Goal: Information Seeking & Learning: Learn about a topic

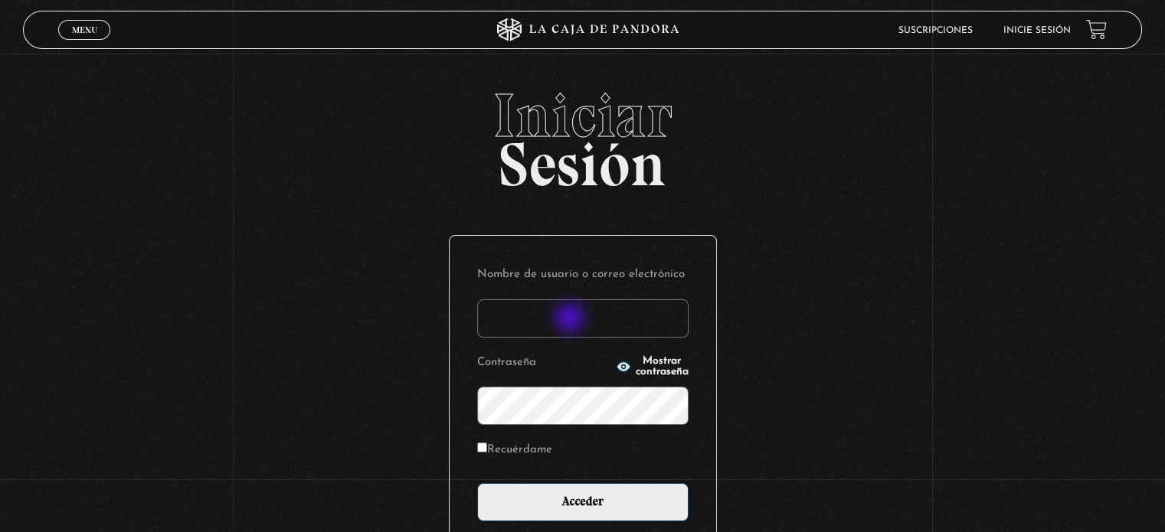
click at [571, 319] on input "Nombre de usuario o correo electrónico" at bounding box center [582, 318] width 211 height 38
type input "martha.0117@yahoo.es"
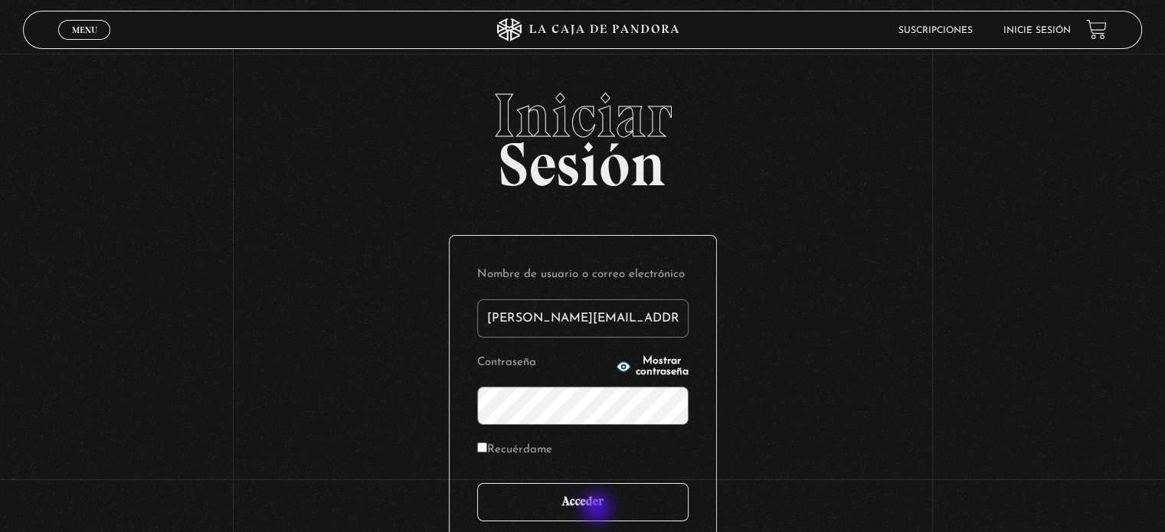
click at [598, 509] on input "Acceder" at bounding box center [582, 502] width 211 height 38
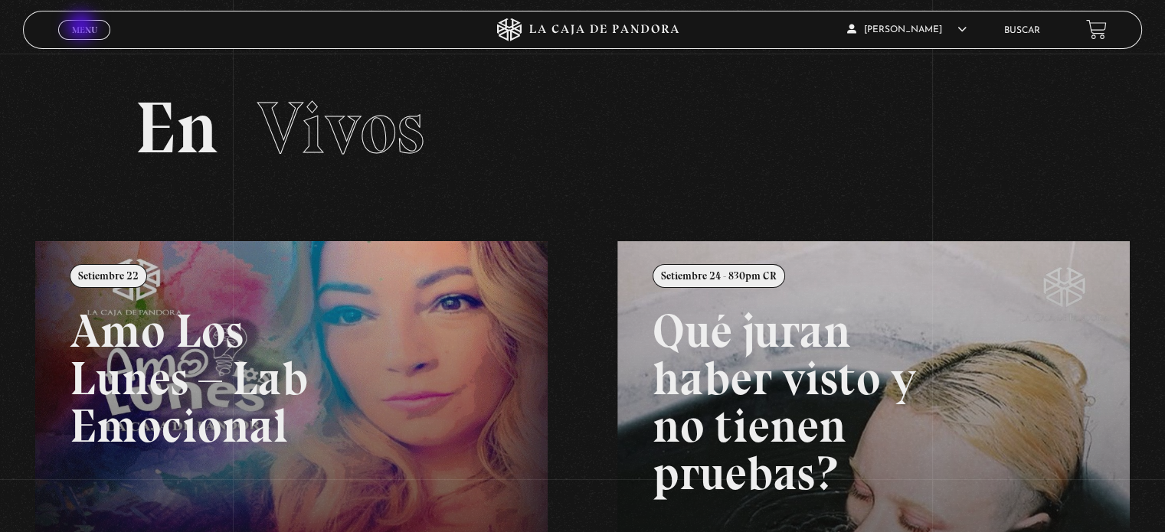
click at [83, 27] on span "Menu" at bounding box center [84, 29] width 25 height 9
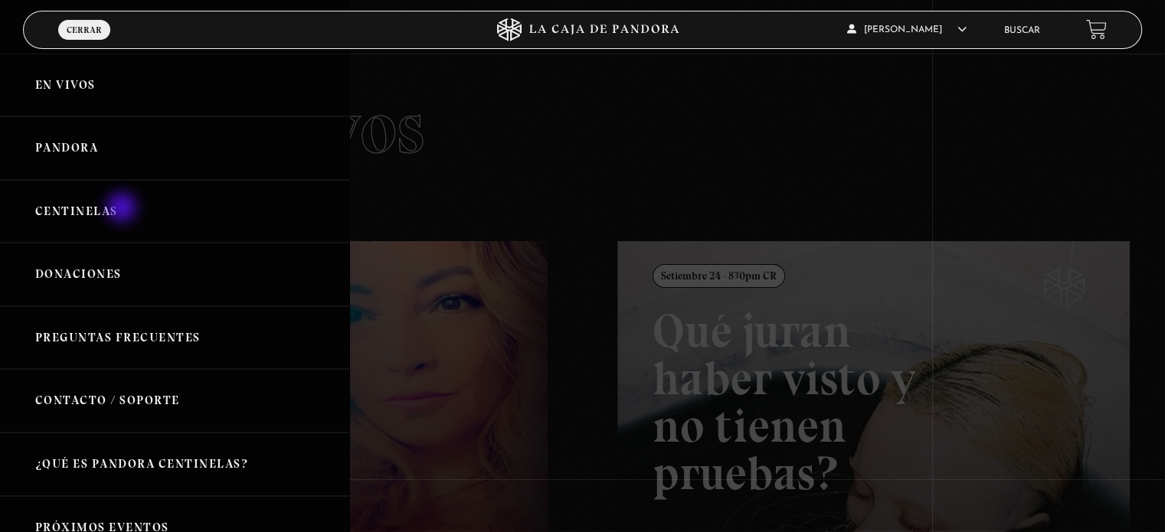
click at [123, 209] on link "Centinelas" at bounding box center [174, 212] width 349 height 64
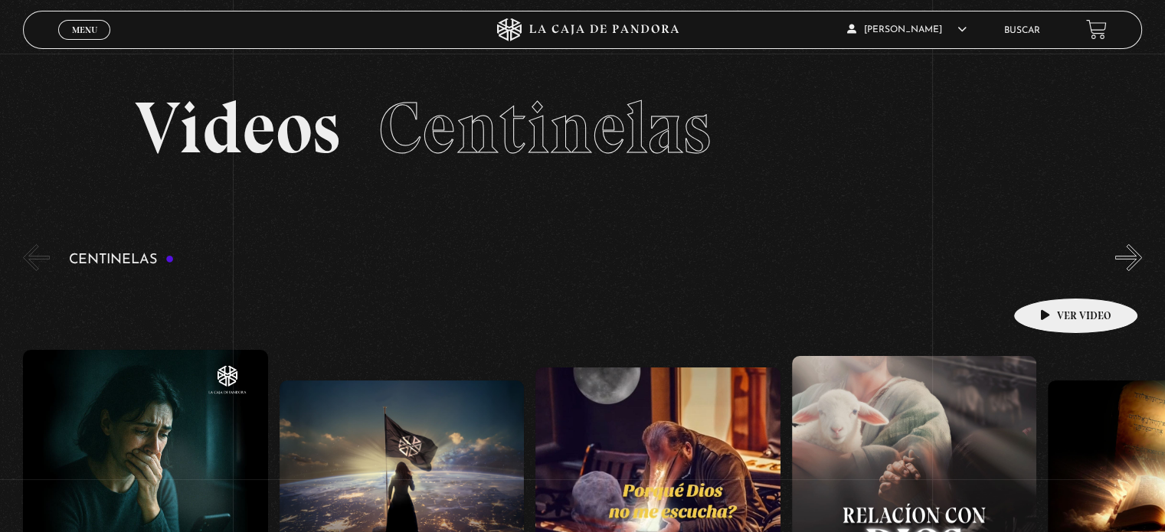
scroll to position [153, 0]
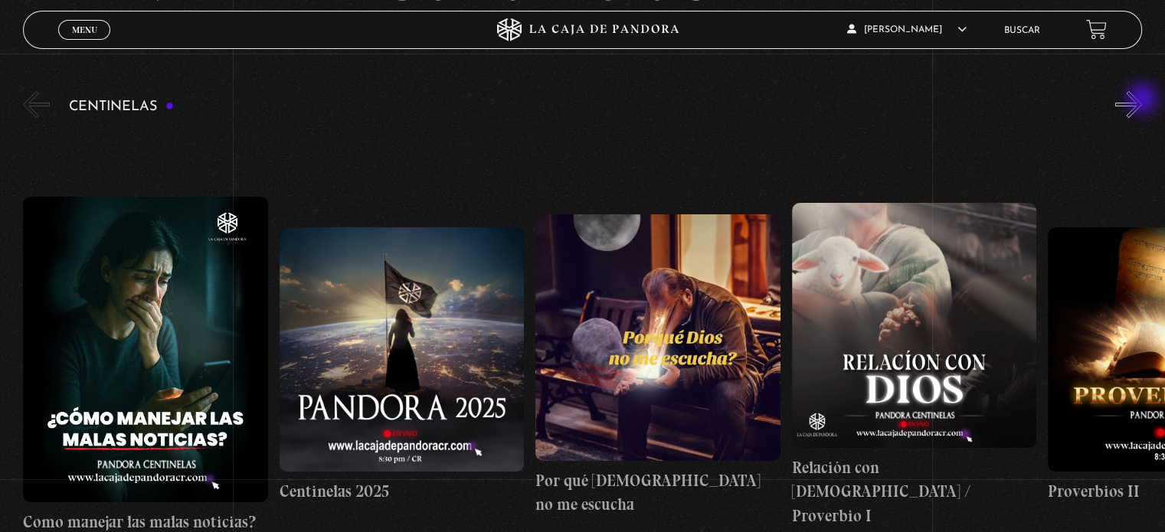
click at [1142, 100] on button "»" at bounding box center [1128, 104] width 27 height 27
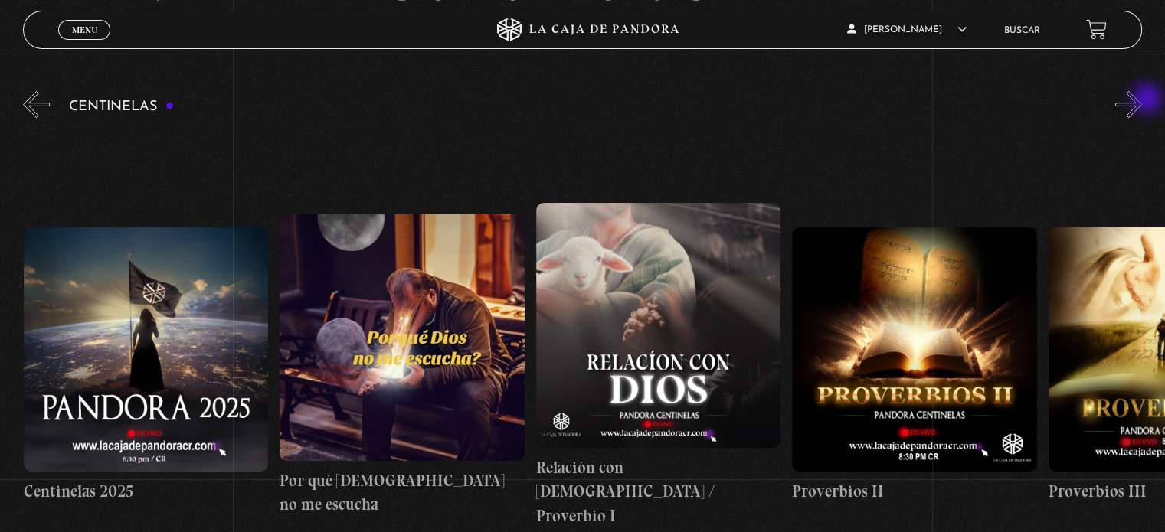
click at [1142, 100] on button "»" at bounding box center [1128, 104] width 27 height 27
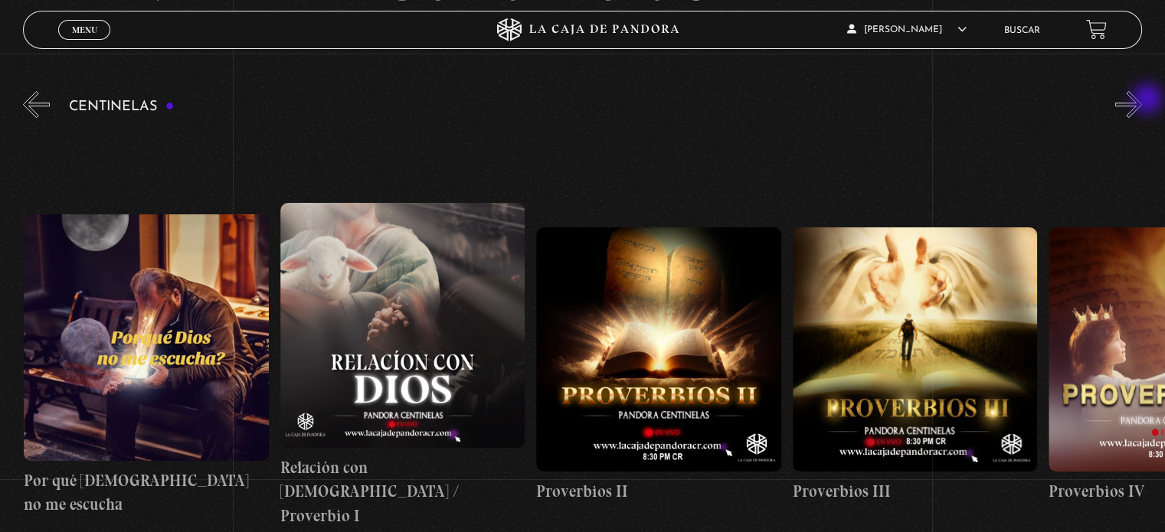
scroll to position [0, 512]
click at [1142, 100] on button "»" at bounding box center [1128, 104] width 27 height 27
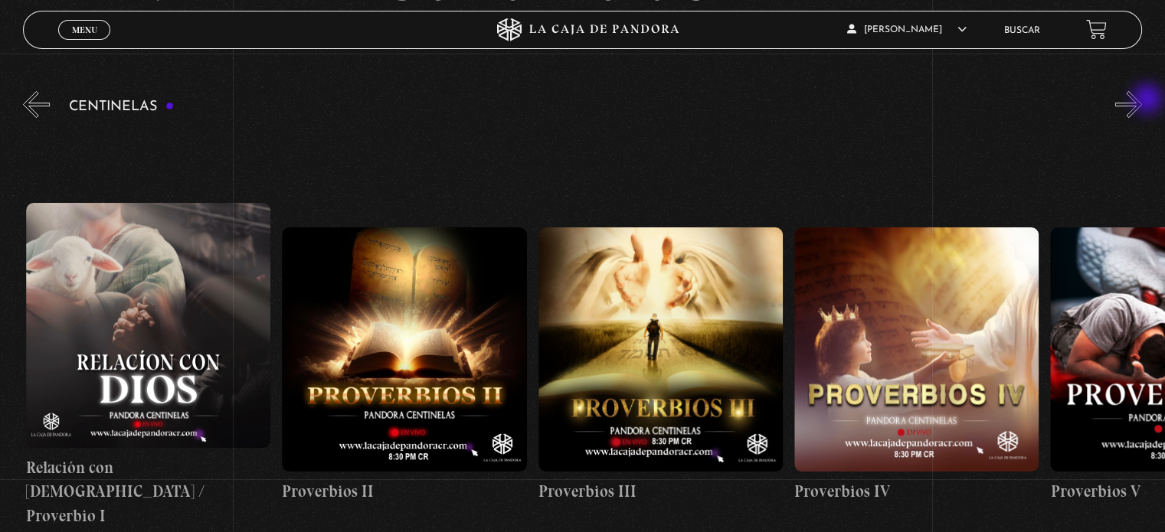
click at [1142, 100] on button "»" at bounding box center [1128, 104] width 27 height 27
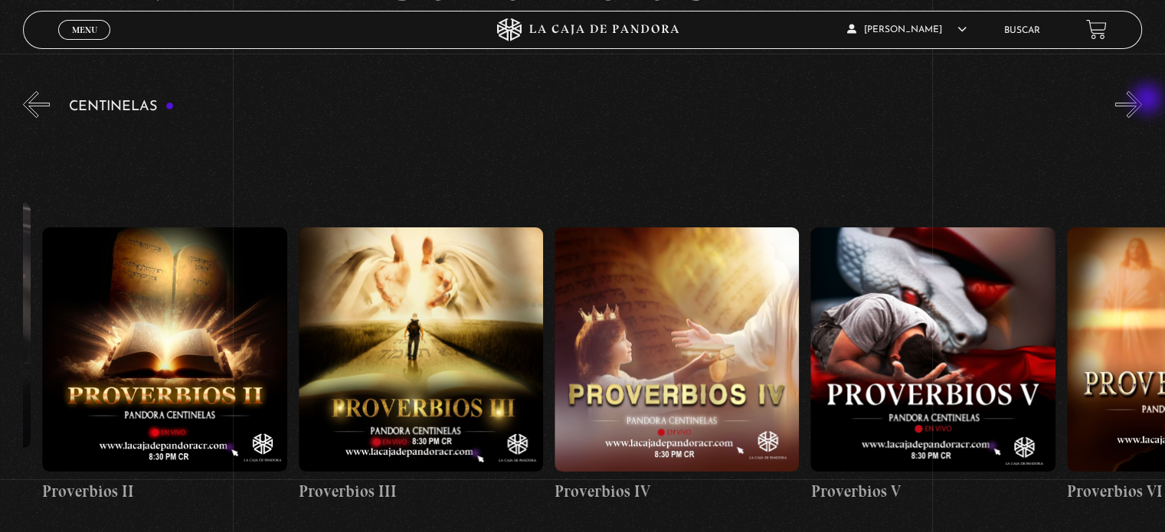
click at [1142, 100] on button "»" at bounding box center [1128, 104] width 27 height 27
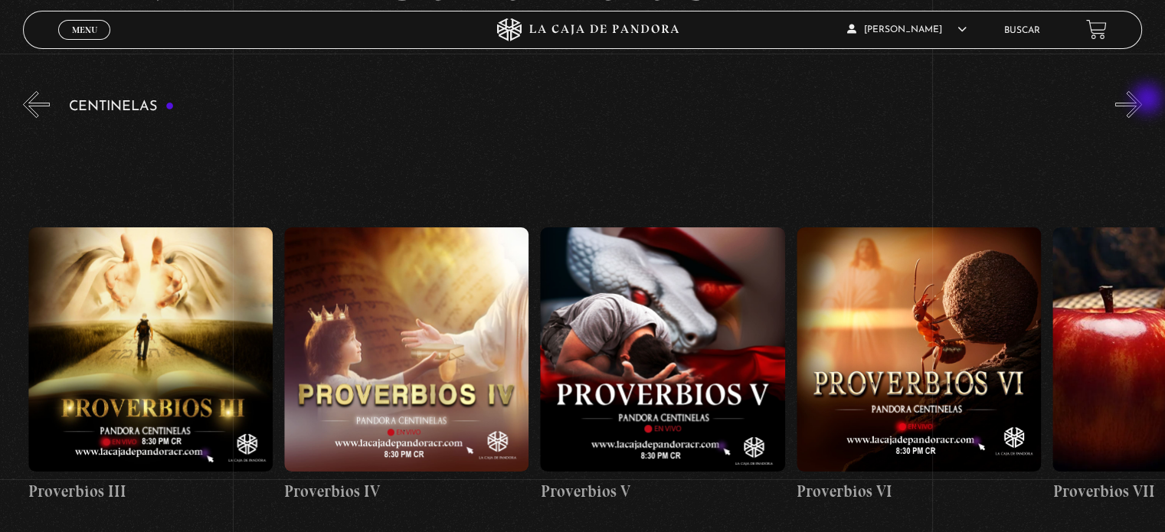
click at [1142, 100] on button "»" at bounding box center [1128, 104] width 27 height 27
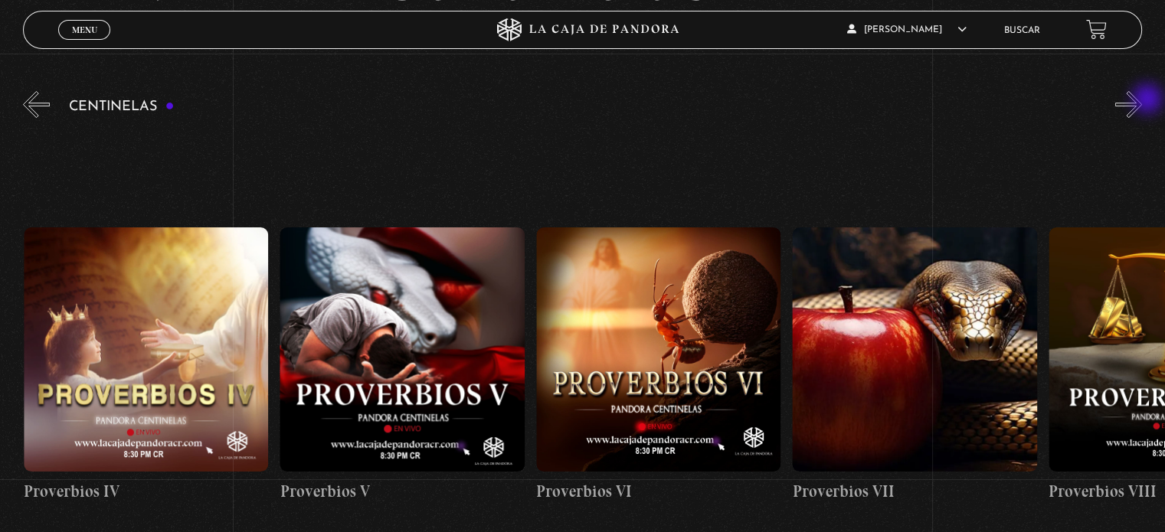
click at [1142, 100] on button "»" at bounding box center [1128, 104] width 27 height 27
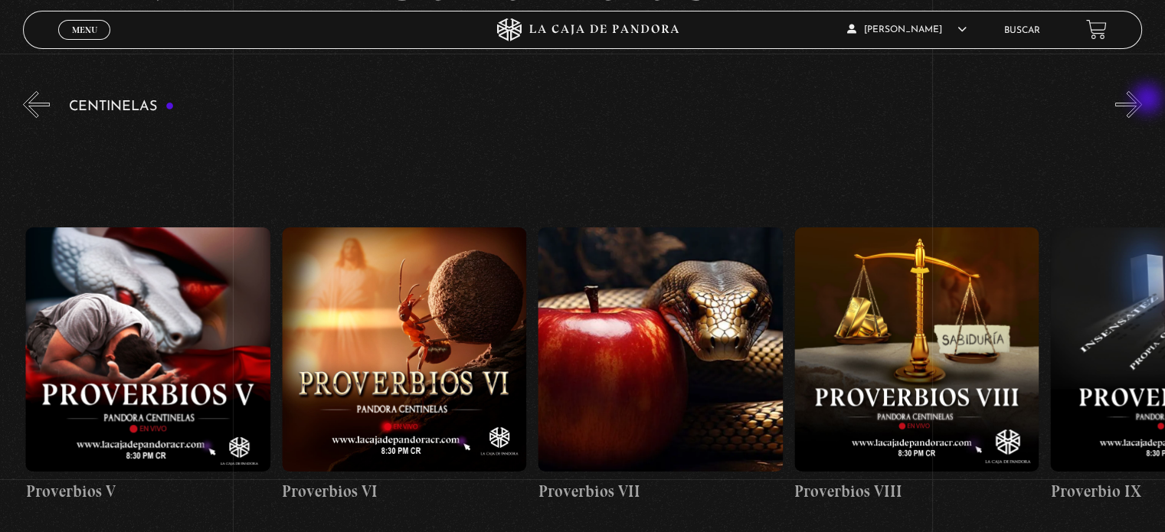
click at [1142, 100] on button "»" at bounding box center [1128, 104] width 27 height 27
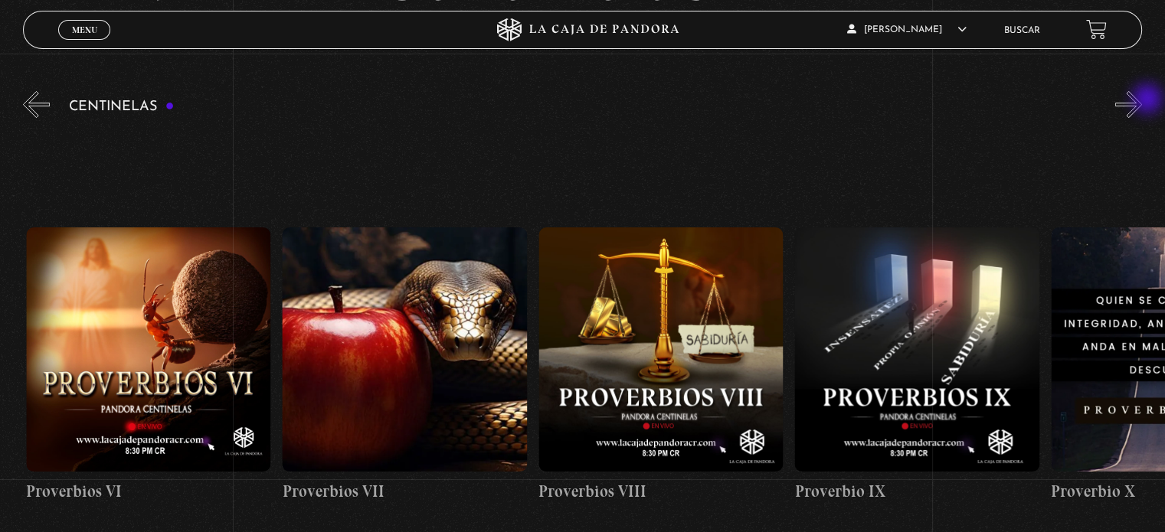
click at [1142, 100] on button "»" at bounding box center [1128, 104] width 27 height 27
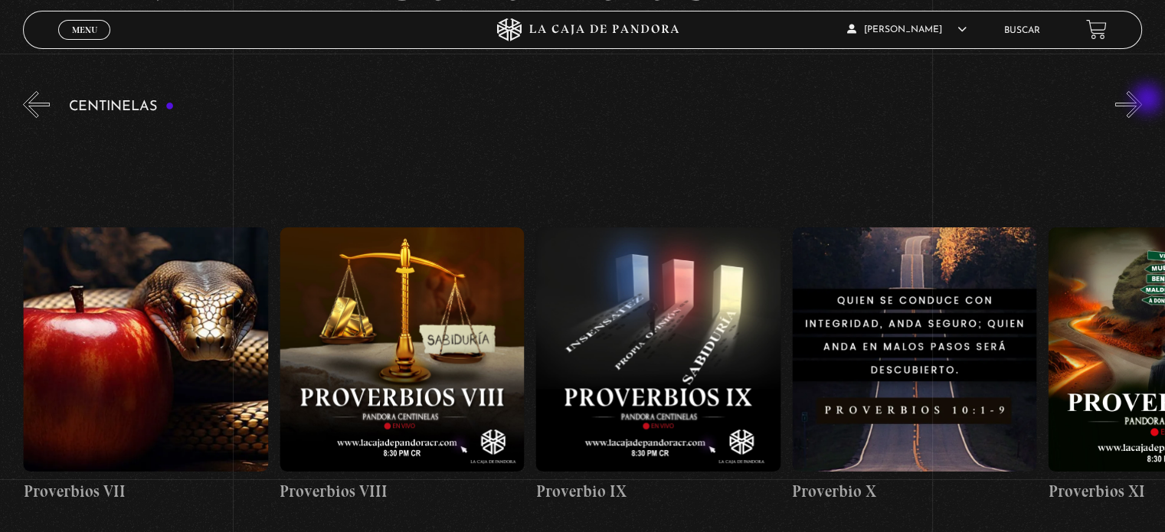
click at [1142, 100] on button "»" at bounding box center [1128, 104] width 27 height 27
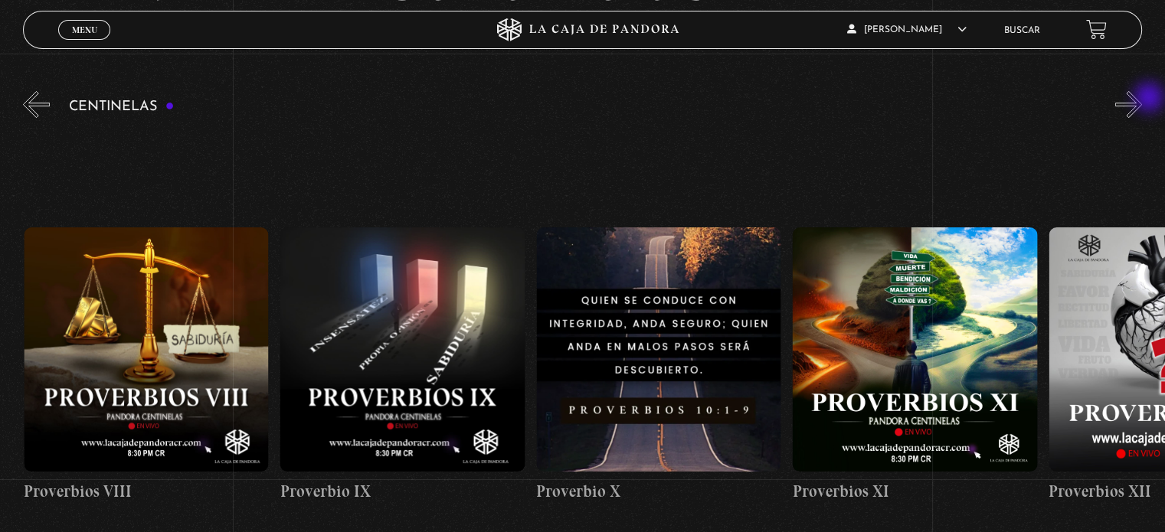
click at [1142, 99] on button "»" at bounding box center [1128, 104] width 27 height 27
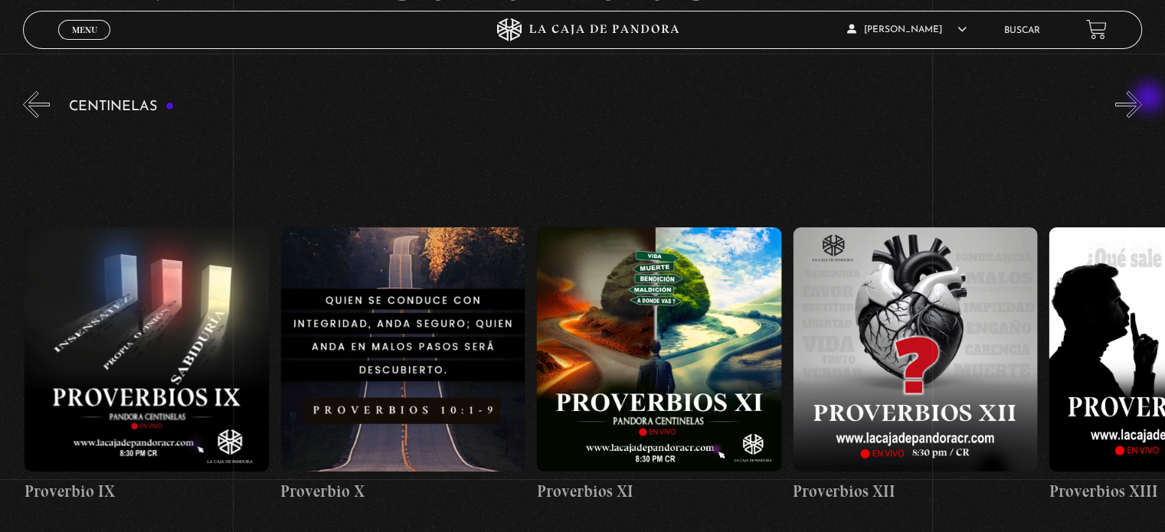
click at [1142, 99] on button "»" at bounding box center [1128, 104] width 27 height 27
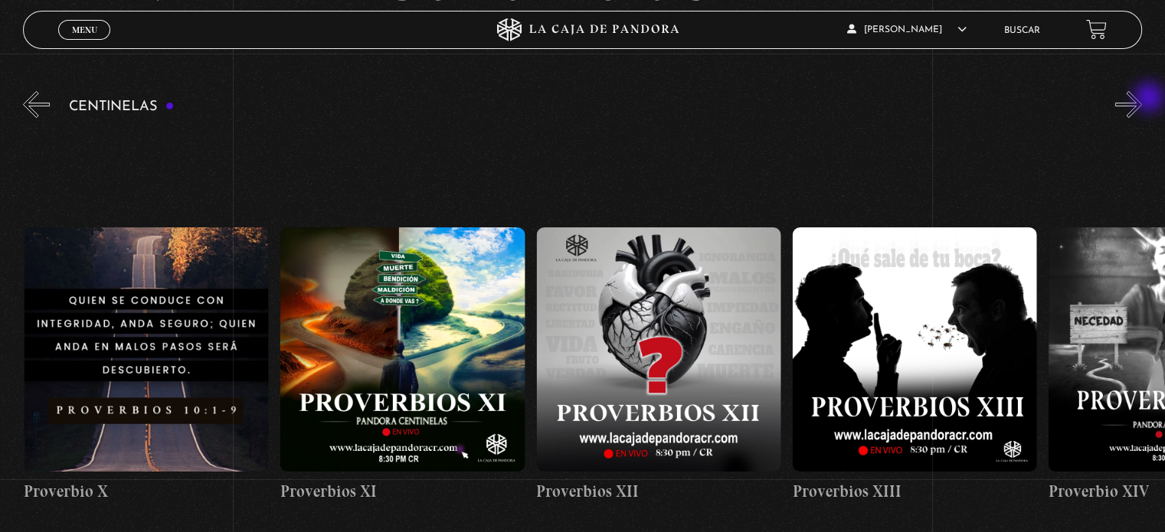
click at [1142, 99] on button "»" at bounding box center [1128, 104] width 27 height 27
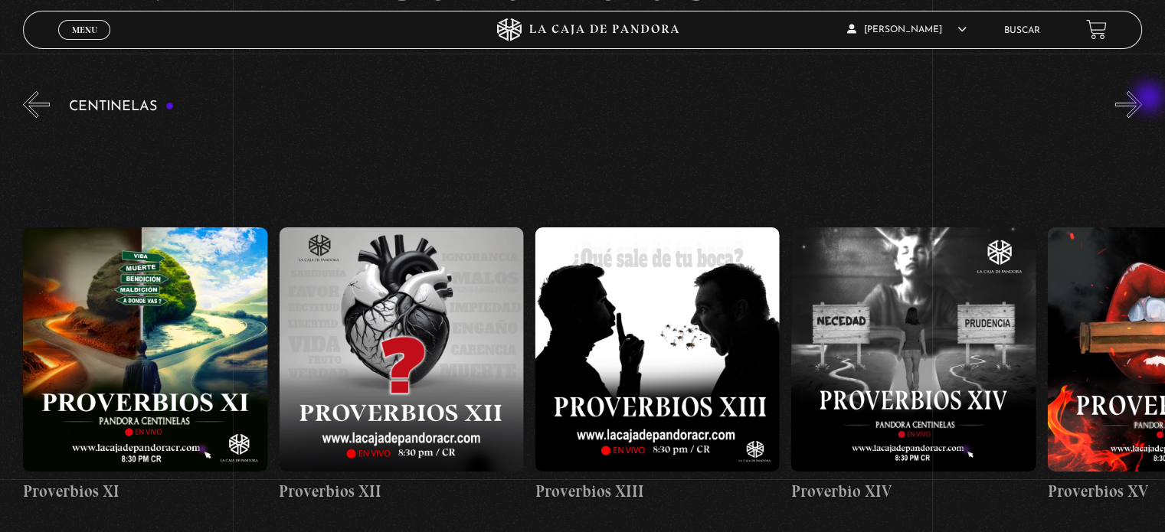
click at [1142, 99] on button "»" at bounding box center [1128, 104] width 27 height 27
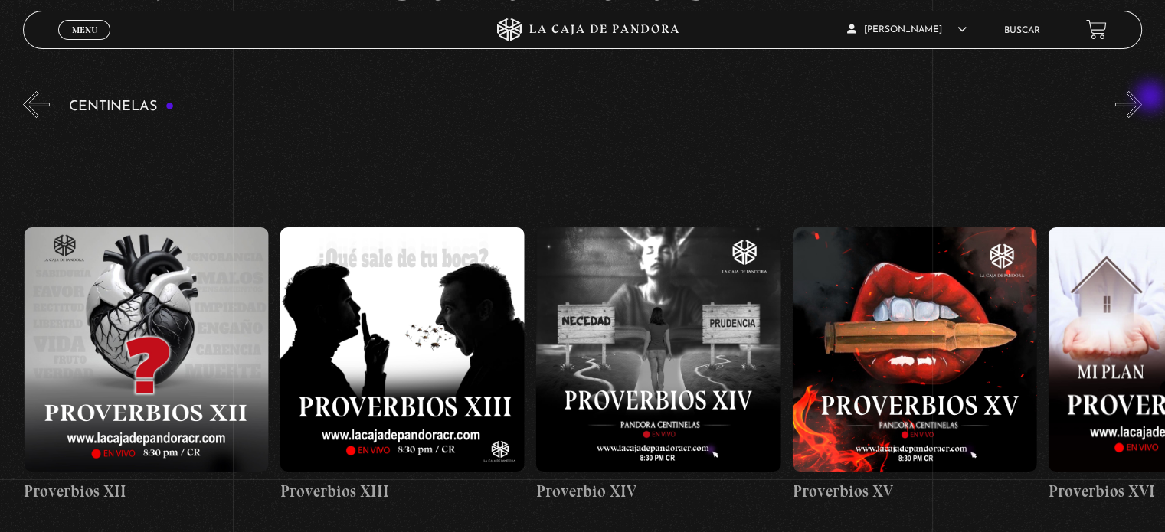
click at [1142, 98] on button "»" at bounding box center [1128, 104] width 27 height 27
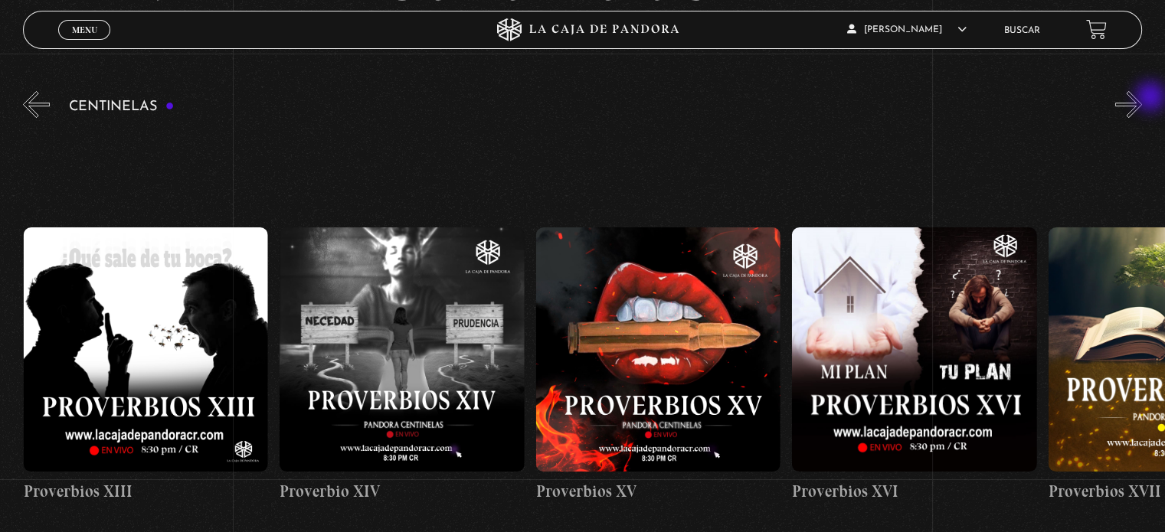
click at [1142, 98] on button "»" at bounding box center [1128, 104] width 27 height 27
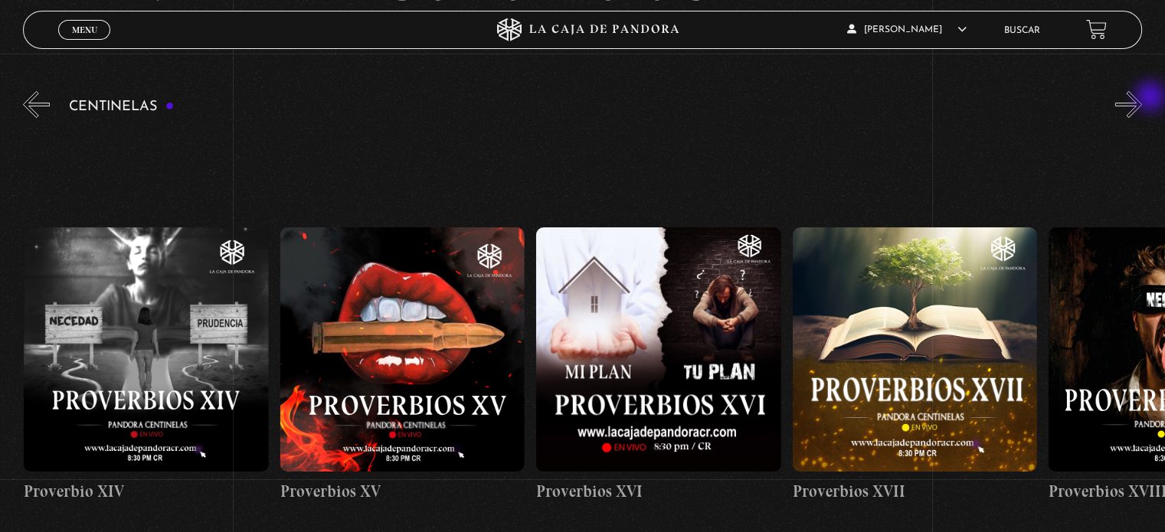
click at [1142, 98] on button "»" at bounding box center [1128, 104] width 27 height 27
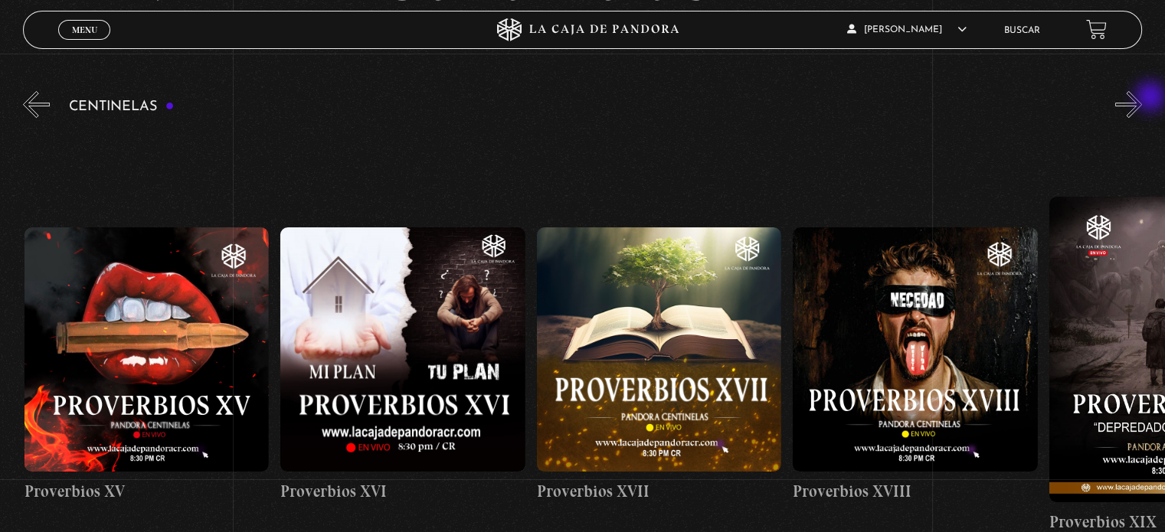
click at [1142, 98] on button "»" at bounding box center [1128, 104] width 27 height 27
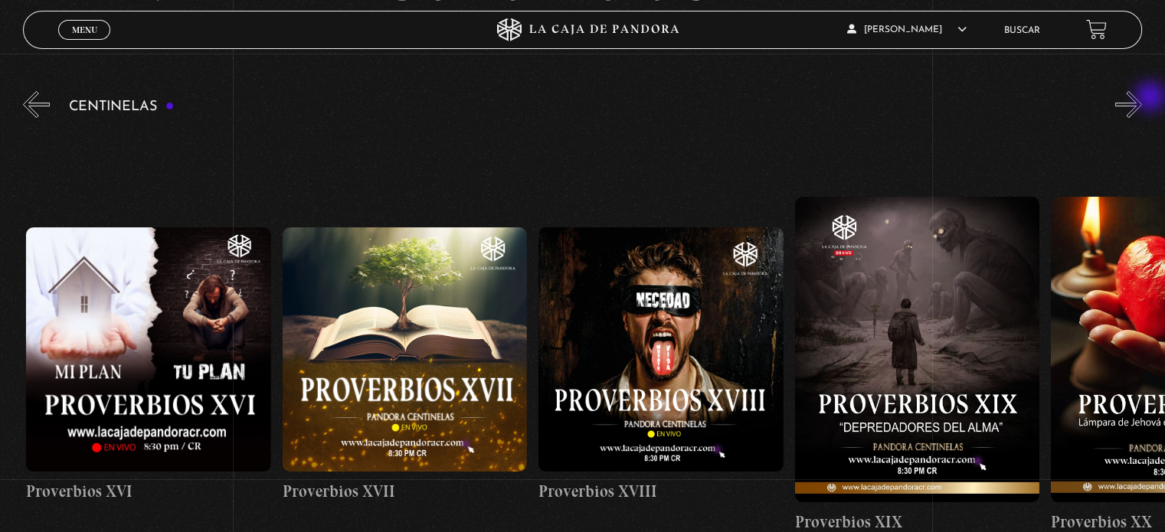
click at [1142, 98] on button "»" at bounding box center [1128, 104] width 27 height 27
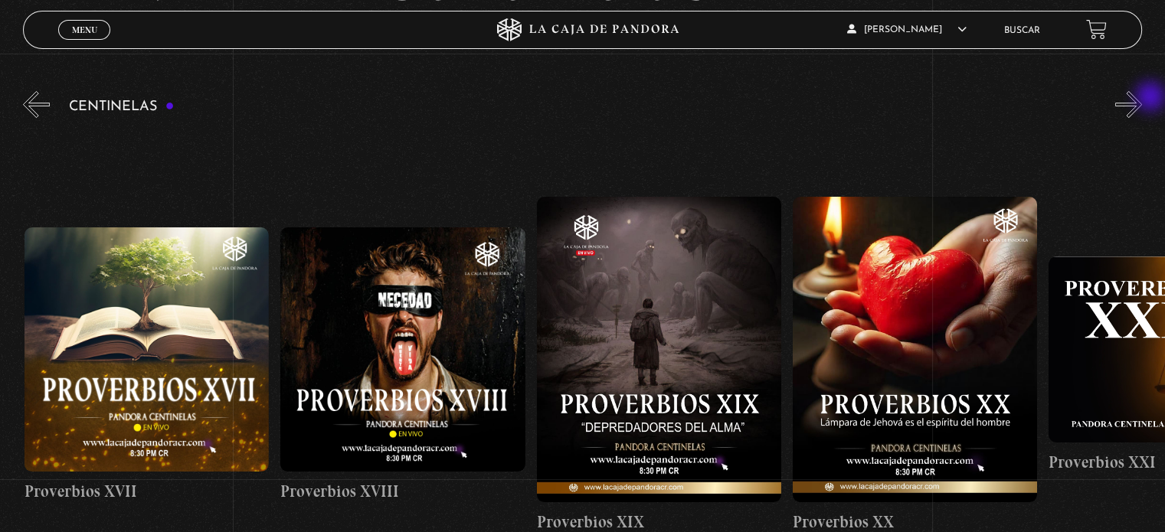
click at [1142, 98] on button "»" at bounding box center [1128, 104] width 27 height 27
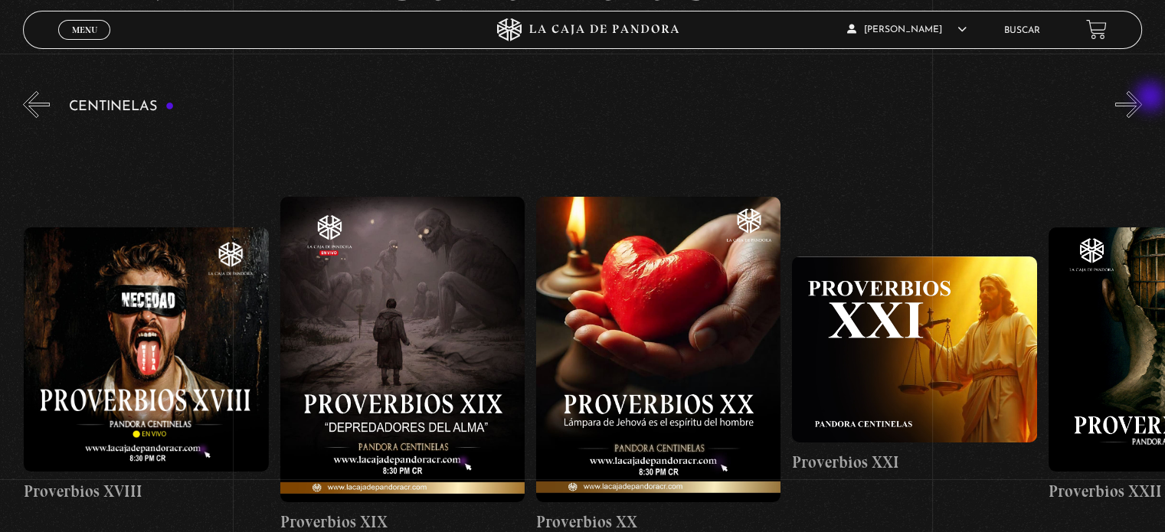
click at [1142, 98] on button "»" at bounding box center [1128, 104] width 27 height 27
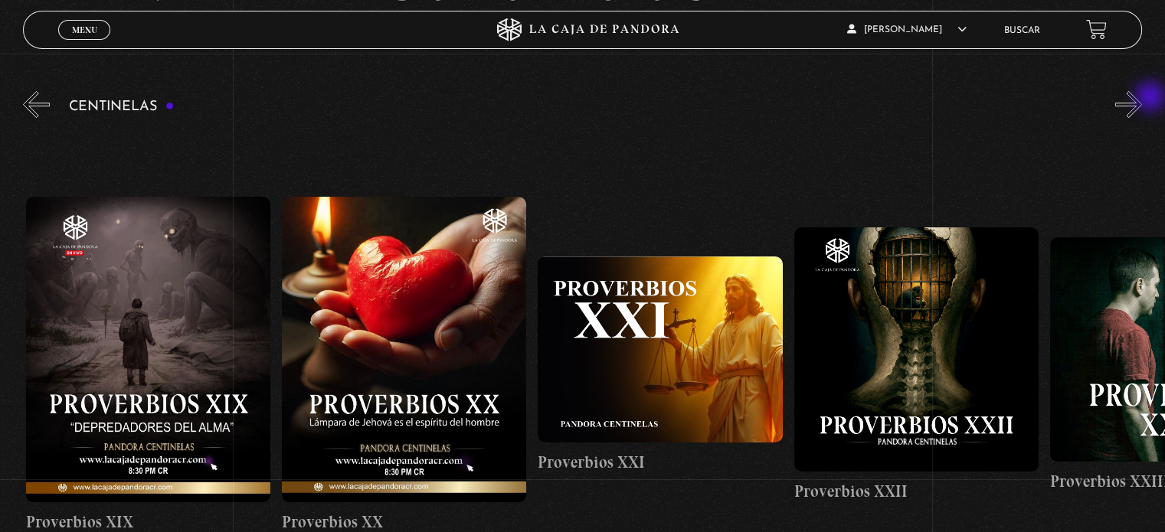
click at [1142, 98] on button "»" at bounding box center [1128, 104] width 27 height 27
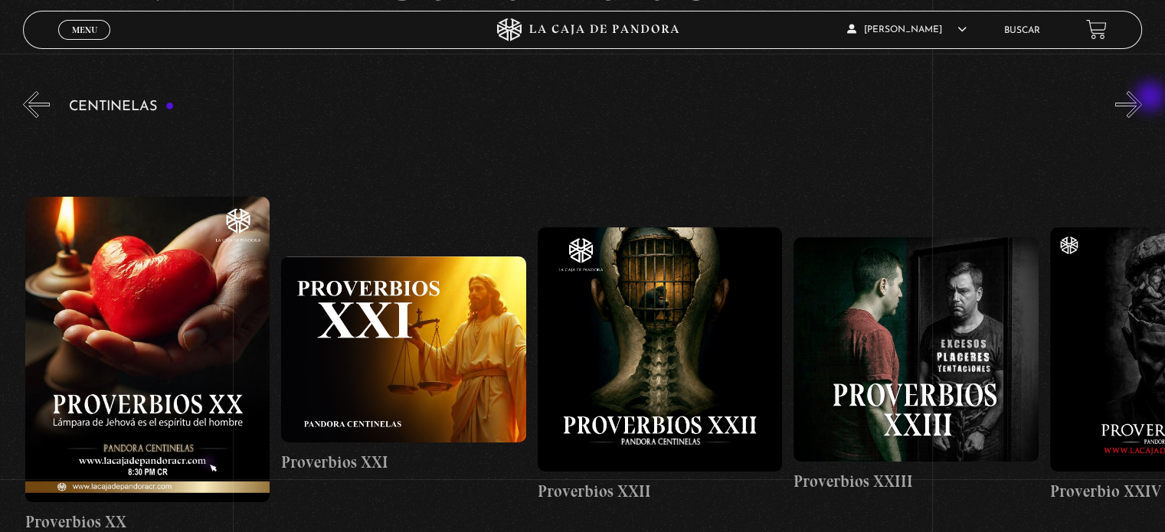
click at [1142, 98] on button "»" at bounding box center [1128, 104] width 27 height 27
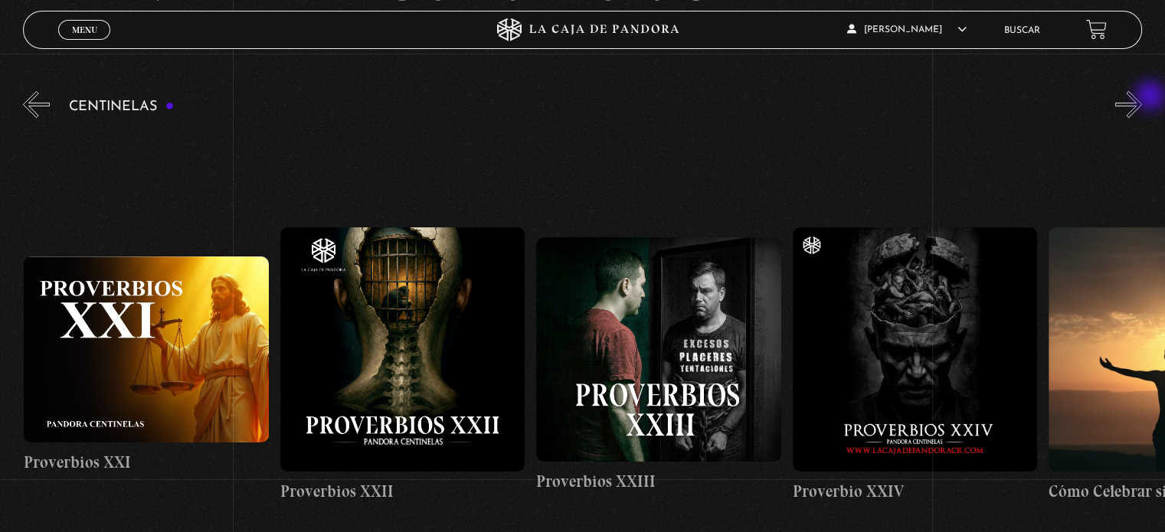
click at [1142, 97] on button "»" at bounding box center [1128, 104] width 27 height 27
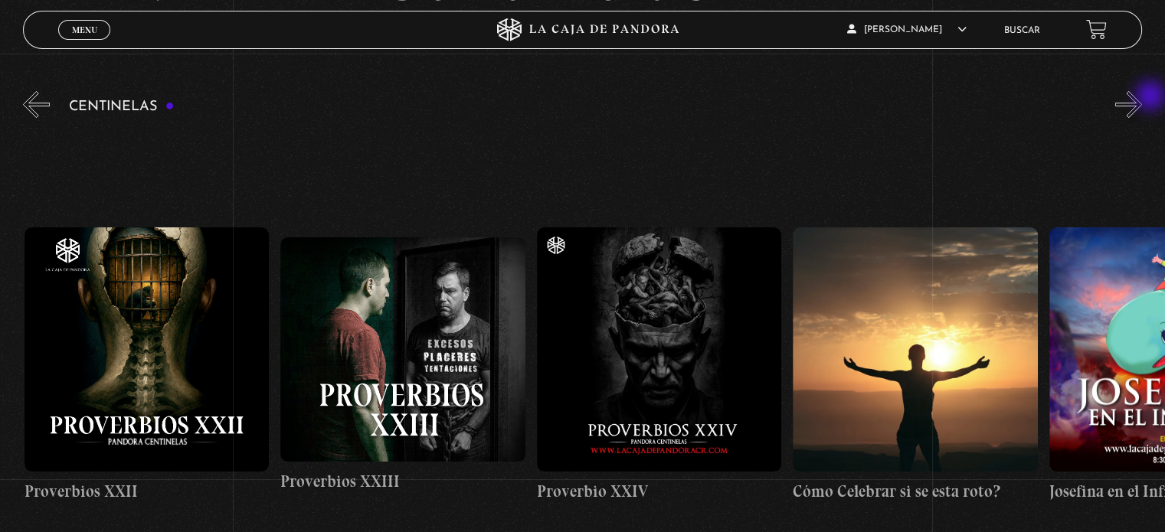
click at [1142, 97] on button "»" at bounding box center [1128, 104] width 27 height 27
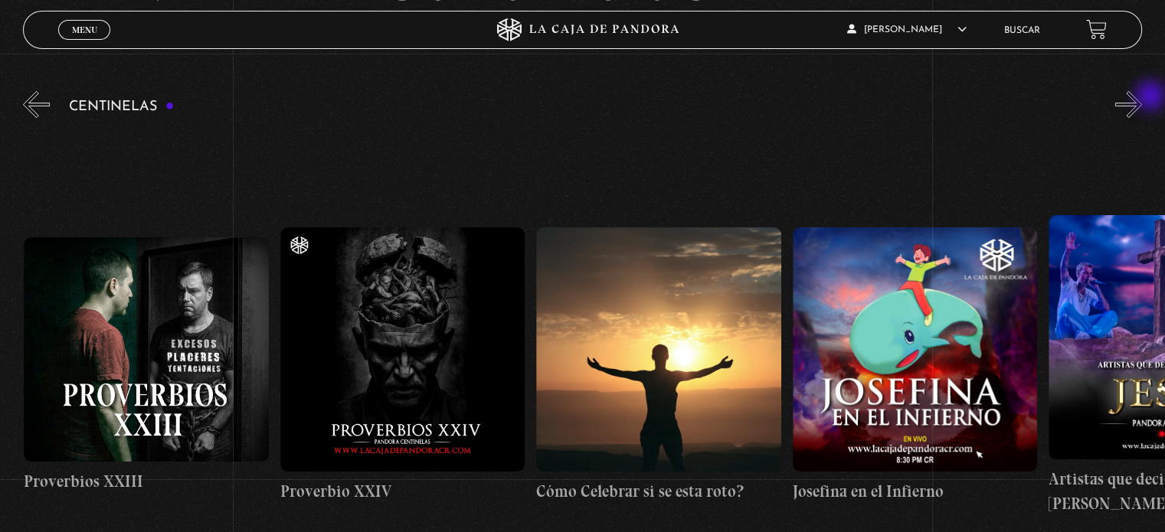
scroll to position [0, 6404]
click at [1142, 97] on button "»" at bounding box center [1128, 104] width 27 height 27
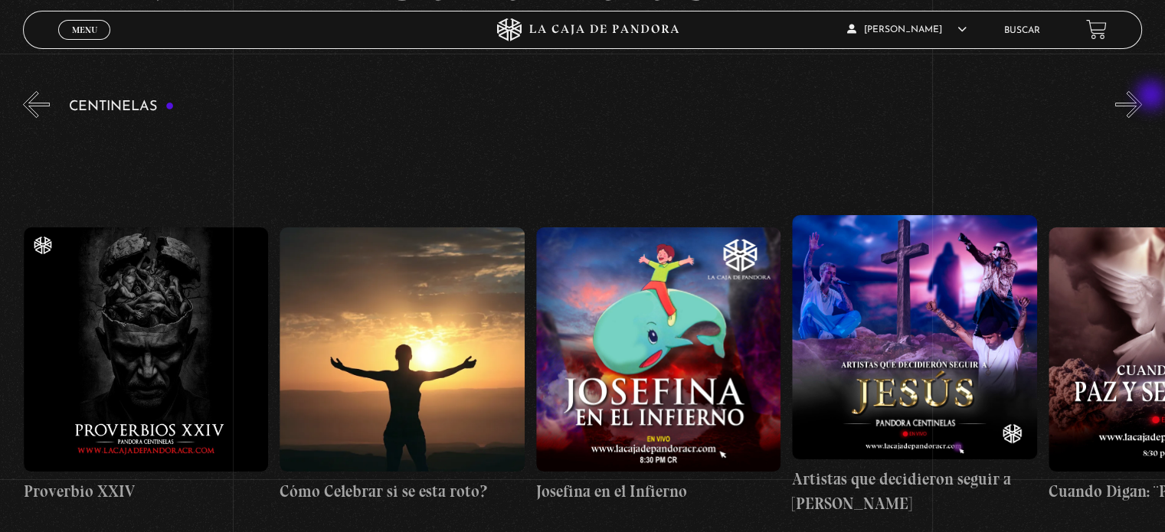
click at [1142, 97] on button "»" at bounding box center [1128, 104] width 27 height 27
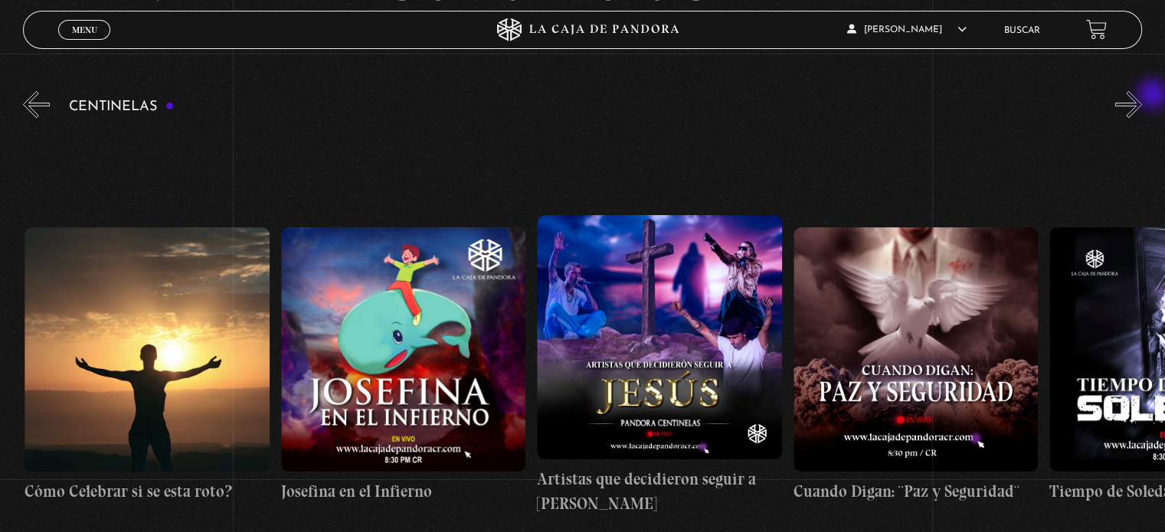
click at [1154, 96] on div "Centinelas" at bounding box center [594, 345] width 1142 height 514
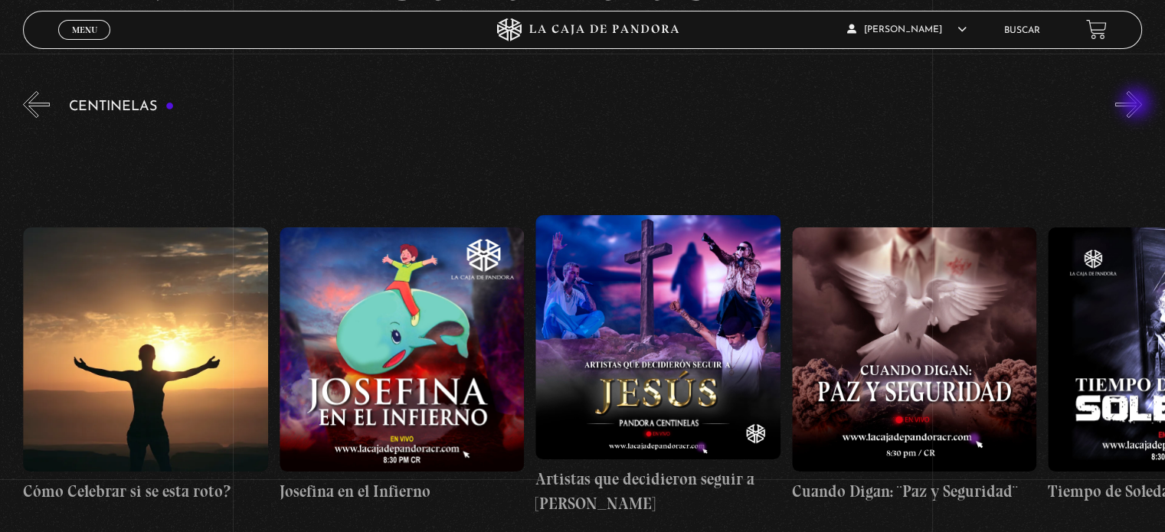
click at [1137, 105] on button "»" at bounding box center [1128, 104] width 27 height 27
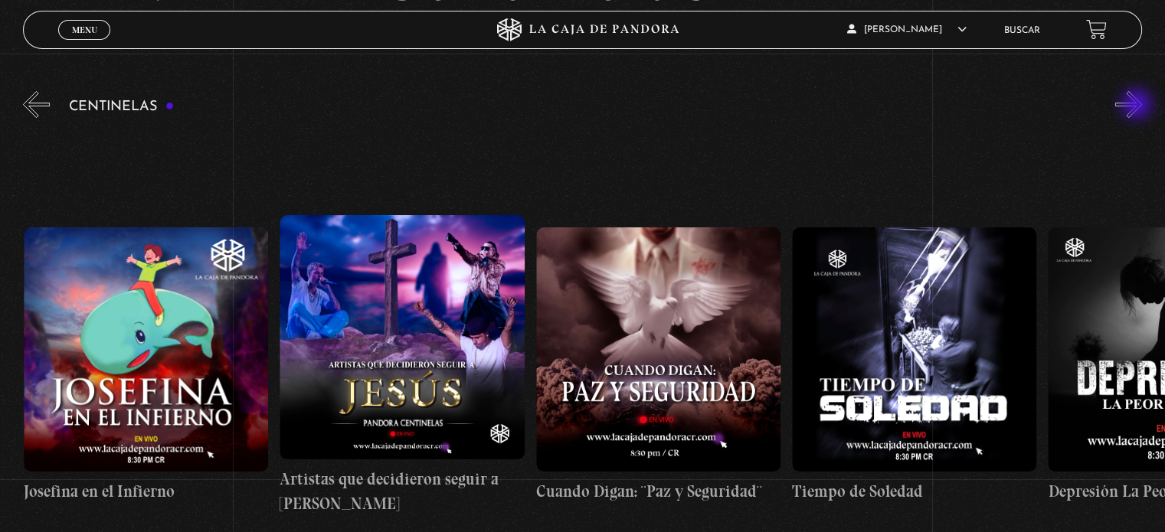
click at [1138, 105] on button "»" at bounding box center [1128, 104] width 27 height 27
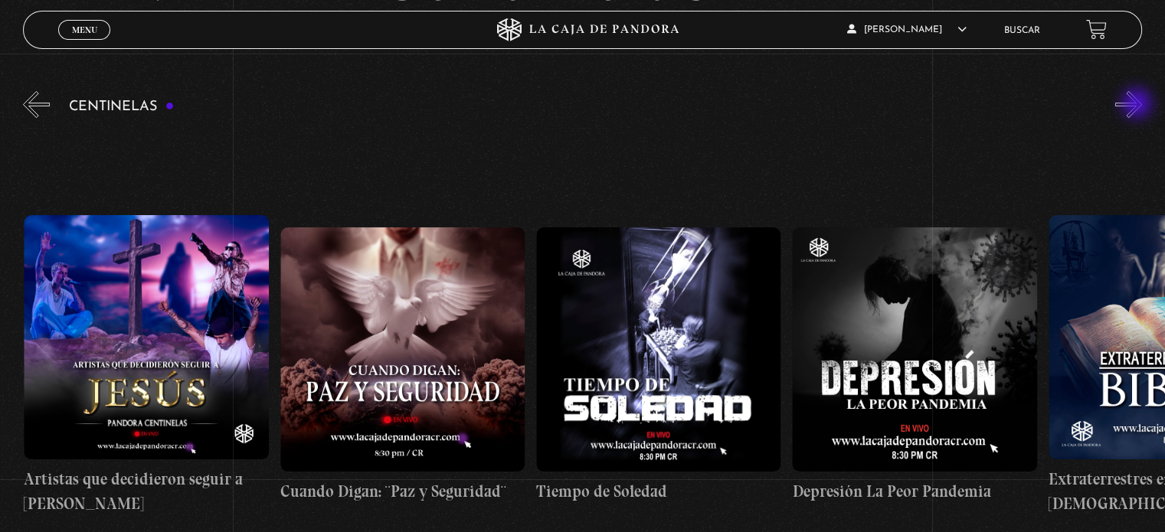
click at [1138, 105] on button "»" at bounding box center [1128, 104] width 27 height 27
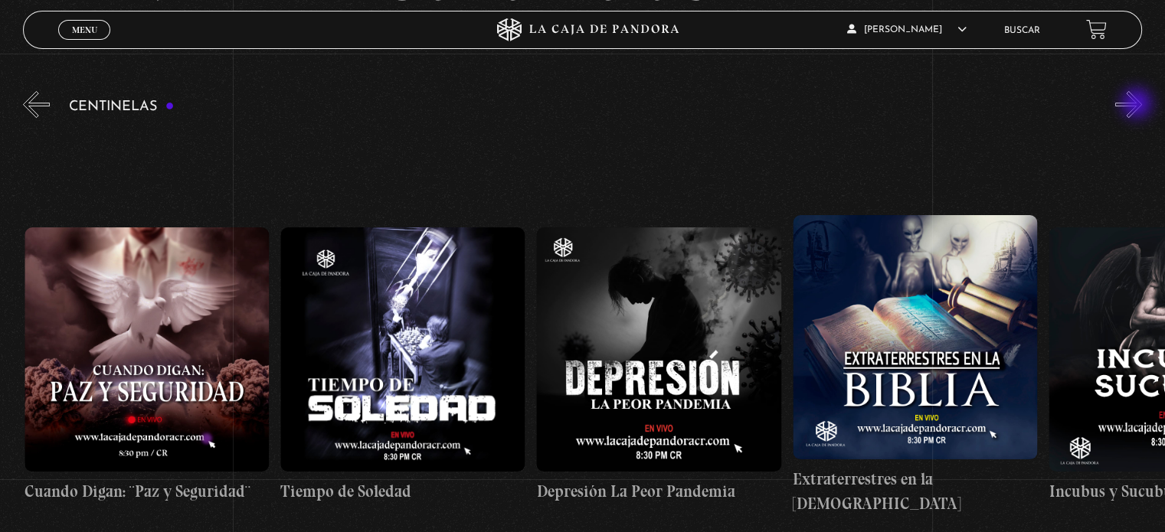
click at [1138, 105] on button "»" at bounding box center [1128, 104] width 27 height 27
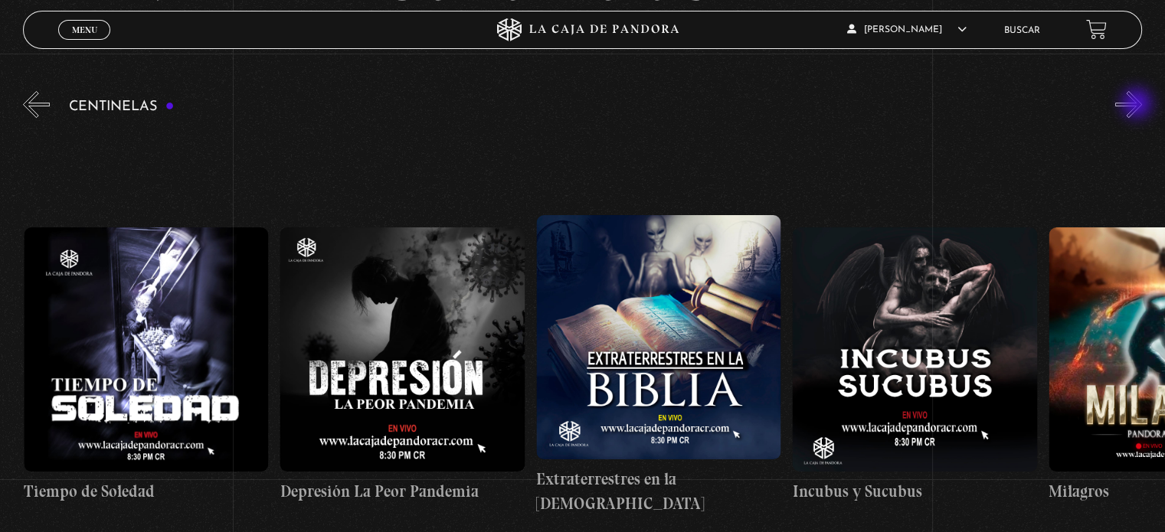
click at [1138, 105] on button "»" at bounding box center [1128, 104] width 27 height 27
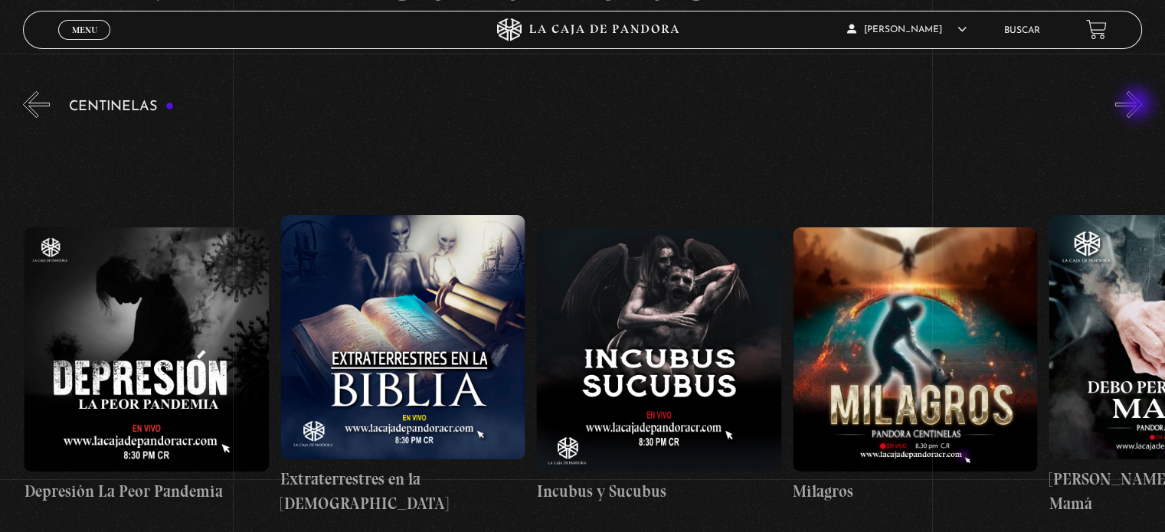
click at [1138, 105] on button "»" at bounding box center [1128, 104] width 27 height 27
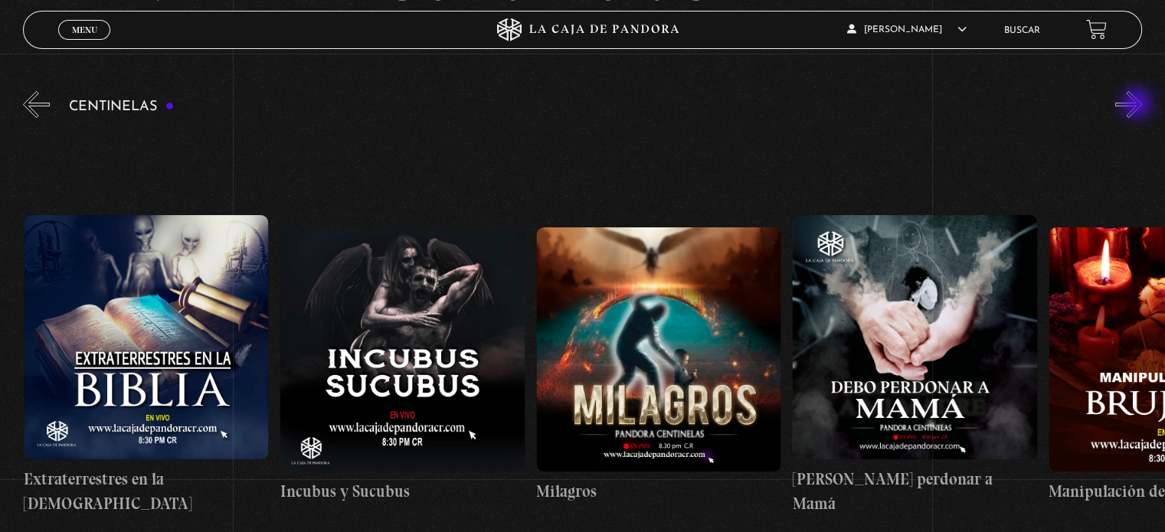
click at [1138, 105] on button "»" at bounding box center [1128, 104] width 27 height 27
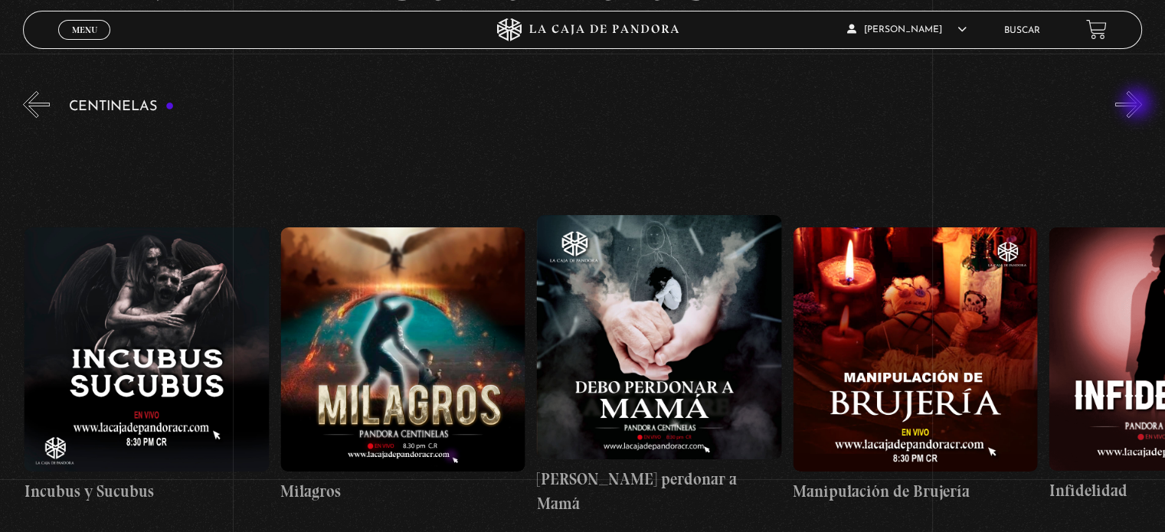
click at [1138, 105] on button "»" at bounding box center [1128, 104] width 27 height 27
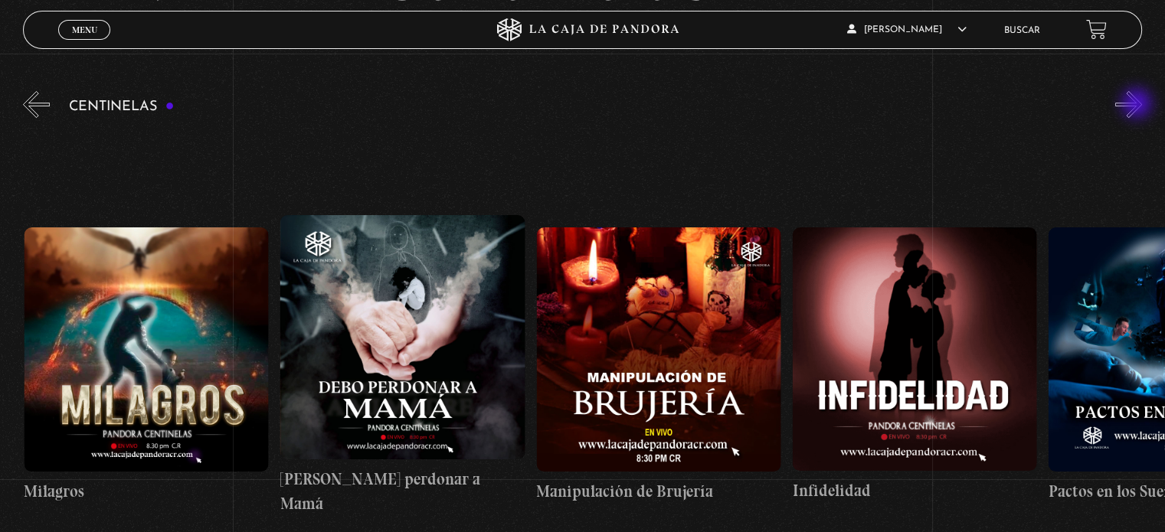
click at [1138, 105] on button "»" at bounding box center [1128, 104] width 27 height 27
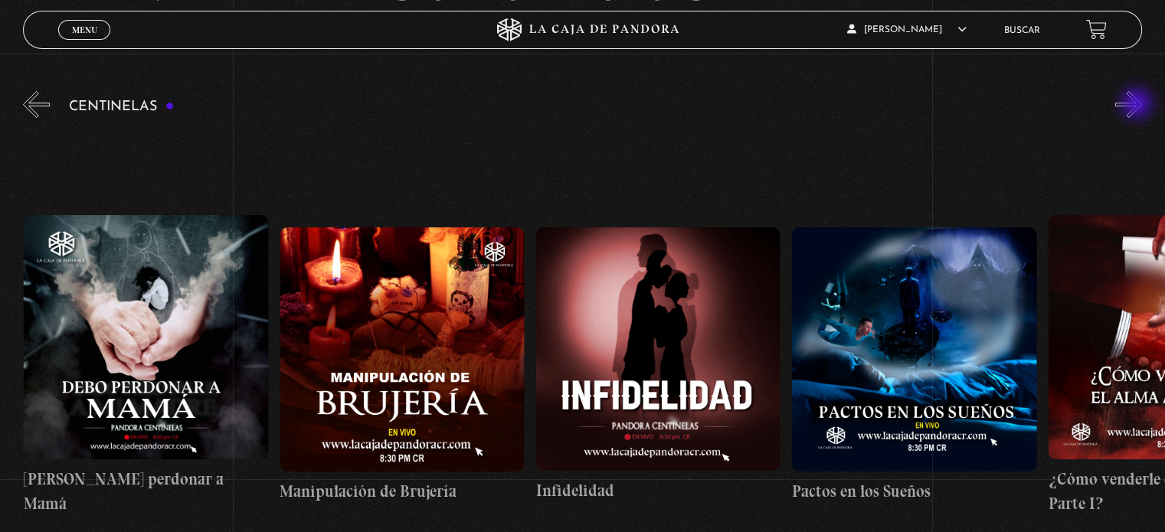
click at [1138, 105] on button "»" at bounding box center [1128, 104] width 27 height 27
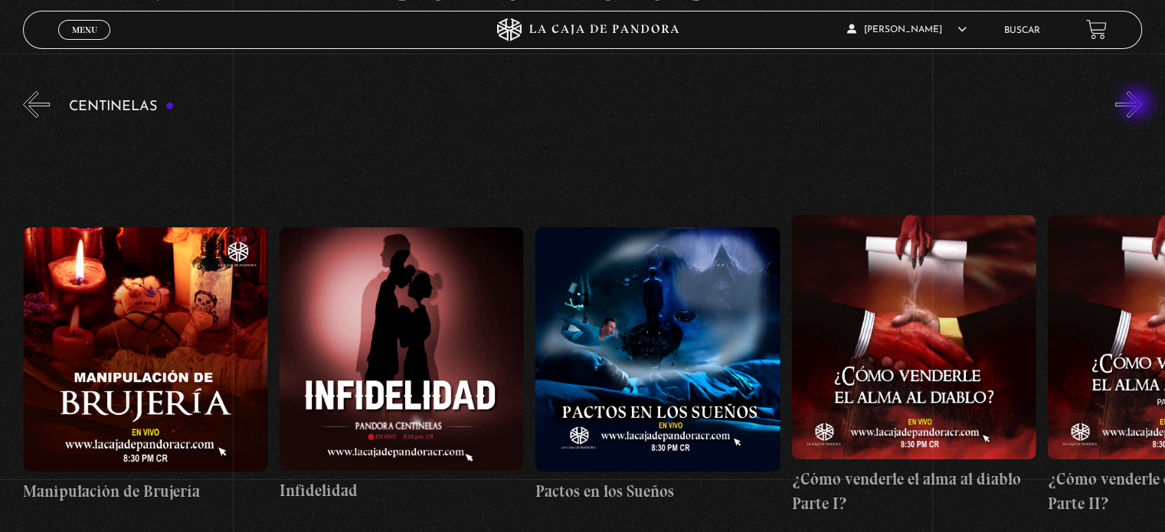
click at [1138, 105] on button "»" at bounding box center [1128, 104] width 27 height 27
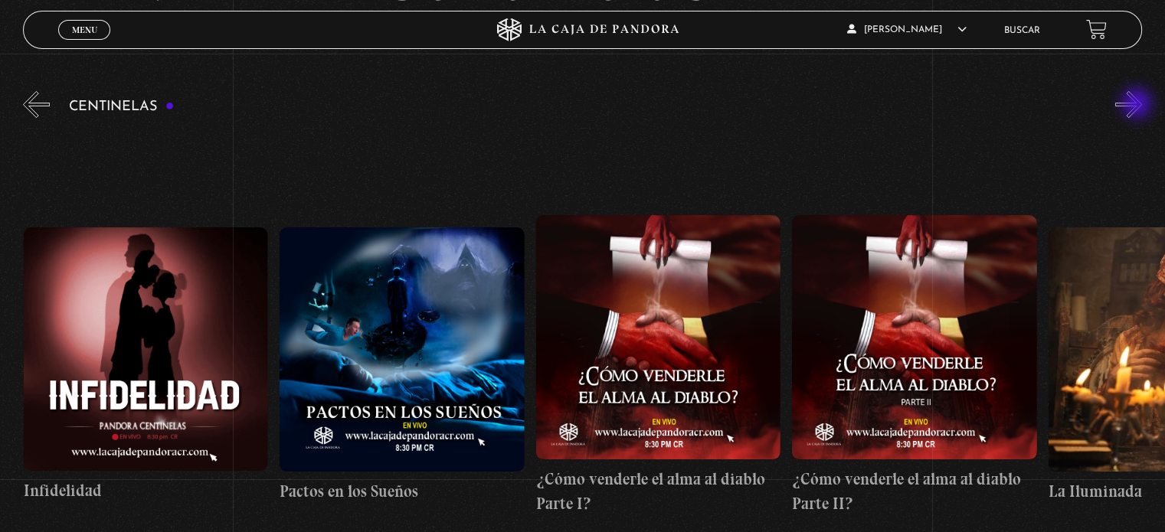
click at [1138, 105] on button "»" at bounding box center [1128, 104] width 27 height 27
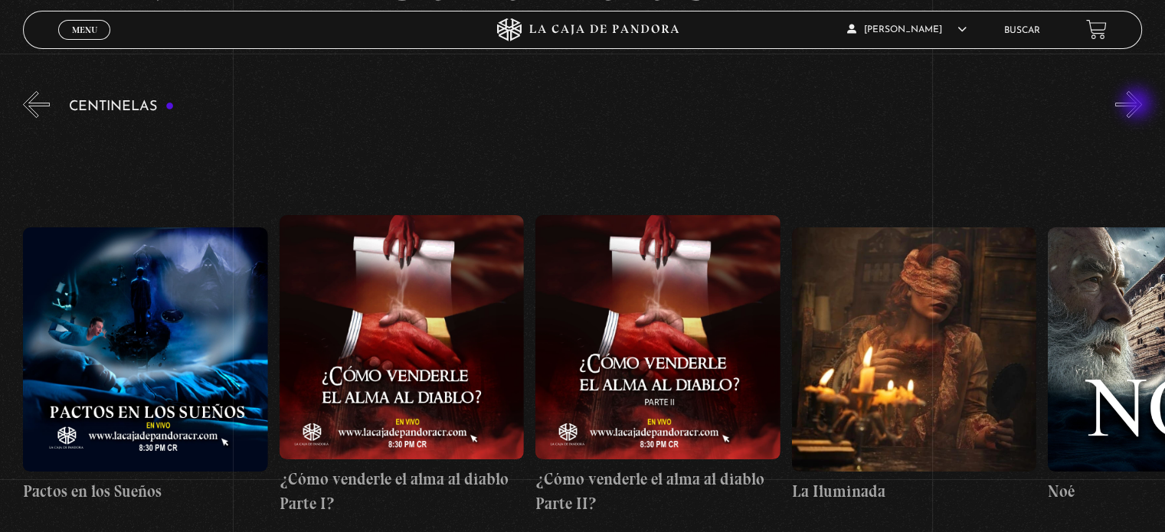
click at [1138, 105] on button "»" at bounding box center [1128, 104] width 27 height 27
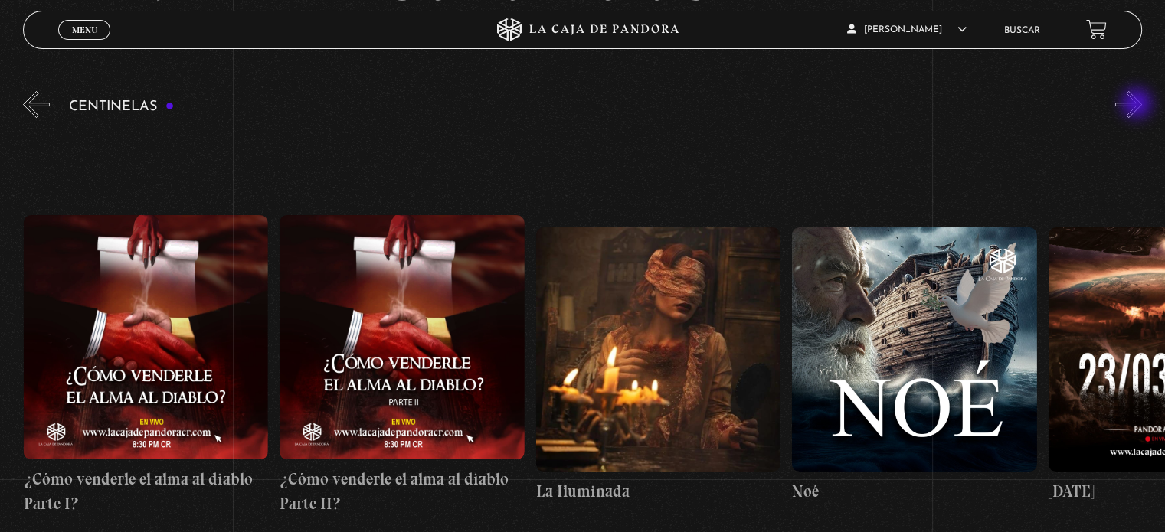
click at [1138, 105] on button "»" at bounding box center [1128, 104] width 27 height 27
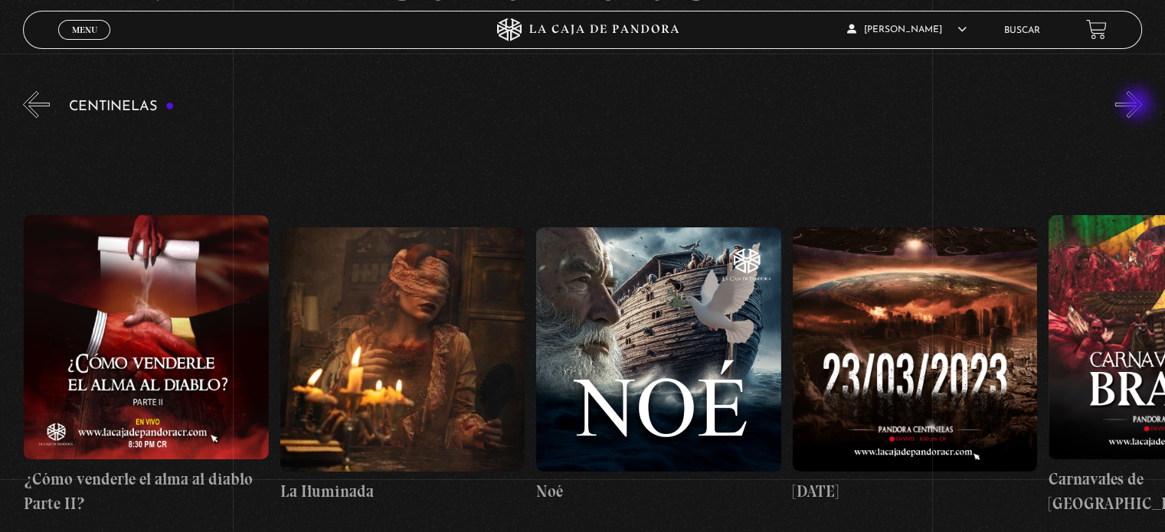
click at [1138, 105] on button "»" at bounding box center [1128, 104] width 27 height 27
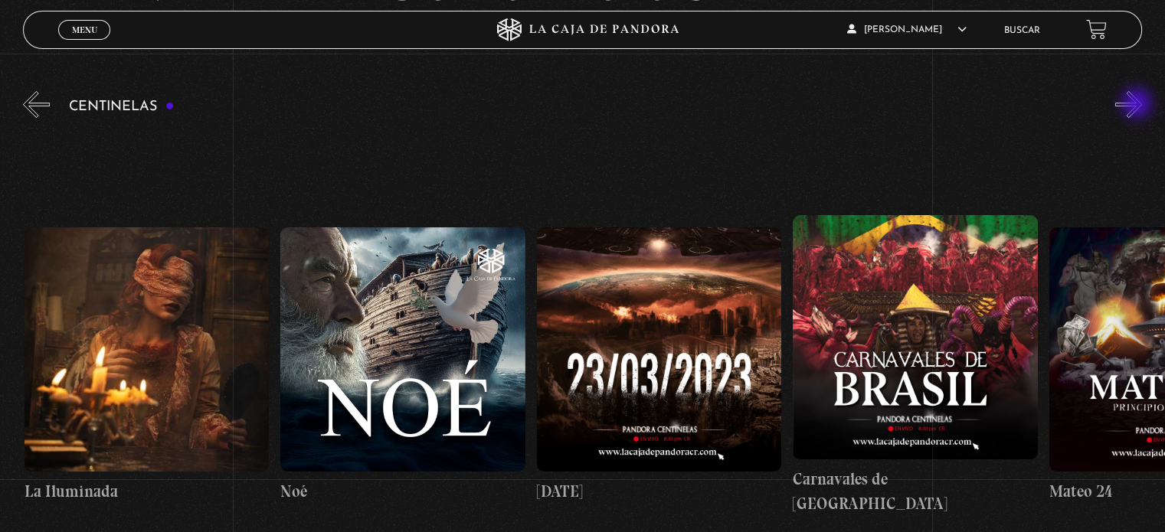
click at [1138, 105] on button "»" at bounding box center [1128, 104] width 27 height 27
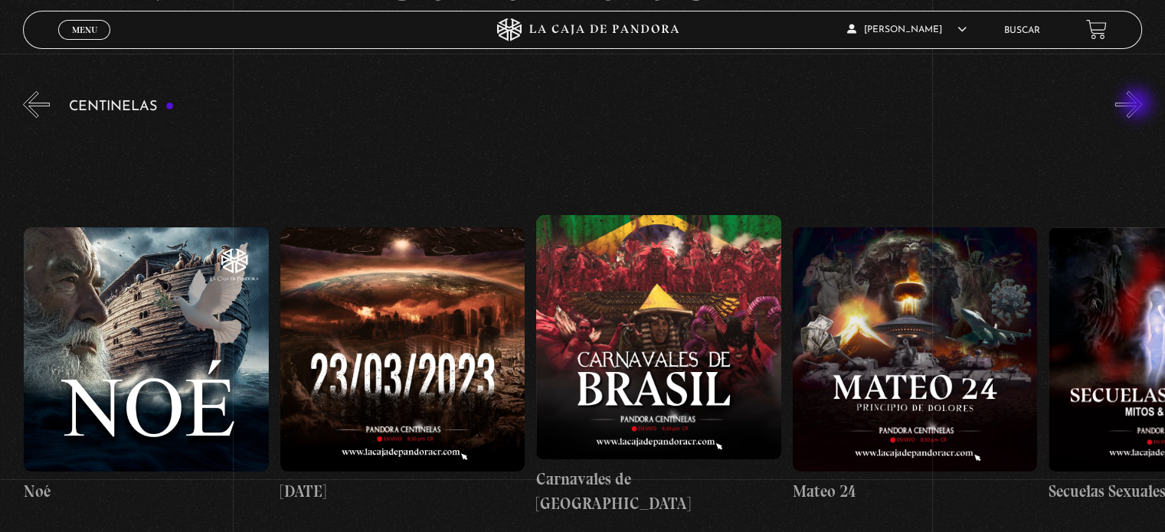
click at [1138, 105] on button "»" at bounding box center [1128, 104] width 27 height 27
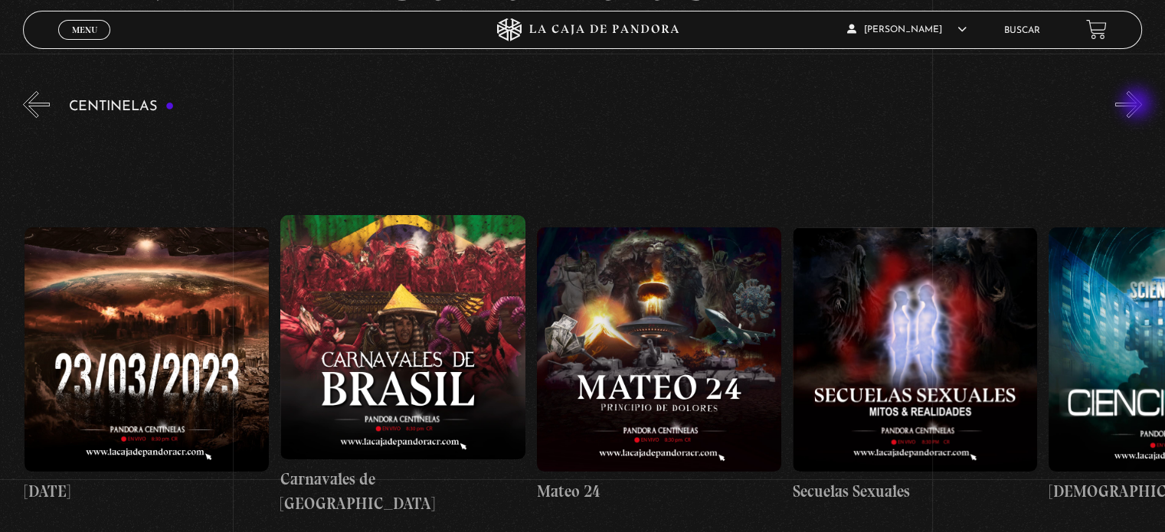
click at [1138, 105] on button "»" at bounding box center [1128, 104] width 27 height 27
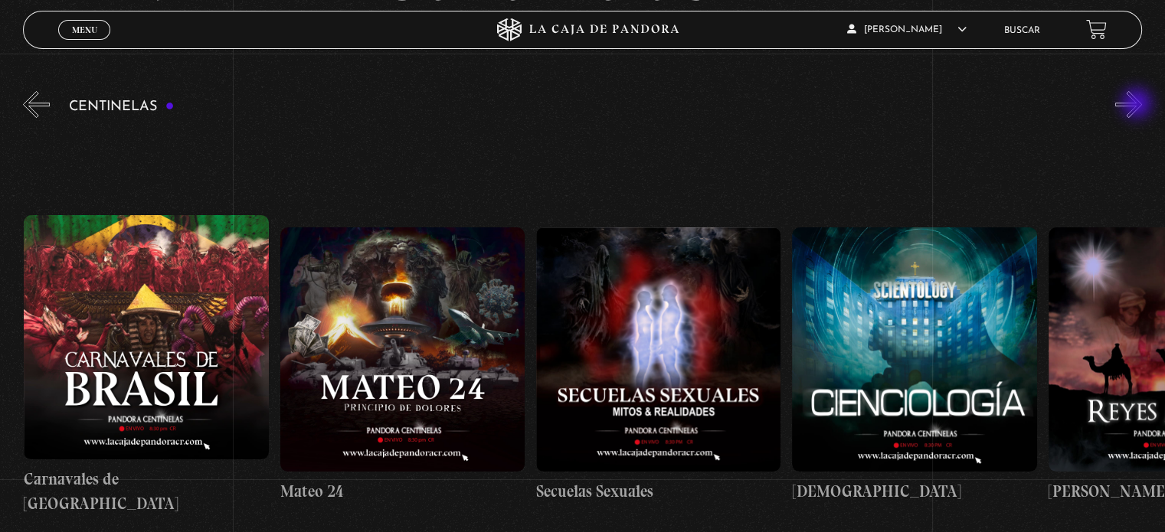
click at [1138, 105] on button "»" at bounding box center [1128, 104] width 27 height 27
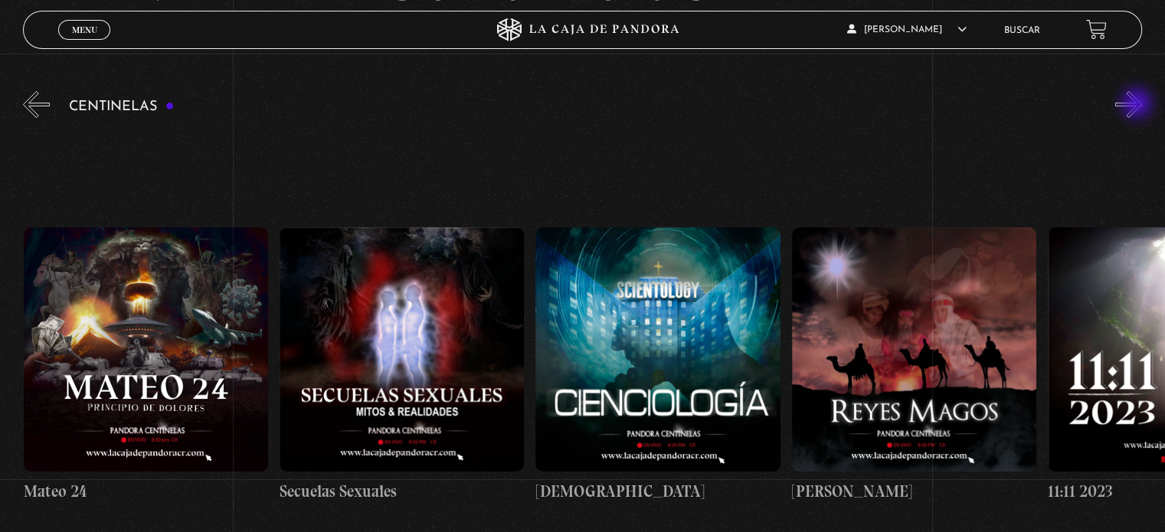
click at [1138, 105] on button "»" at bounding box center [1128, 104] width 27 height 27
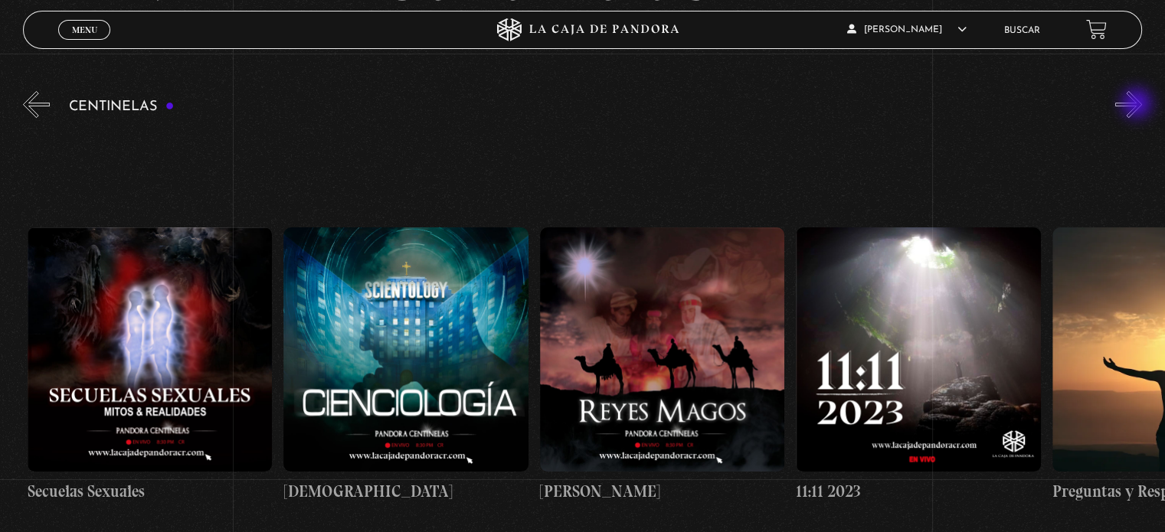
click at [1138, 105] on button "»" at bounding box center [1128, 104] width 27 height 27
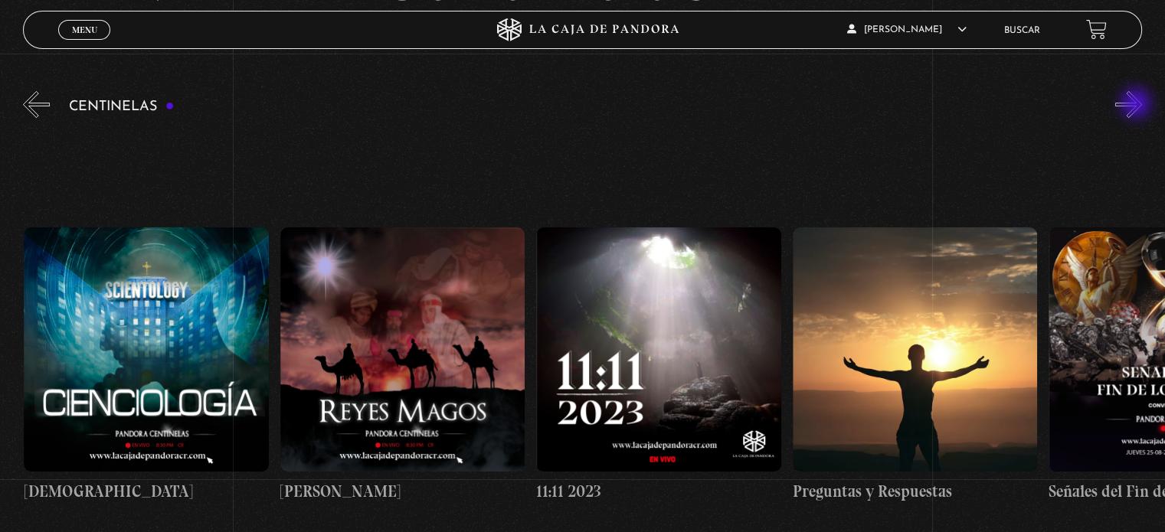
click at [1137, 105] on button "»" at bounding box center [1128, 104] width 27 height 27
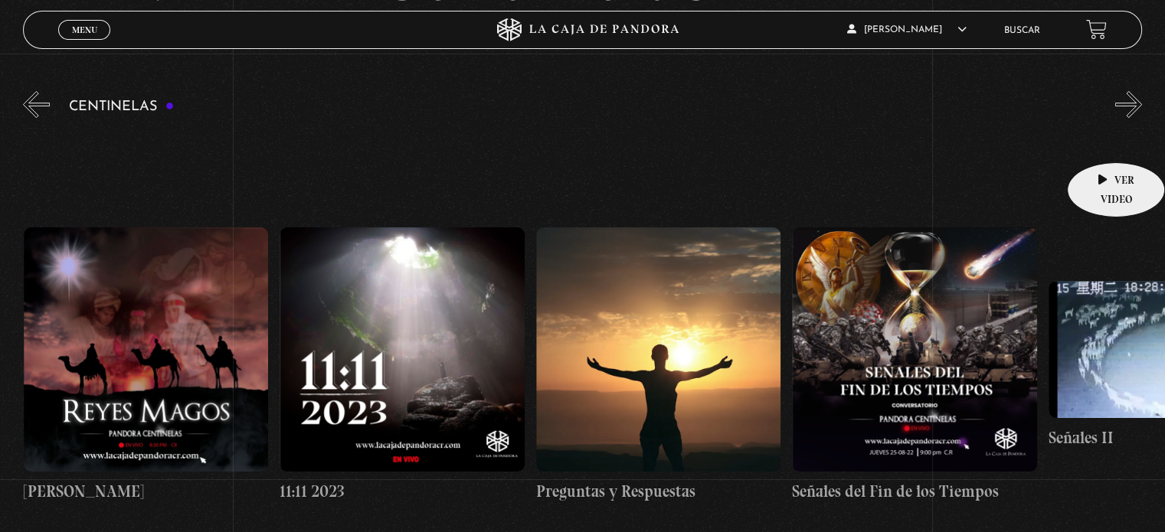
scroll to position [0, 12553]
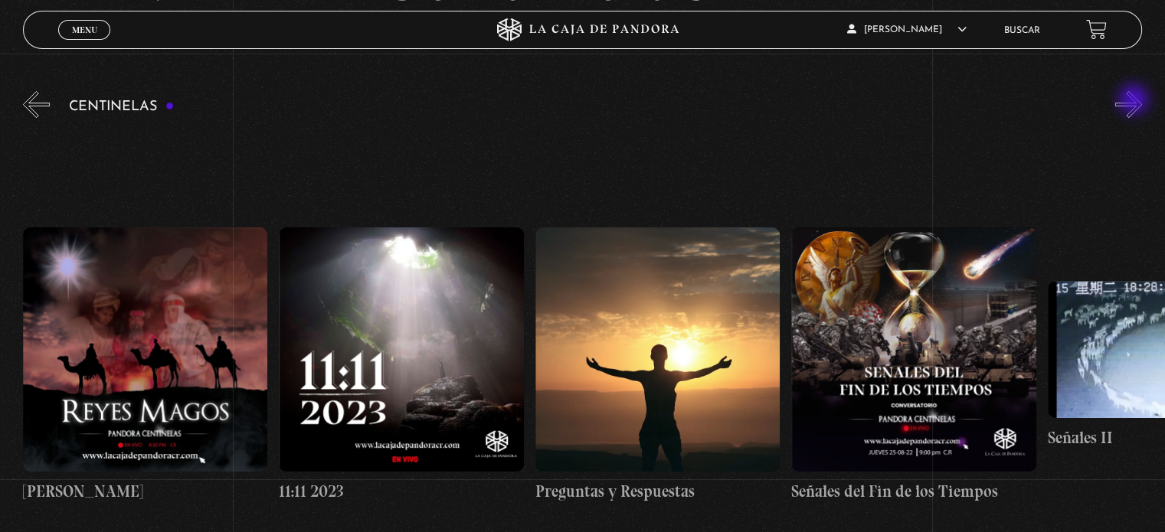
click at [1136, 100] on button "»" at bounding box center [1128, 104] width 27 height 27
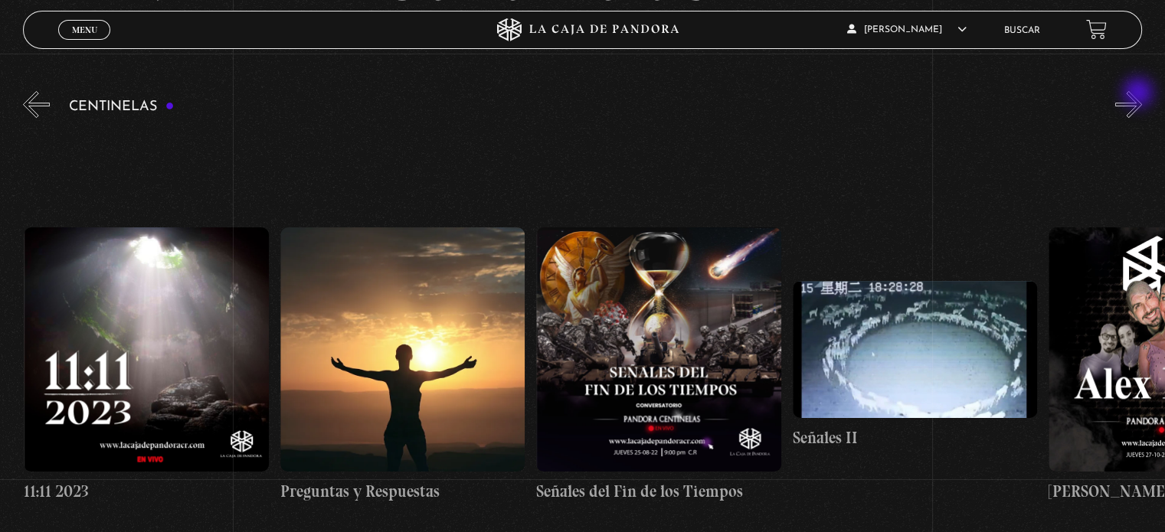
click at [1140, 94] on button "»" at bounding box center [1128, 104] width 27 height 27
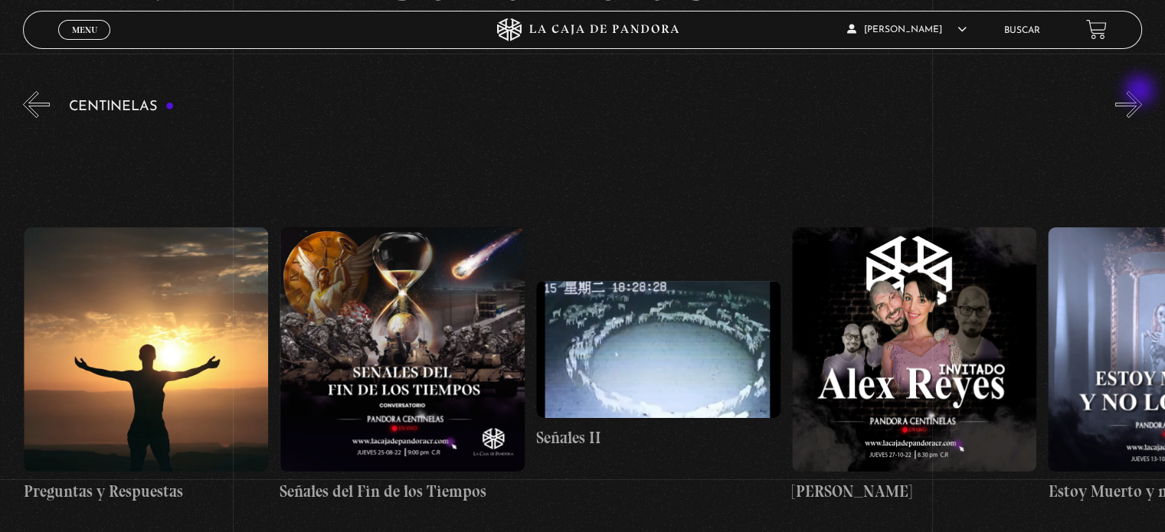
click at [1142, 91] on button "»" at bounding box center [1128, 104] width 27 height 27
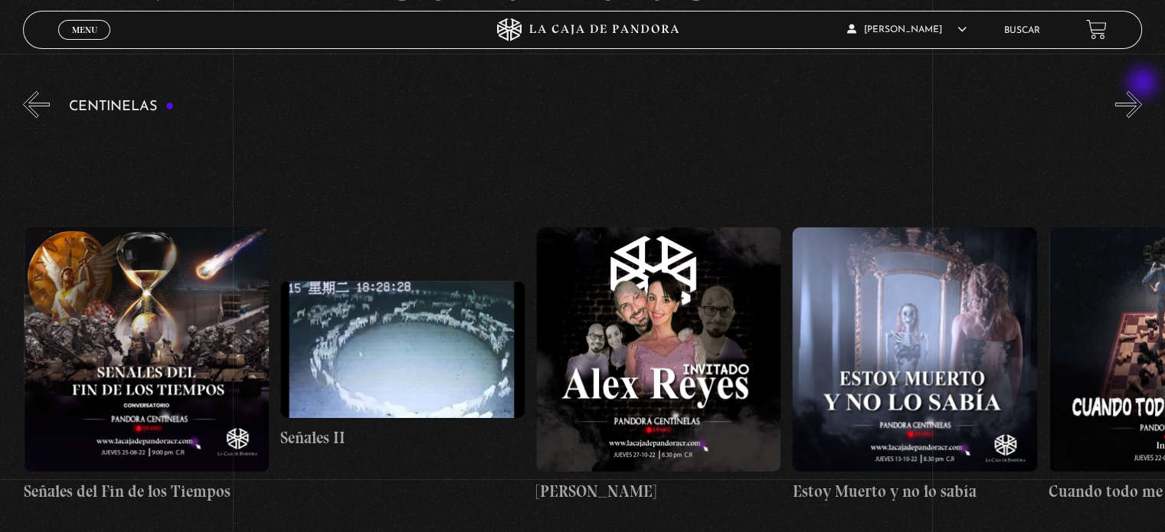
click at [1135, 97] on button "»" at bounding box center [1128, 104] width 27 height 27
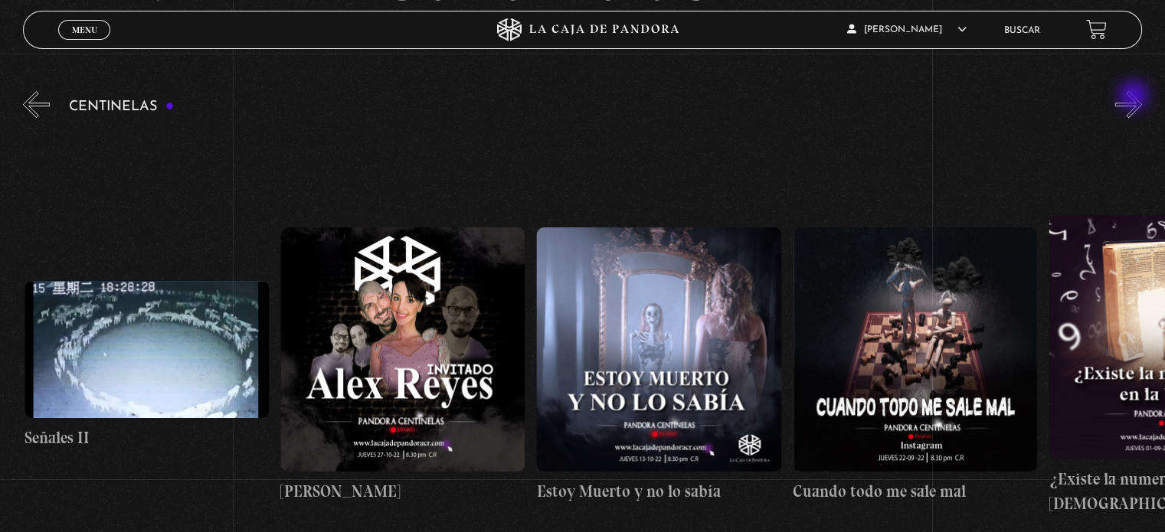
click at [1135, 97] on button "»" at bounding box center [1128, 104] width 27 height 27
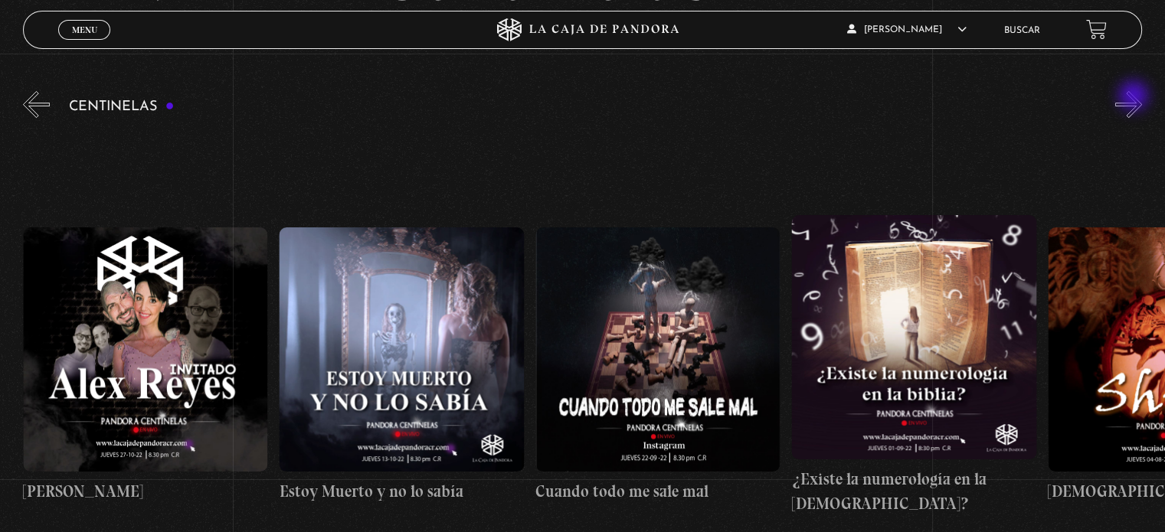
click at [1135, 97] on button "»" at bounding box center [1128, 104] width 27 height 27
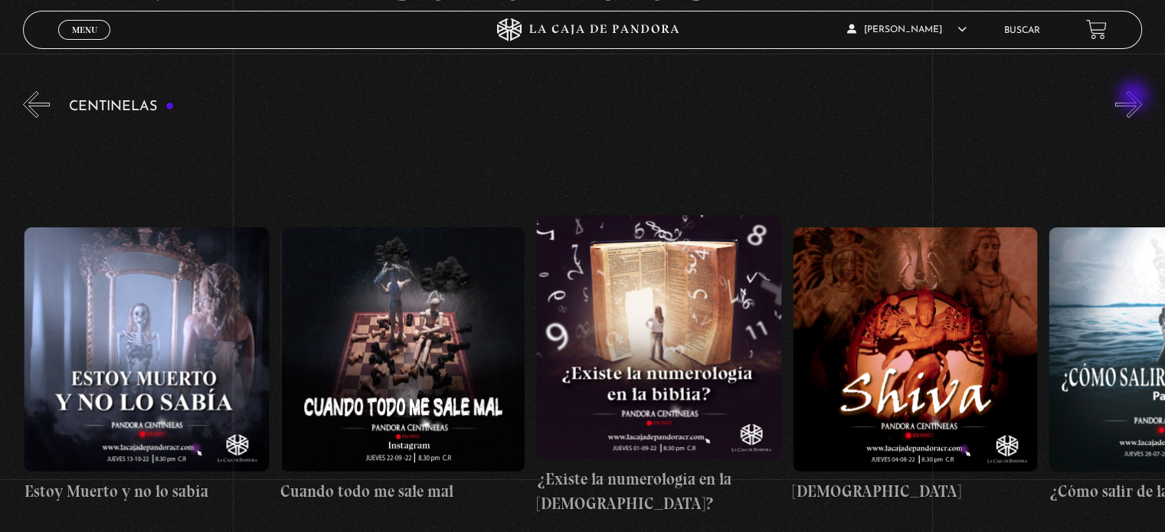
click at [1135, 97] on button "»" at bounding box center [1128, 104] width 27 height 27
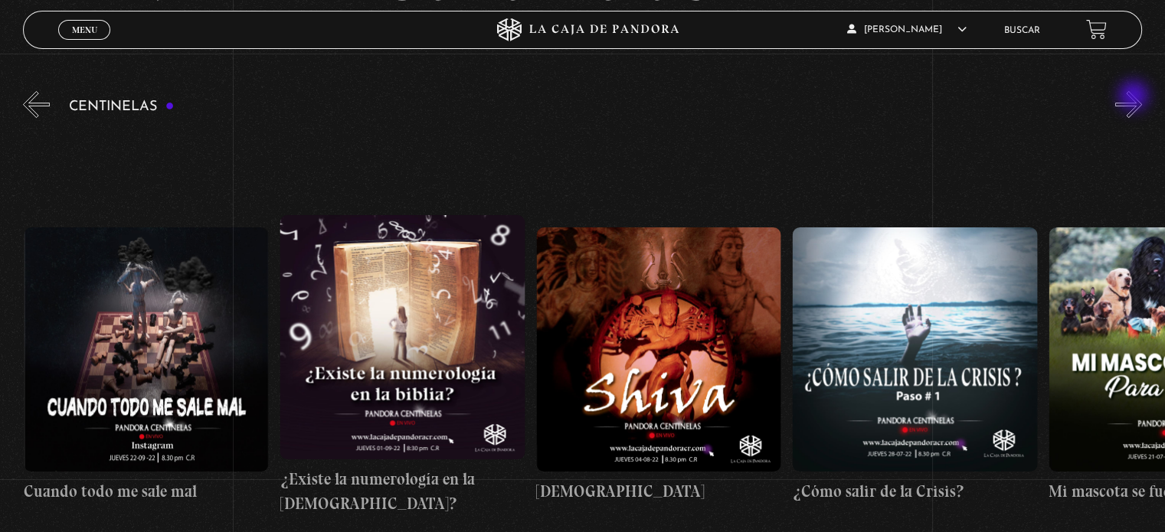
click at [1135, 97] on button "»" at bounding box center [1128, 104] width 27 height 27
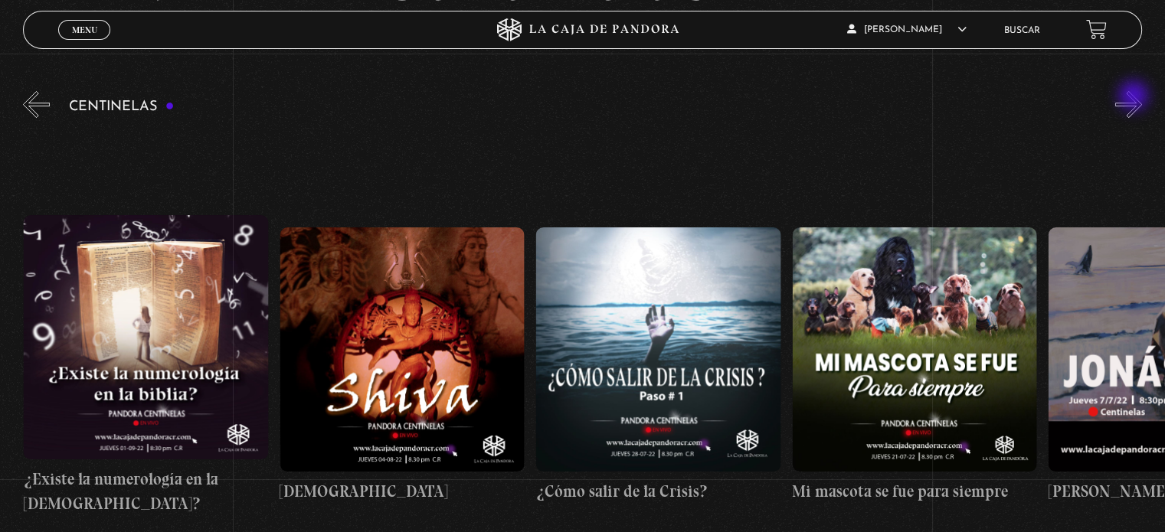
click at [1135, 97] on button "»" at bounding box center [1128, 104] width 27 height 27
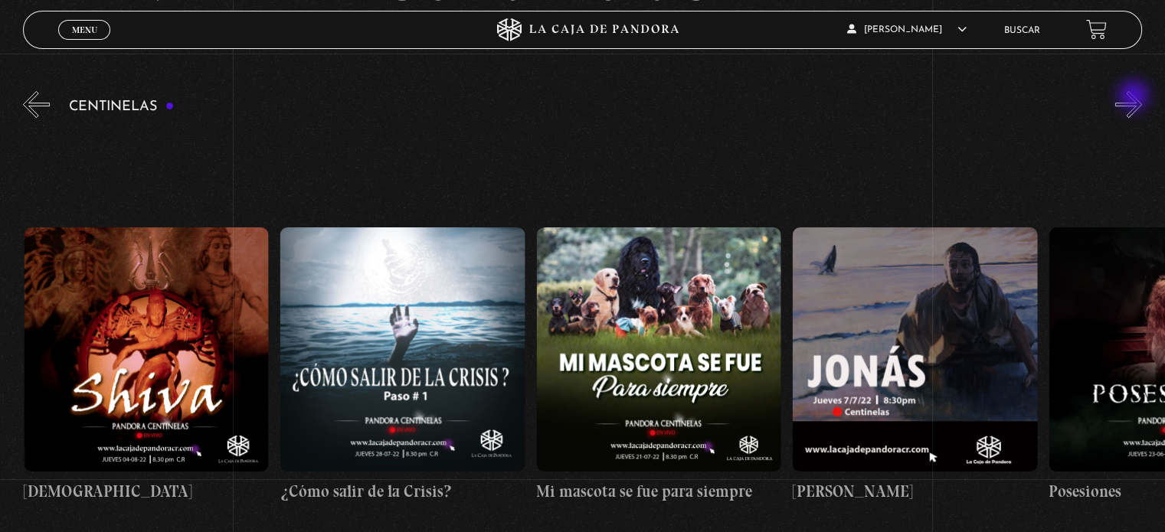
click at [1135, 97] on button "»" at bounding box center [1128, 104] width 27 height 27
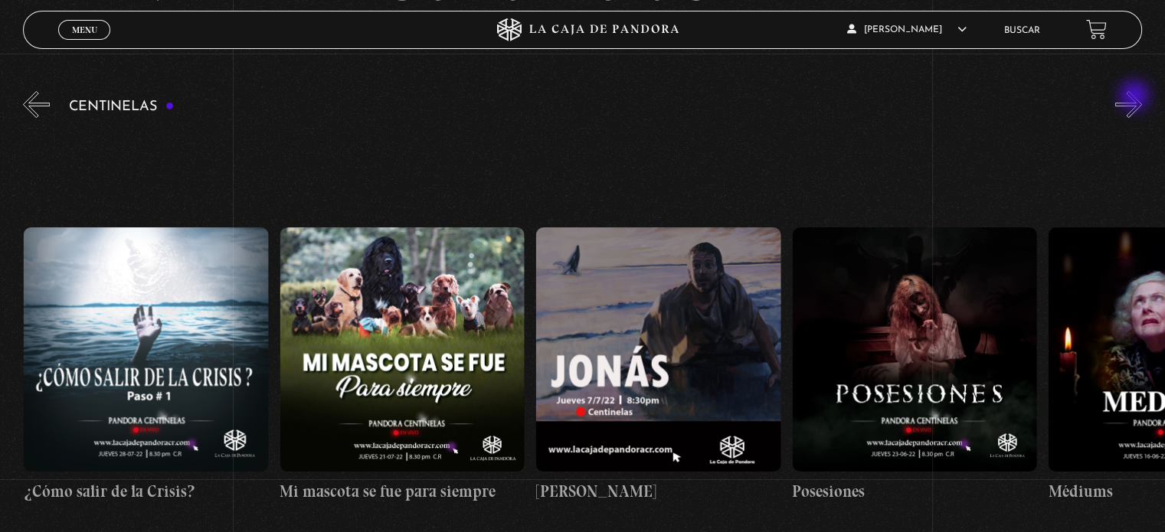
click at [1137, 97] on button "»" at bounding box center [1128, 104] width 27 height 27
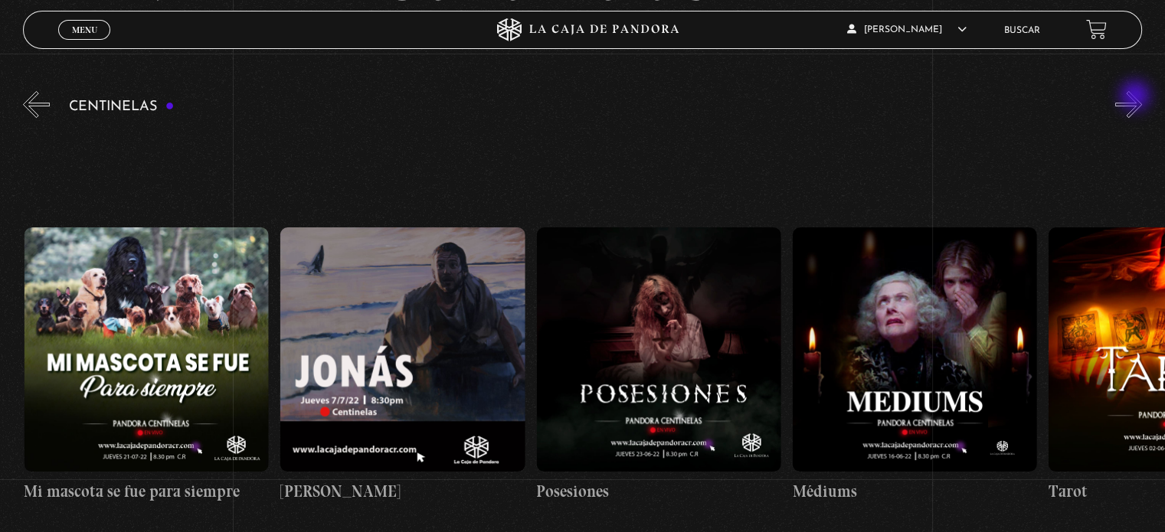
click at [1137, 97] on button "»" at bounding box center [1128, 104] width 27 height 27
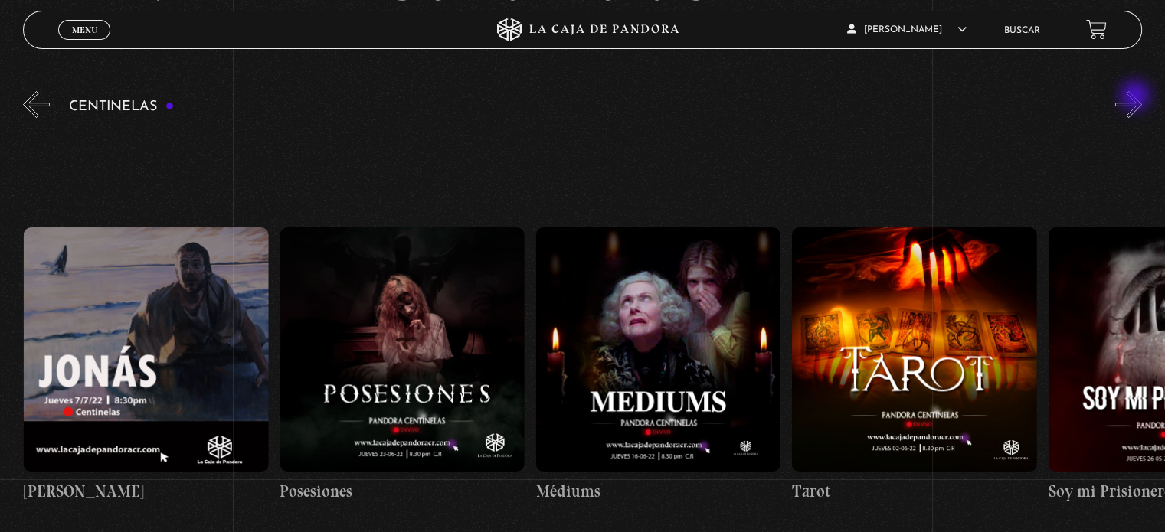
click at [1137, 97] on button "»" at bounding box center [1128, 104] width 27 height 27
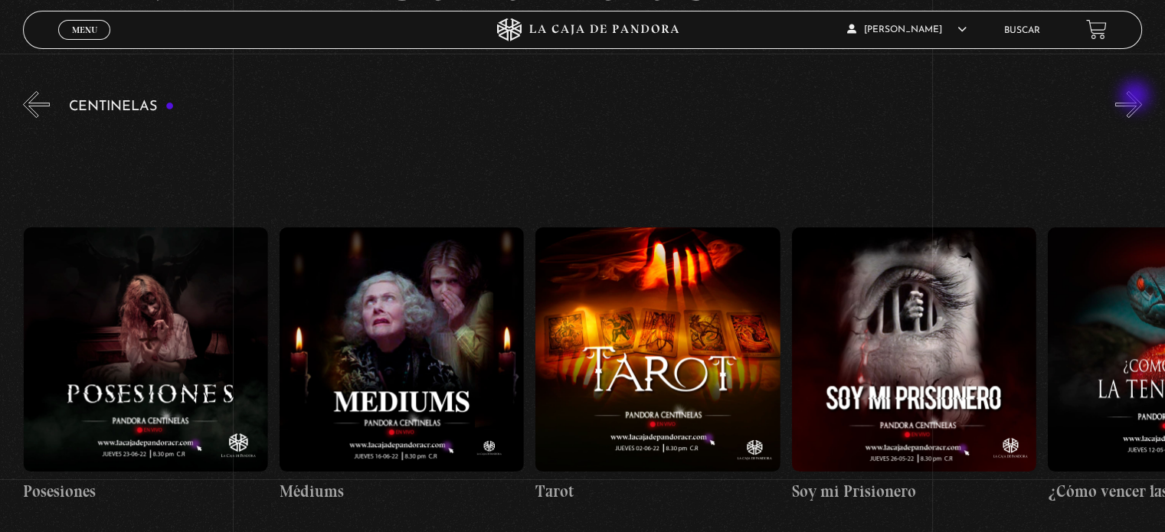
click at [1137, 97] on button "»" at bounding box center [1128, 104] width 27 height 27
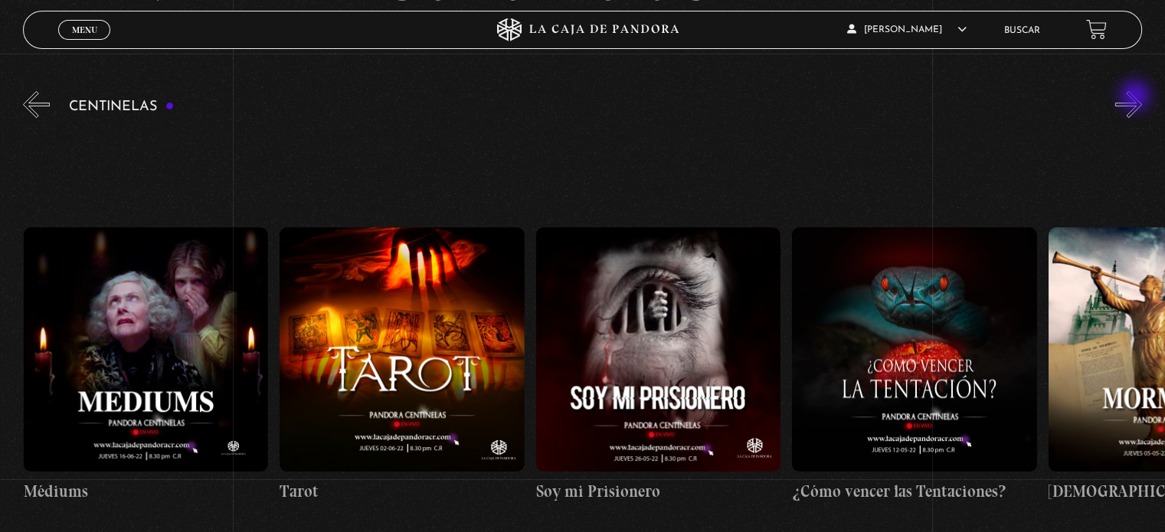
click at [1137, 97] on button "»" at bounding box center [1128, 104] width 27 height 27
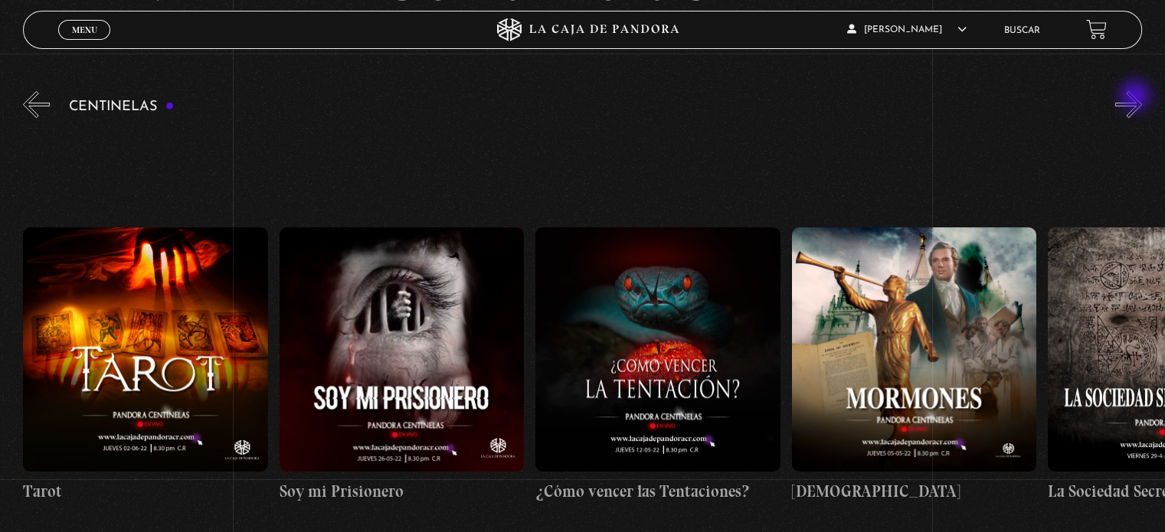
click at [1137, 98] on button "»" at bounding box center [1128, 104] width 27 height 27
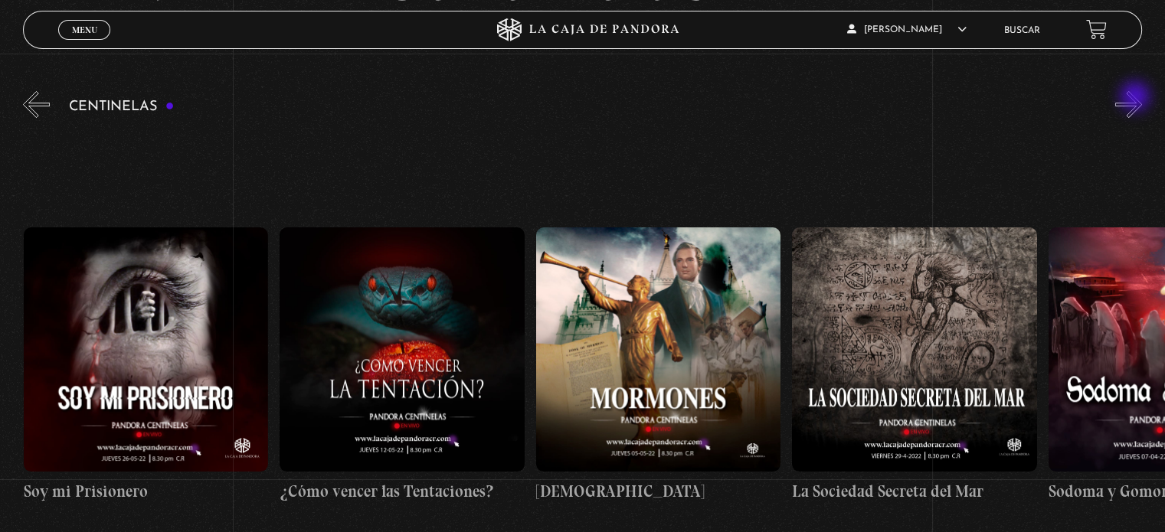
click at [1137, 98] on button "»" at bounding box center [1128, 104] width 27 height 27
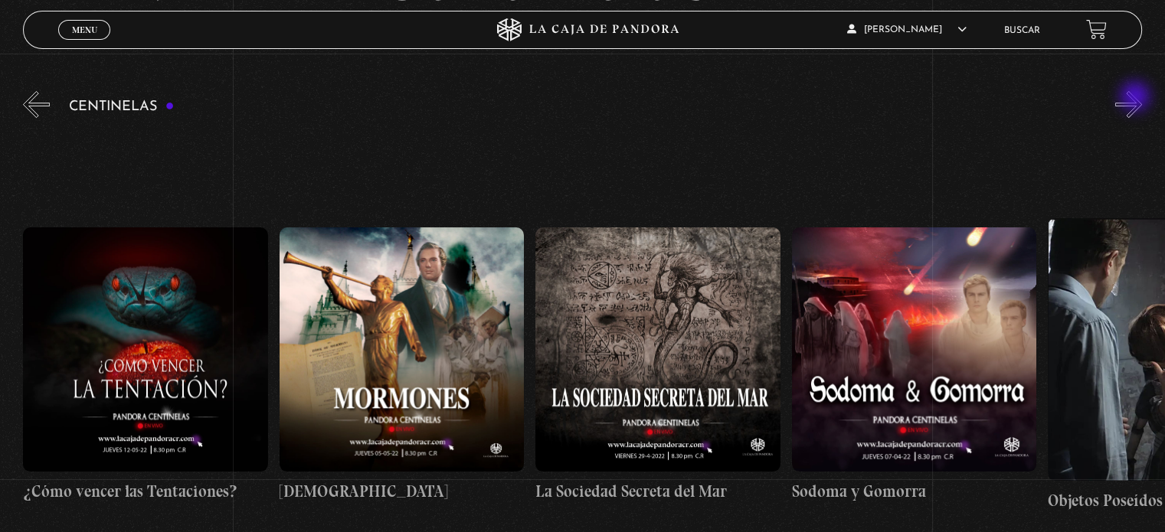
click at [1137, 98] on button "»" at bounding box center [1128, 104] width 27 height 27
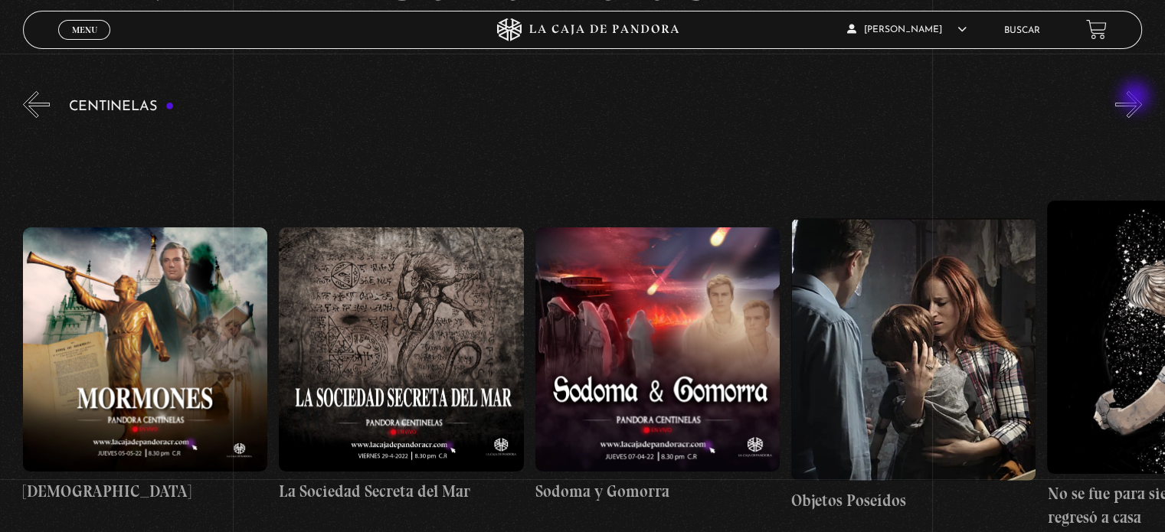
click at [1137, 98] on button "»" at bounding box center [1128, 104] width 27 height 27
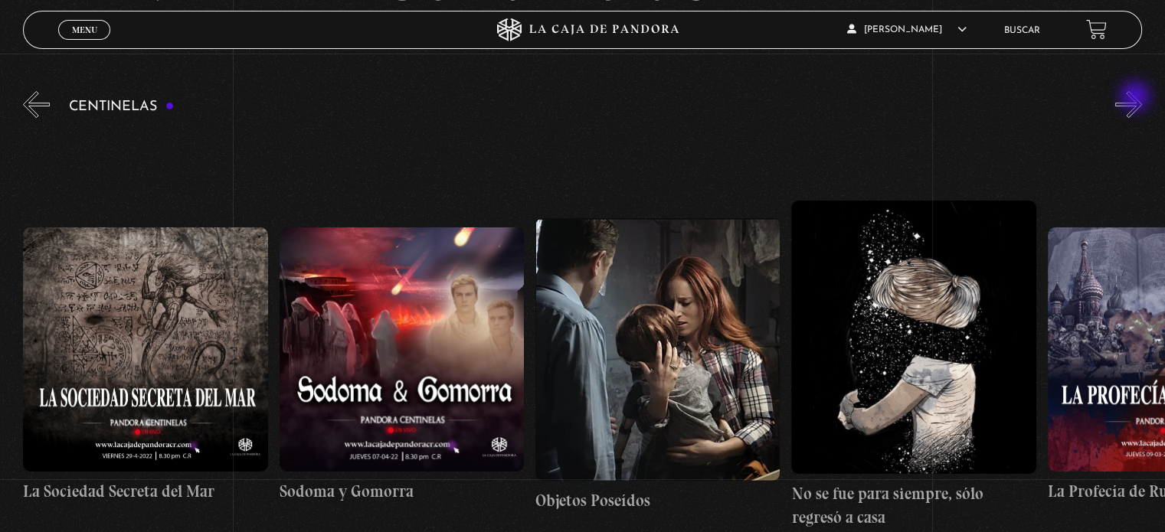
click at [1137, 98] on button "»" at bounding box center [1128, 104] width 27 height 27
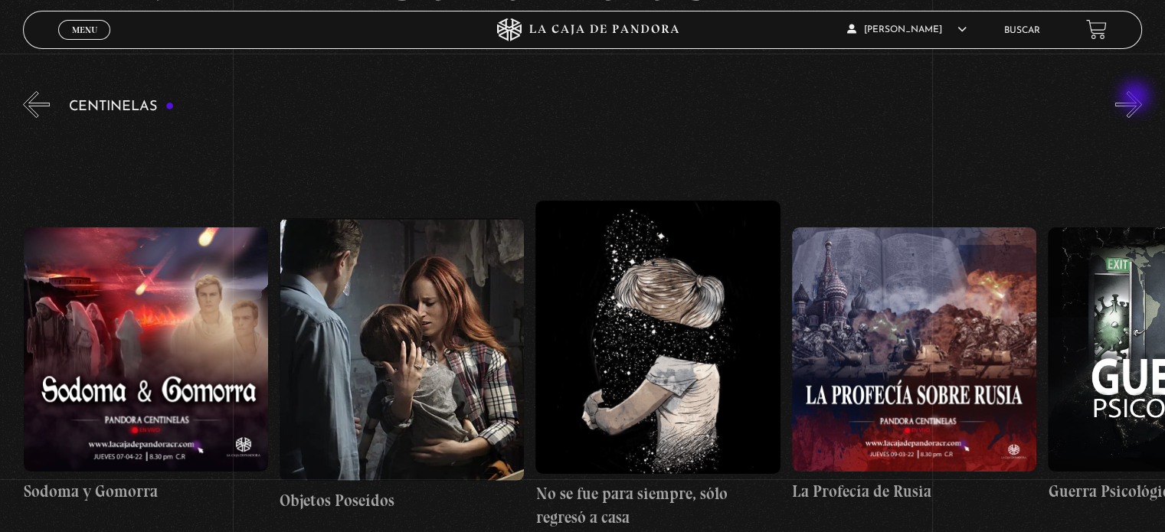
click at [1137, 98] on button "»" at bounding box center [1128, 104] width 27 height 27
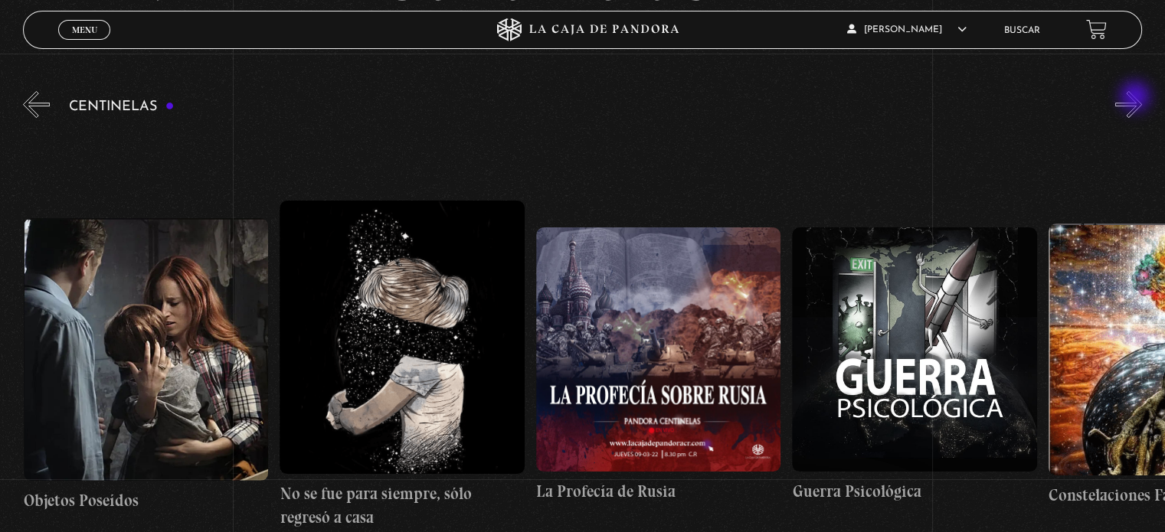
click at [1137, 98] on button "»" at bounding box center [1128, 104] width 27 height 27
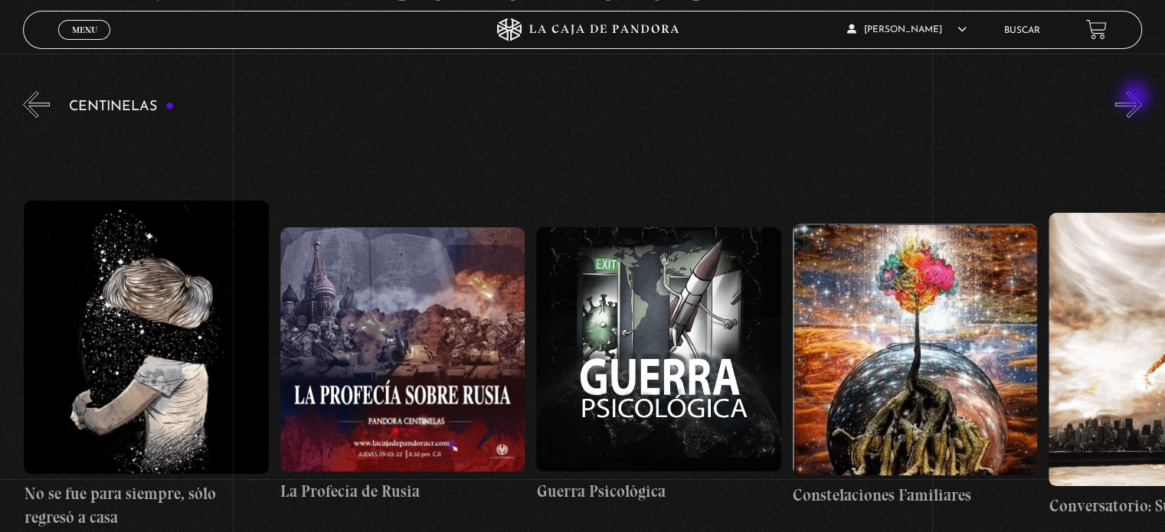
click at [1137, 98] on button "»" at bounding box center [1128, 104] width 27 height 27
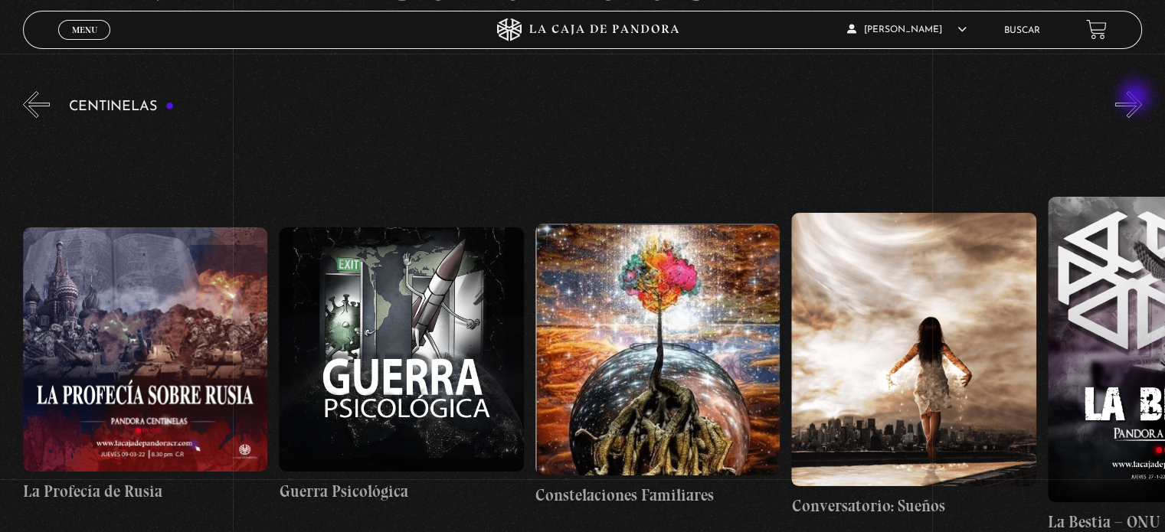
click at [1137, 98] on button "»" at bounding box center [1128, 104] width 27 height 27
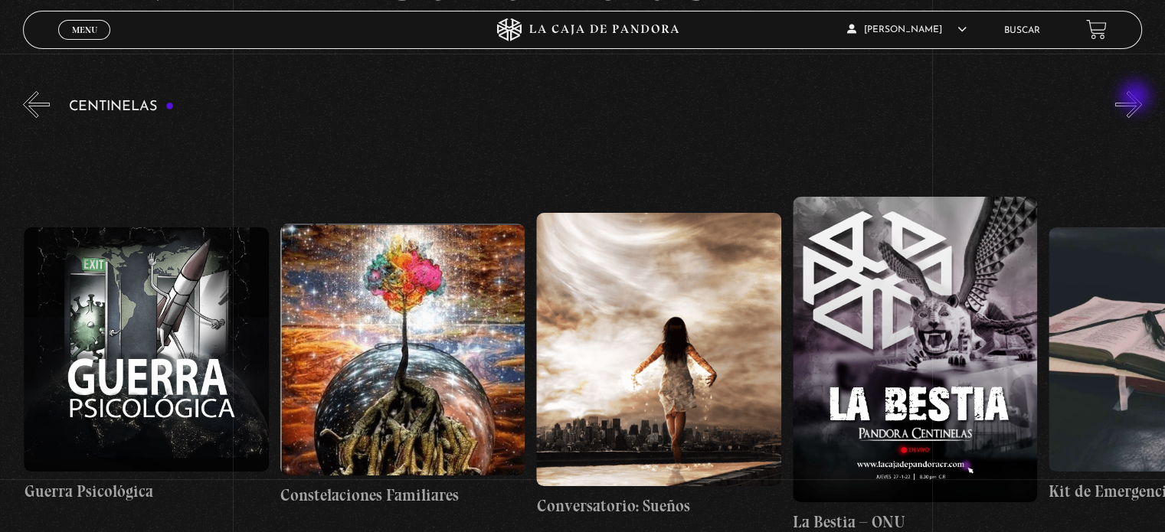
click at [1137, 98] on button "»" at bounding box center [1128, 104] width 27 height 27
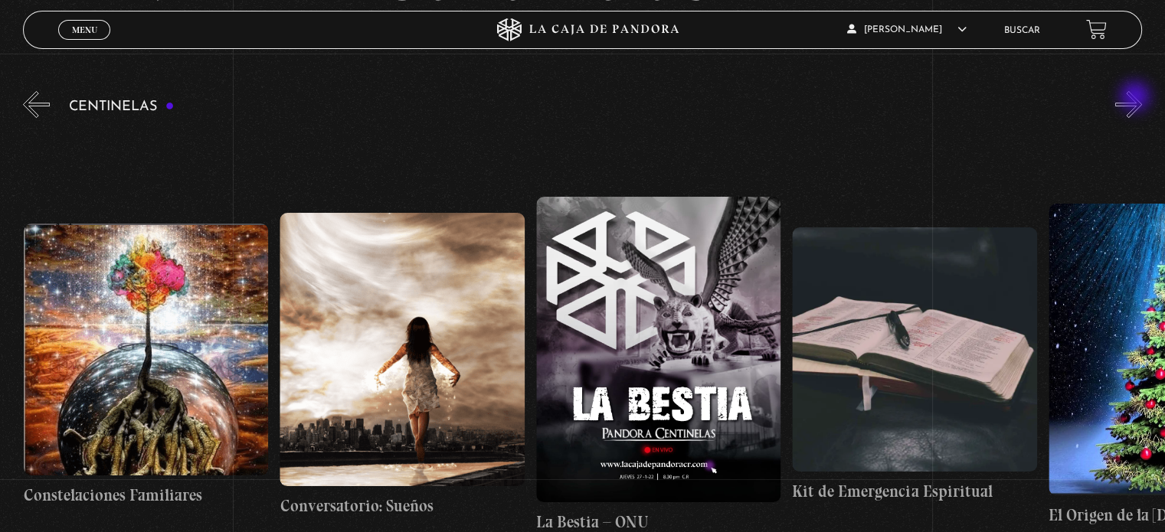
click at [1137, 98] on button "»" at bounding box center [1128, 104] width 27 height 27
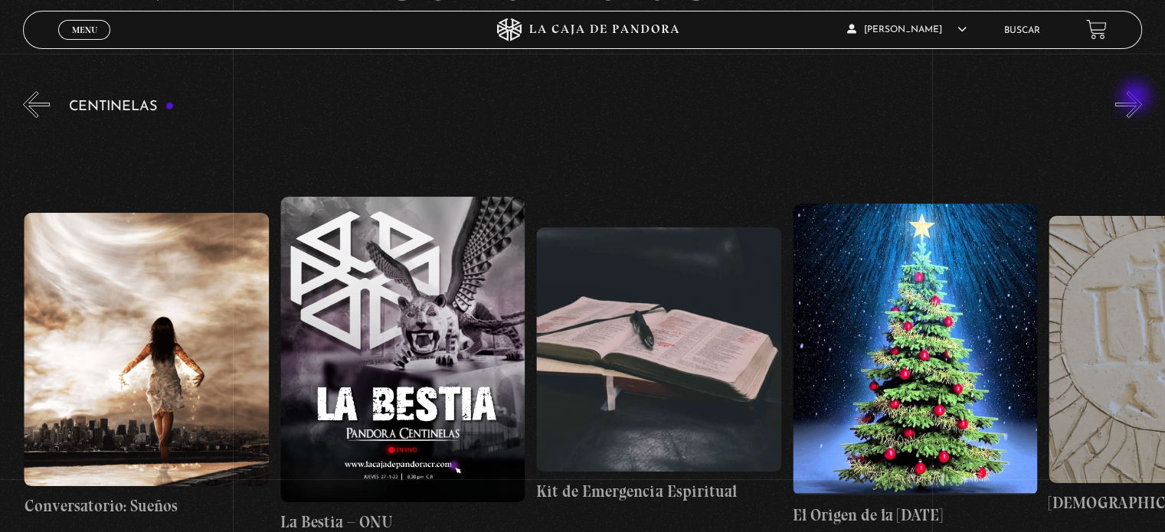
click at [1137, 98] on button "»" at bounding box center [1128, 104] width 27 height 27
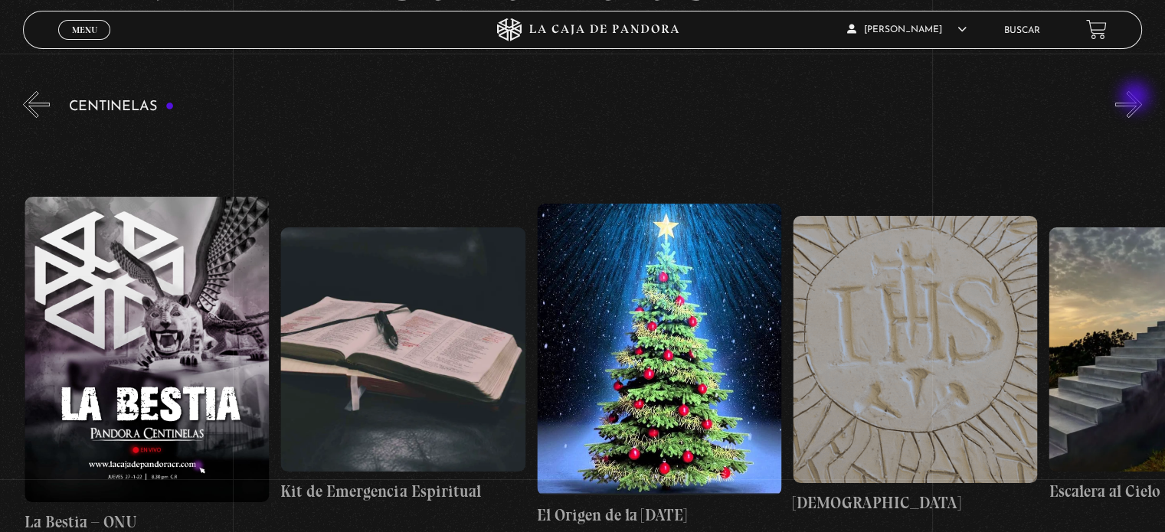
click at [1137, 98] on button "»" at bounding box center [1128, 104] width 27 height 27
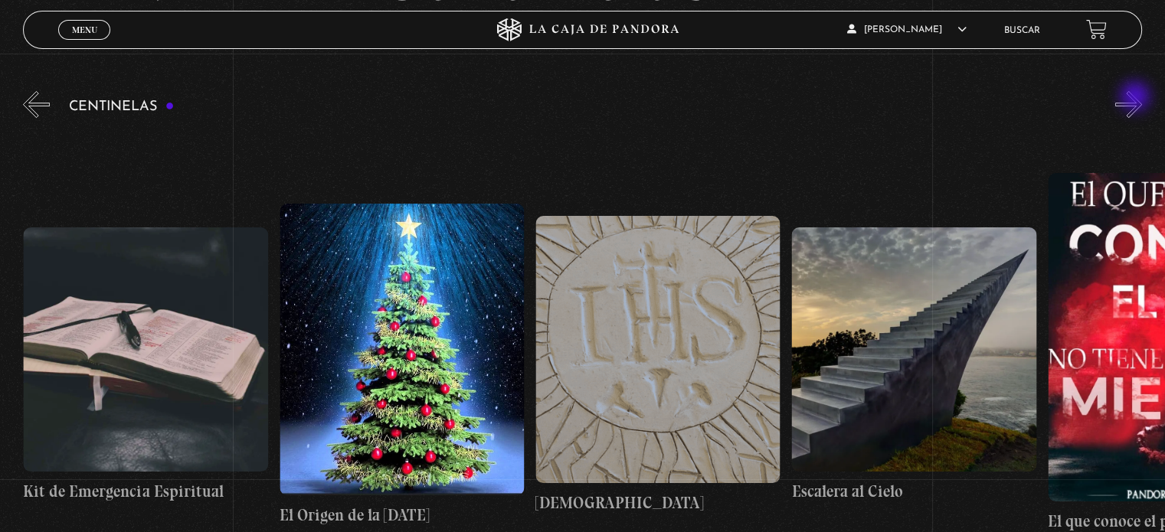
click at [1137, 98] on button "»" at bounding box center [1128, 104] width 27 height 27
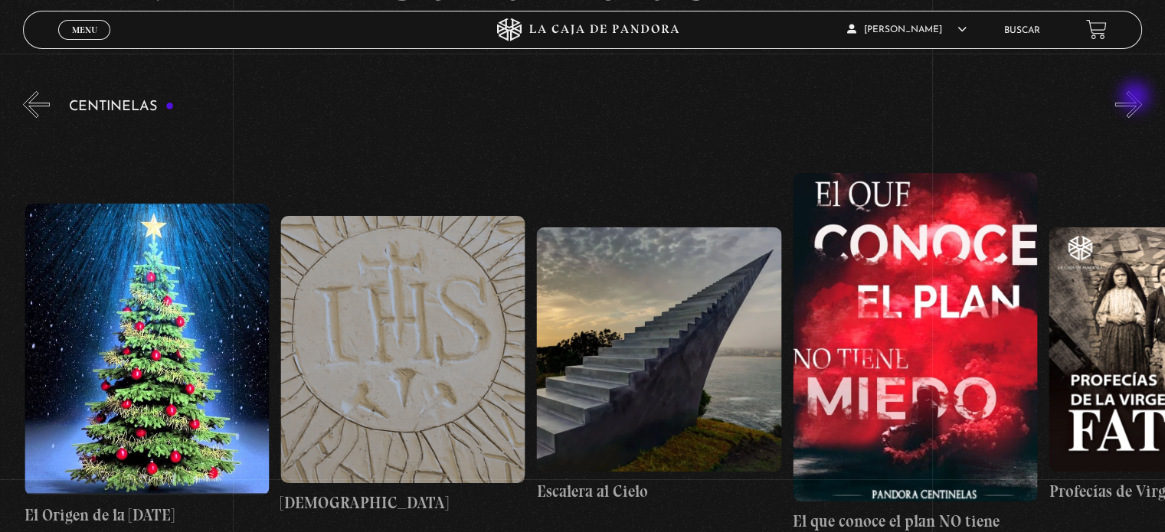
click at [1137, 98] on button "»" at bounding box center [1128, 104] width 27 height 27
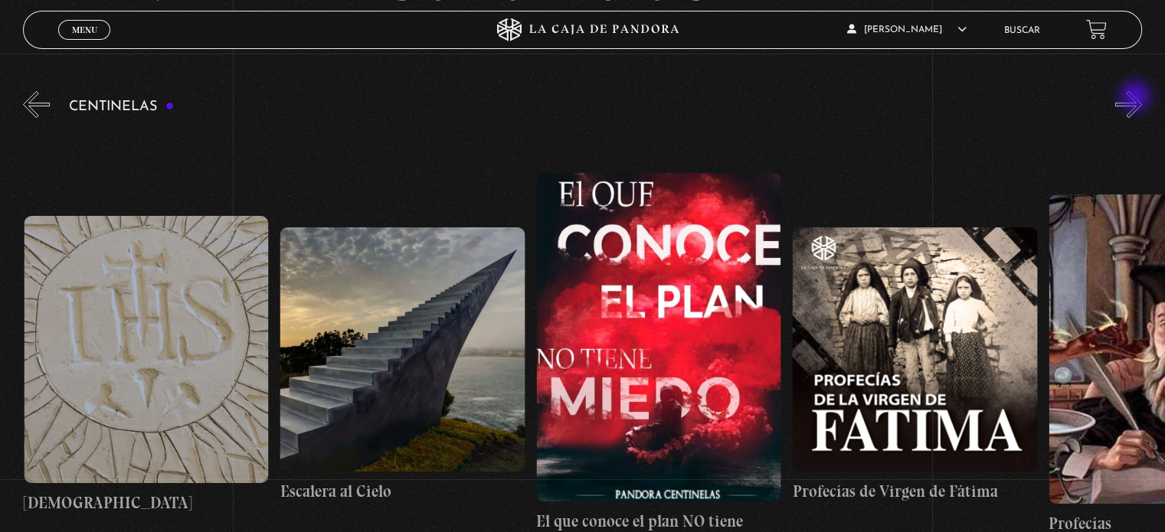
click at [1137, 98] on button "»" at bounding box center [1128, 104] width 27 height 27
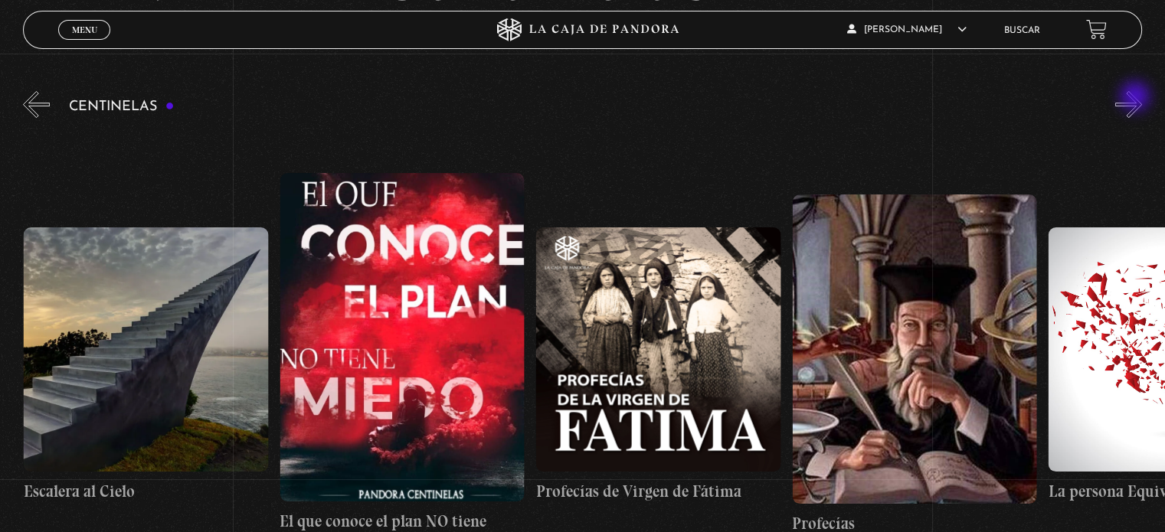
click at [1137, 98] on button "»" at bounding box center [1128, 104] width 27 height 27
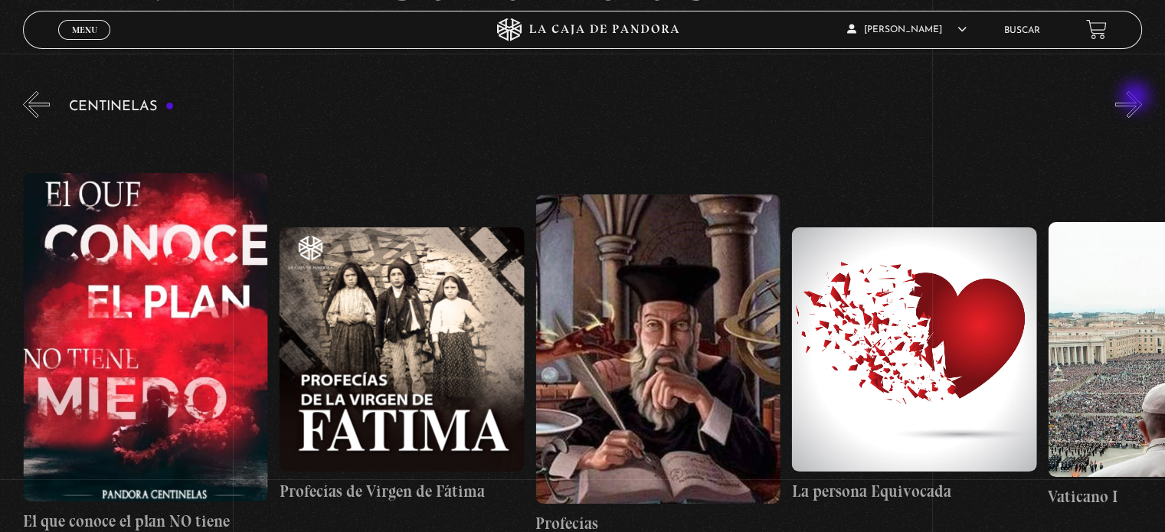
click at [1137, 98] on button "»" at bounding box center [1128, 104] width 27 height 27
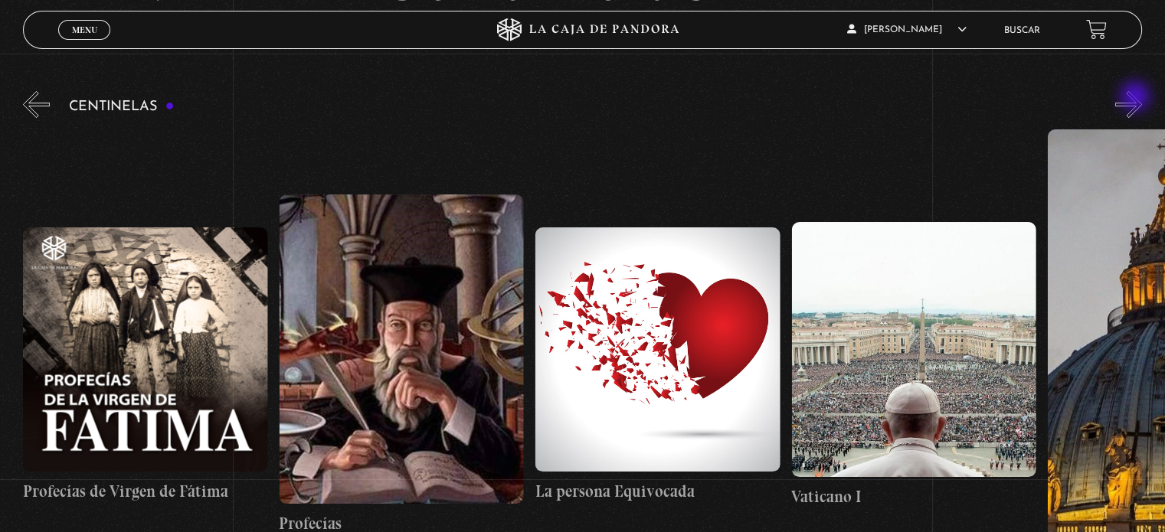
click at [1137, 98] on button "»" at bounding box center [1128, 104] width 27 height 27
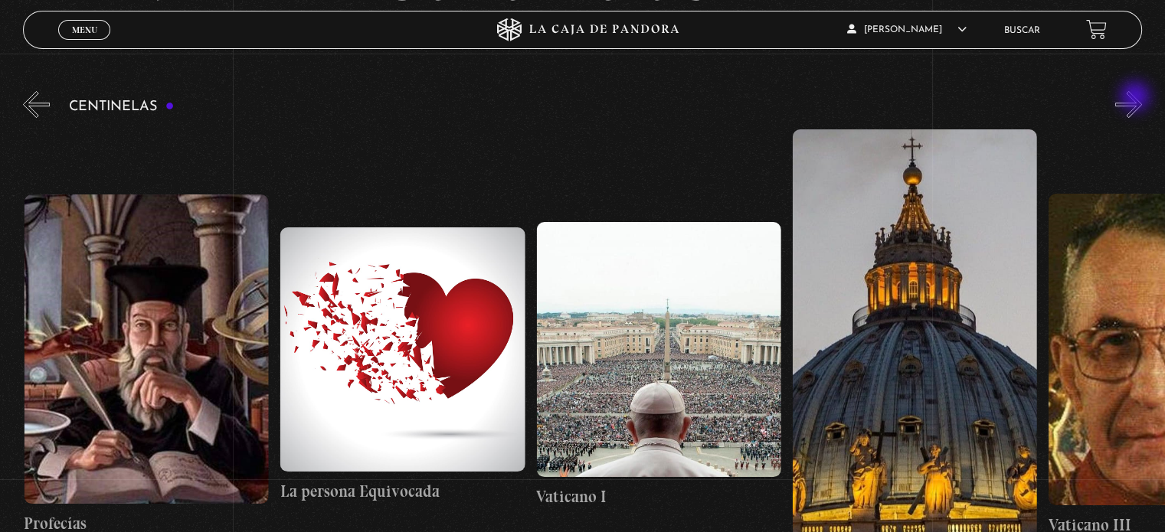
click at [1137, 98] on button "»" at bounding box center [1128, 104] width 27 height 27
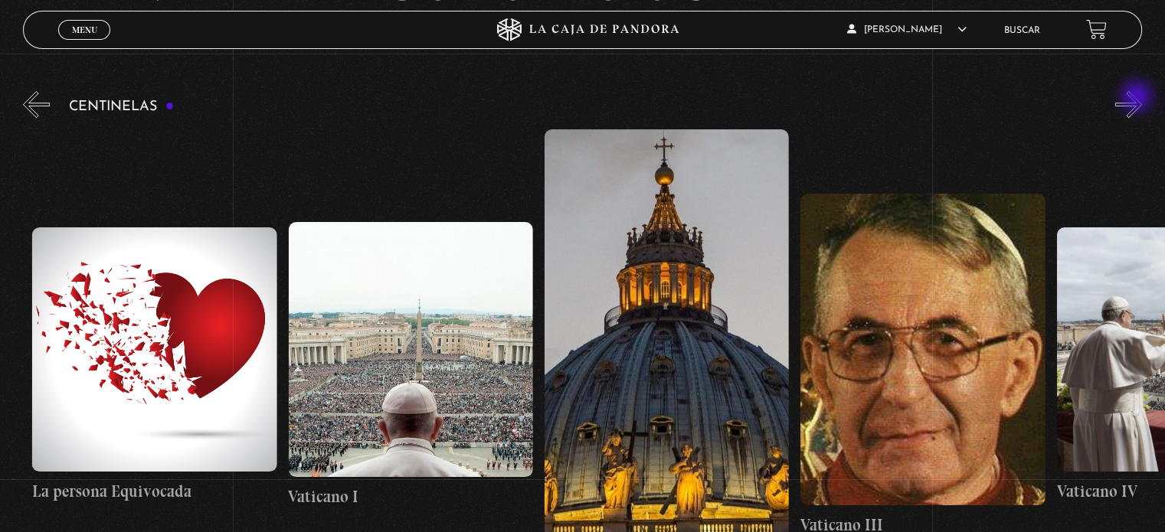
click at [1138, 98] on button "»" at bounding box center [1128, 104] width 27 height 27
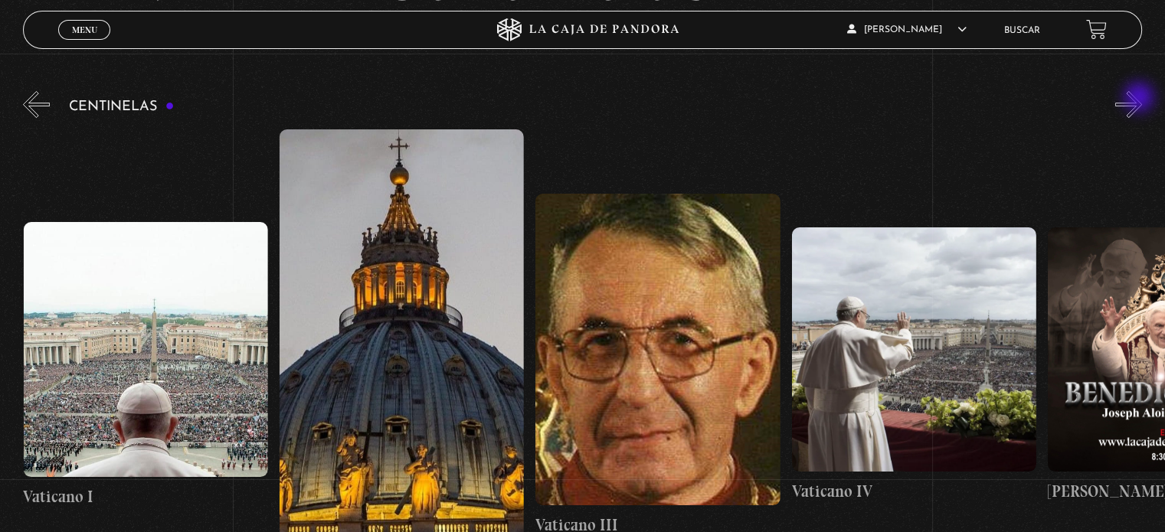
click at [1141, 100] on button "»" at bounding box center [1128, 104] width 27 height 27
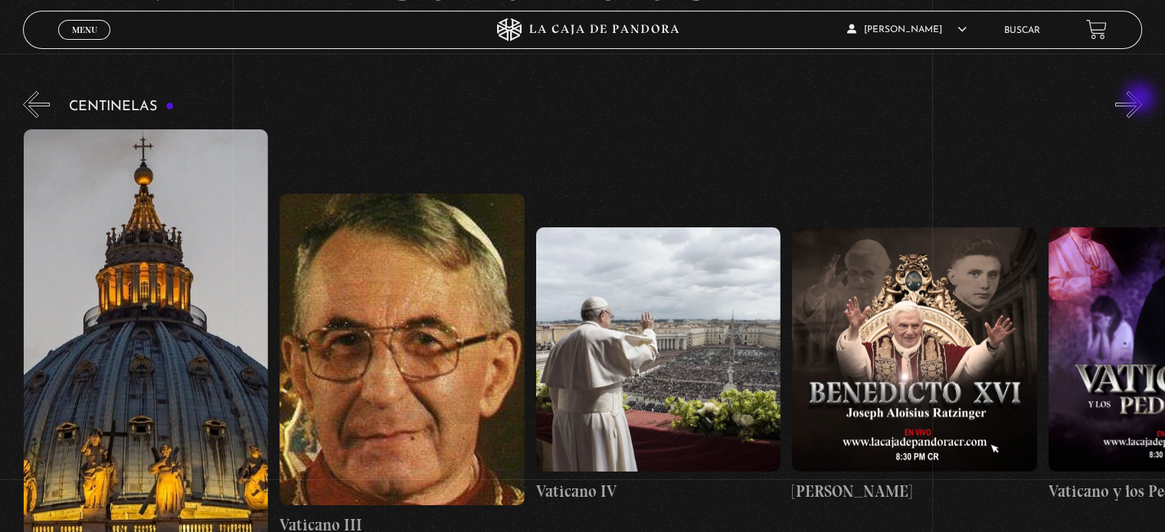
click at [1141, 100] on button "»" at bounding box center [1128, 104] width 27 height 27
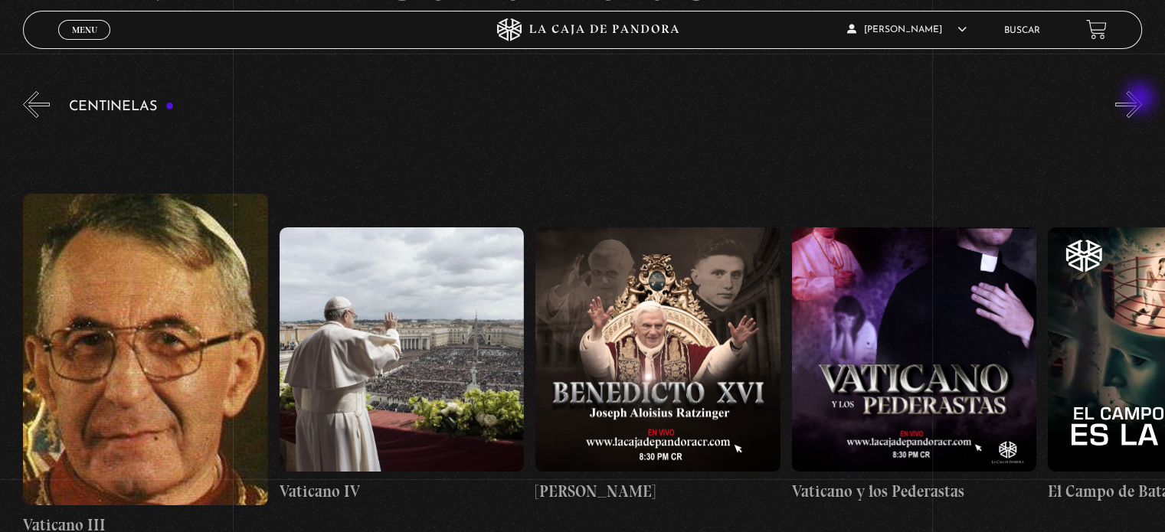
click at [1141, 100] on button "»" at bounding box center [1128, 104] width 27 height 27
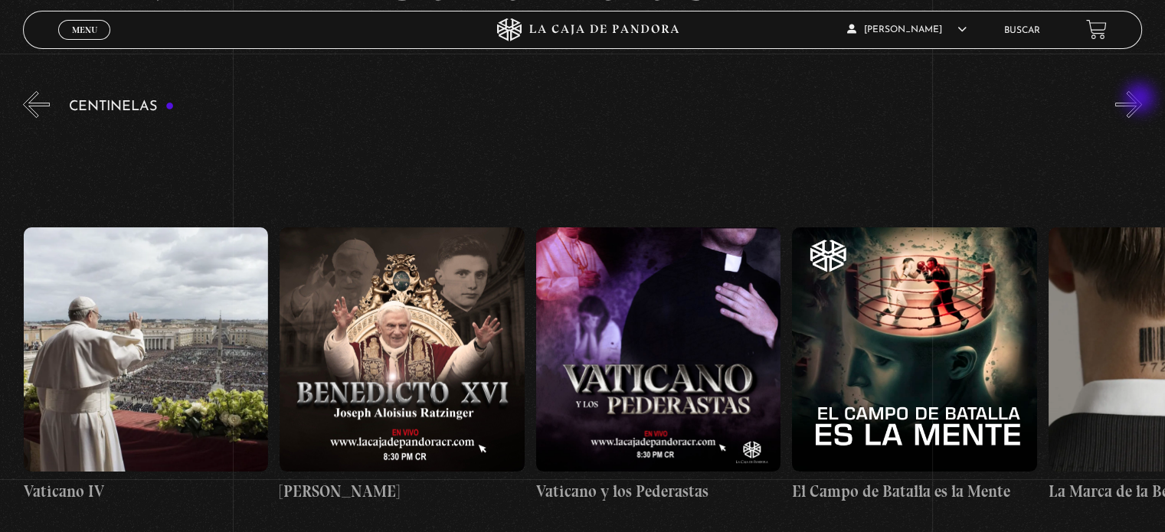
click at [1141, 100] on button "»" at bounding box center [1128, 104] width 27 height 27
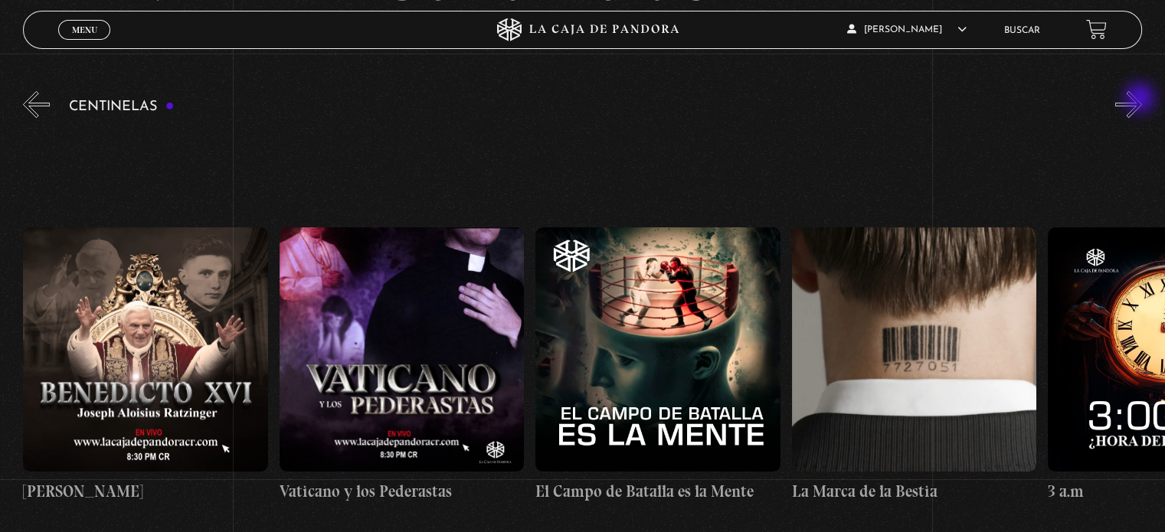
click at [1141, 100] on button "»" at bounding box center [1128, 104] width 27 height 27
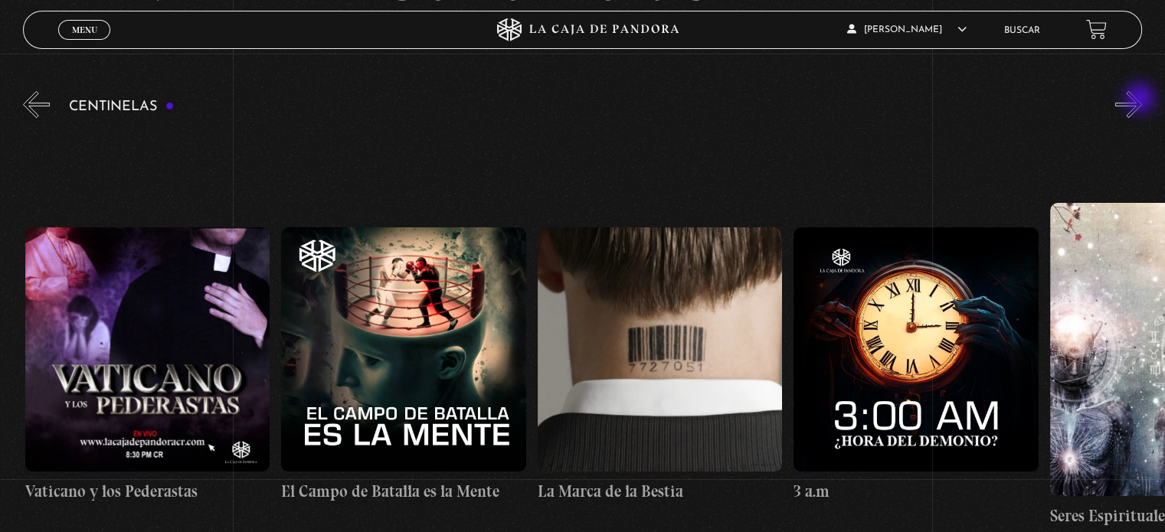
click at [1141, 100] on button "»" at bounding box center [1128, 104] width 27 height 27
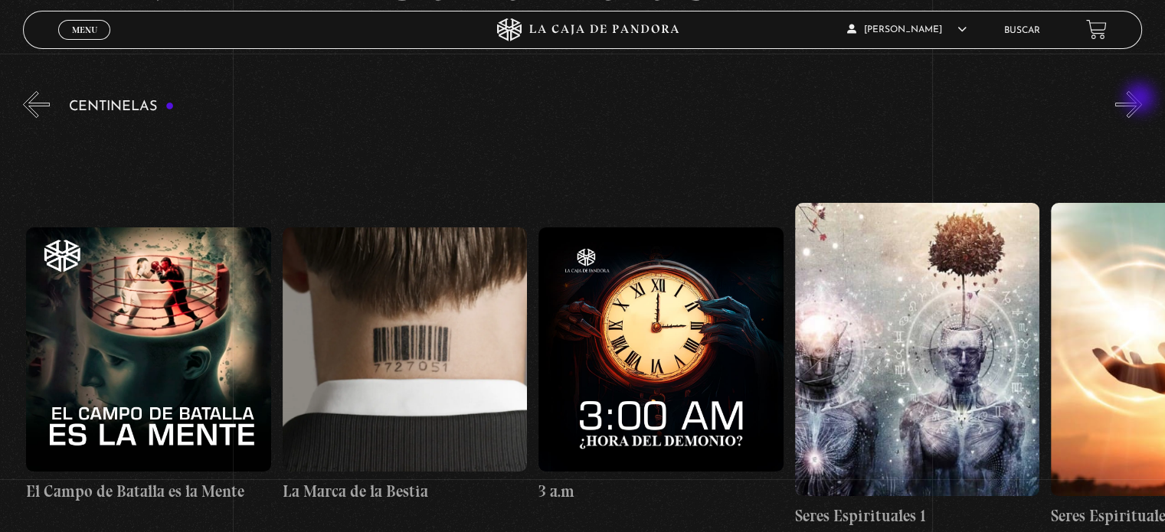
click at [1141, 100] on button "»" at bounding box center [1128, 104] width 27 height 27
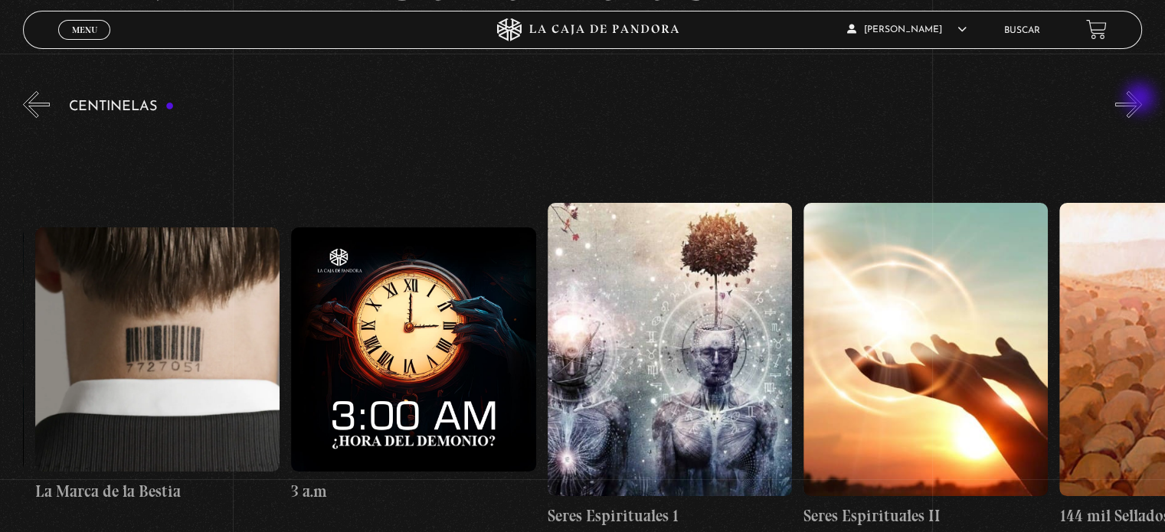
click at [1141, 100] on button "»" at bounding box center [1128, 104] width 27 height 27
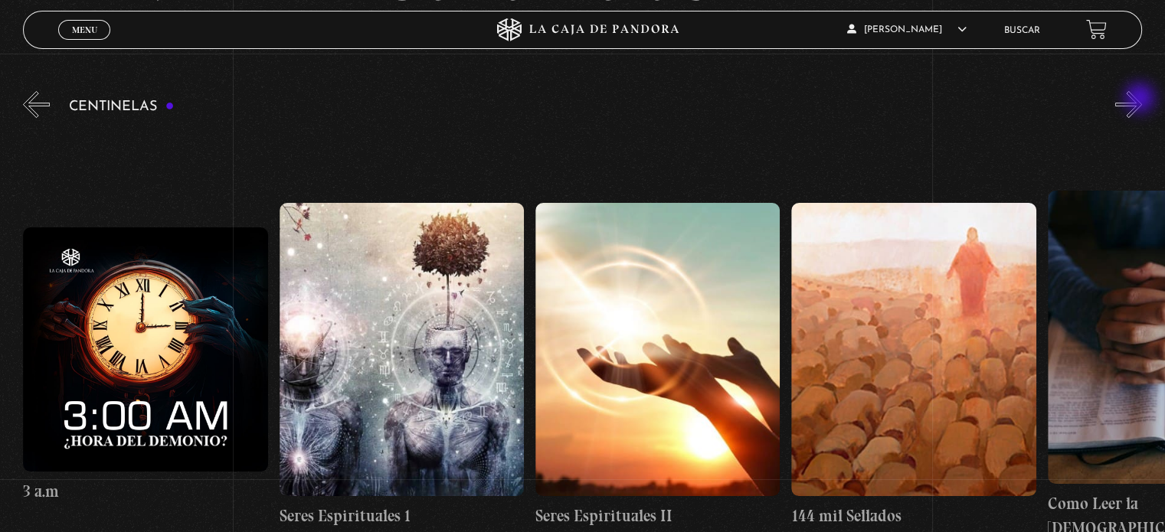
click at [1141, 100] on button "»" at bounding box center [1128, 104] width 27 height 27
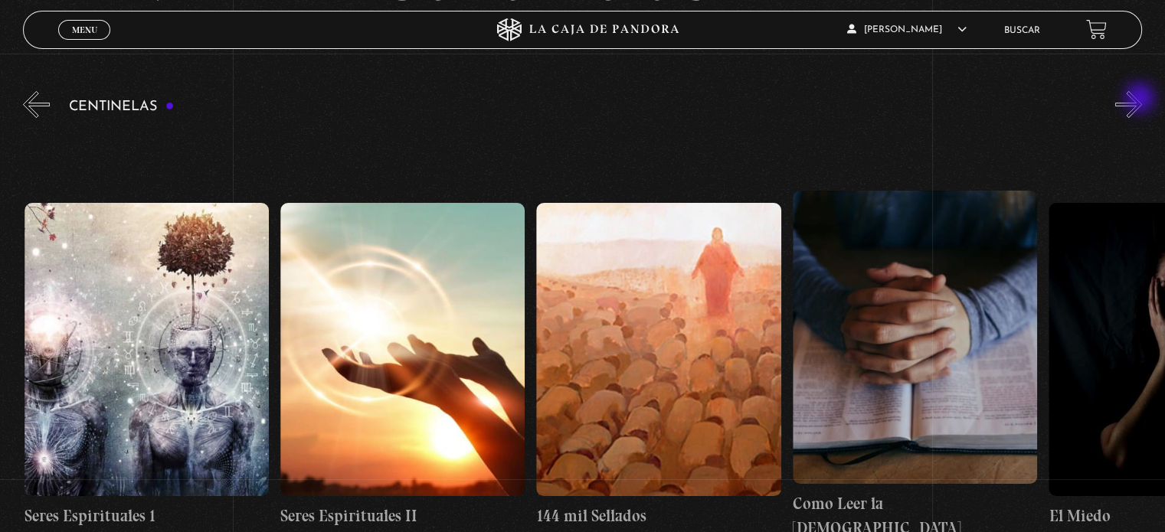
click at [1141, 100] on button "»" at bounding box center [1128, 104] width 27 height 27
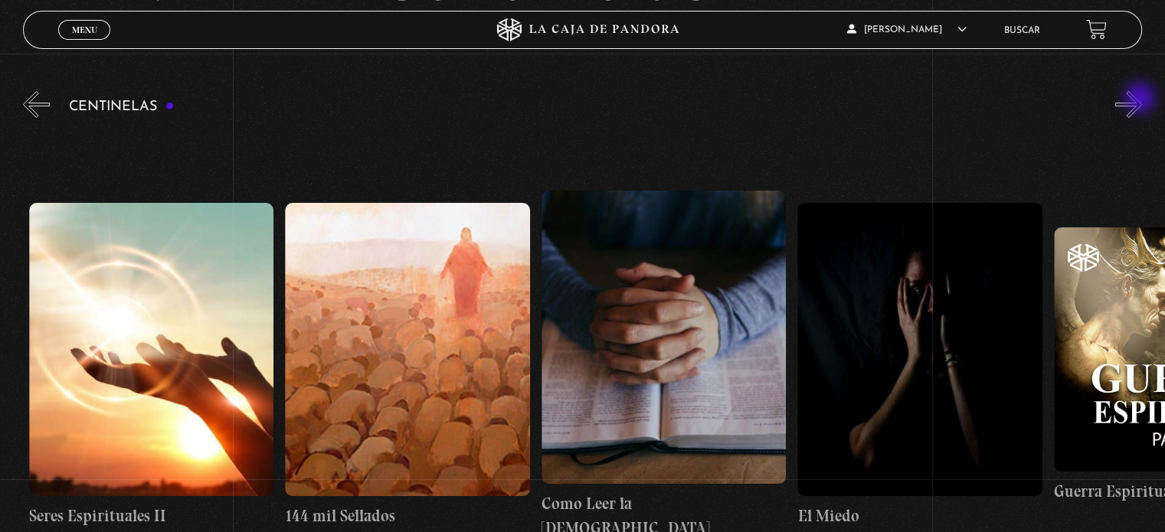
click at [1141, 100] on button "»" at bounding box center [1128, 104] width 27 height 27
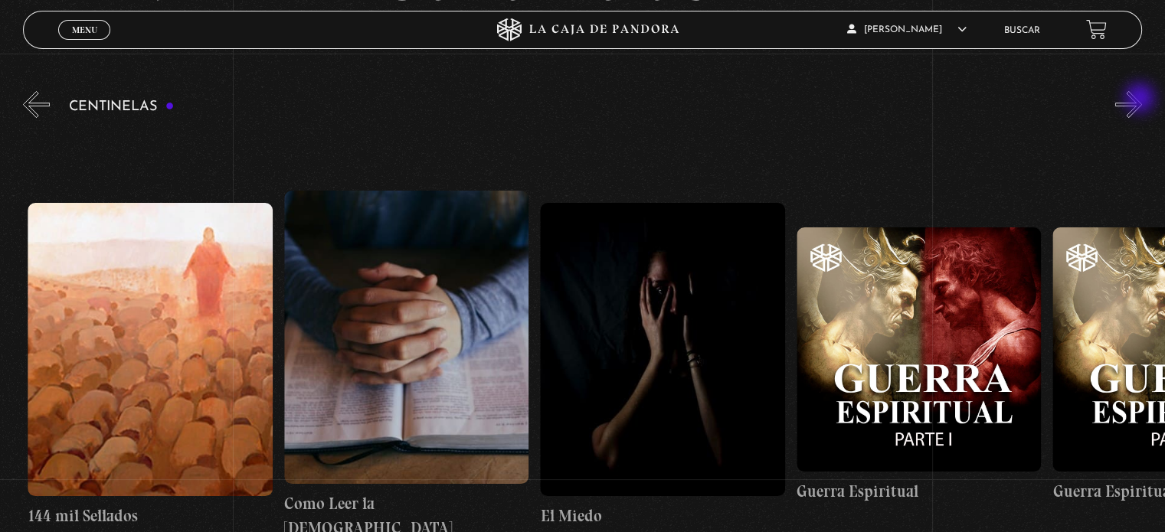
click at [1141, 100] on button "»" at bounding box center [1128, 104] width 27 height 27
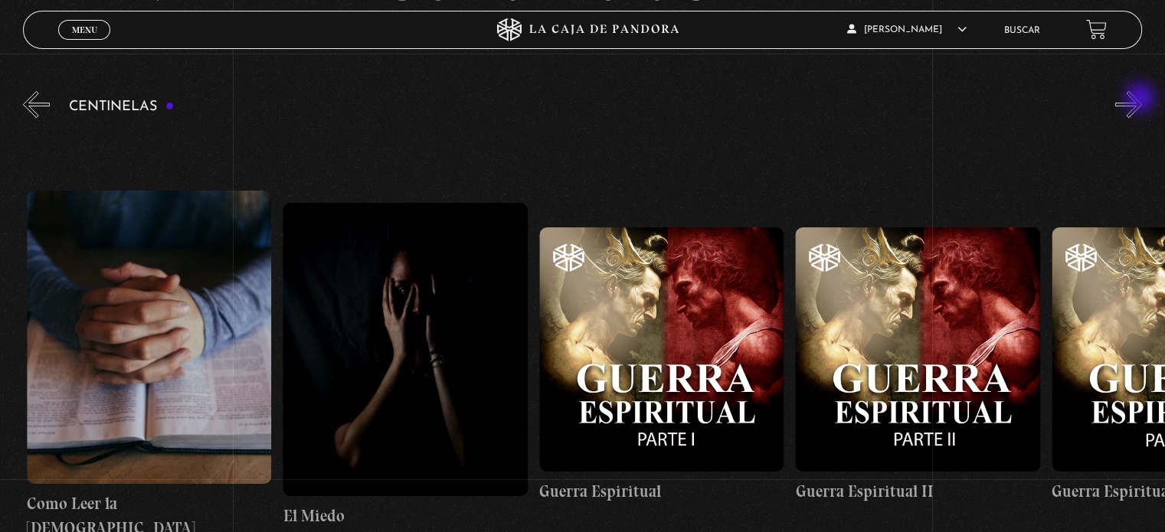
click at [1141, 100] on button "»" at bounding box center [1128, 104] width 27 height 27
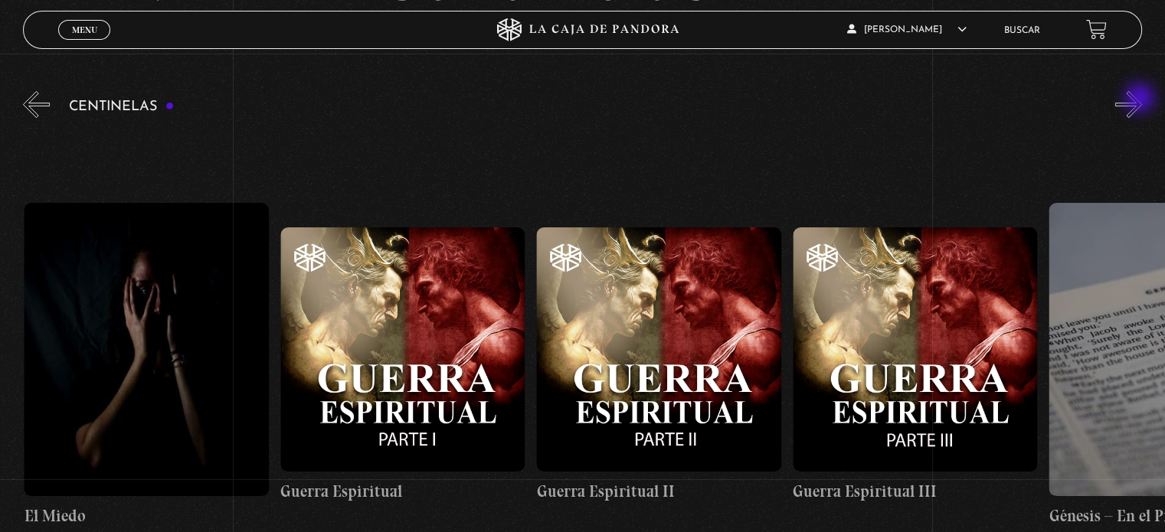
click at [1141, 100] on button "»" at bounding box center [1128, 104] width 27 height 27
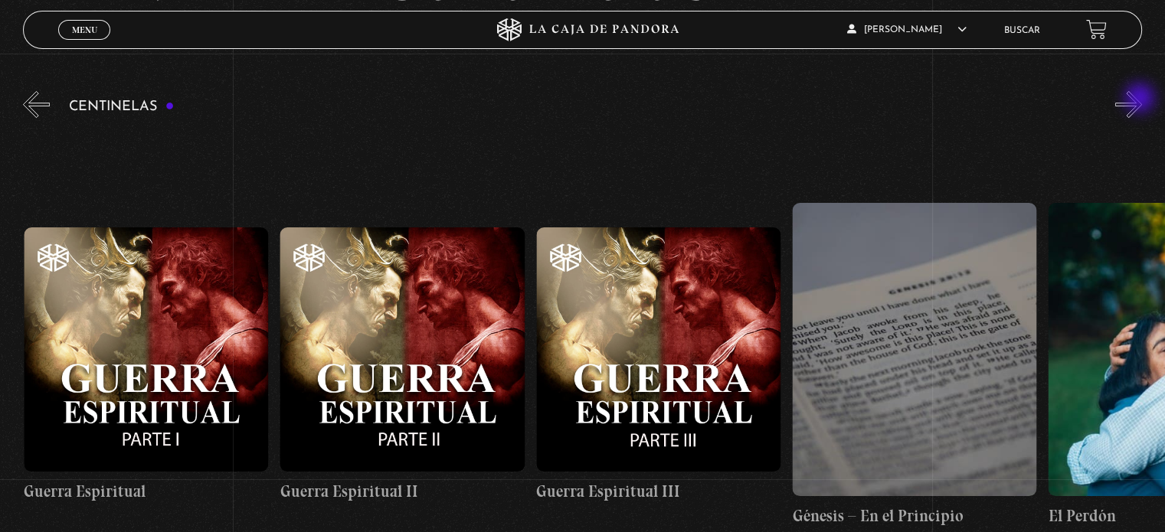
click at [1141, 100] on button "»" at bounding box center [1128, 104] width 27 height 27
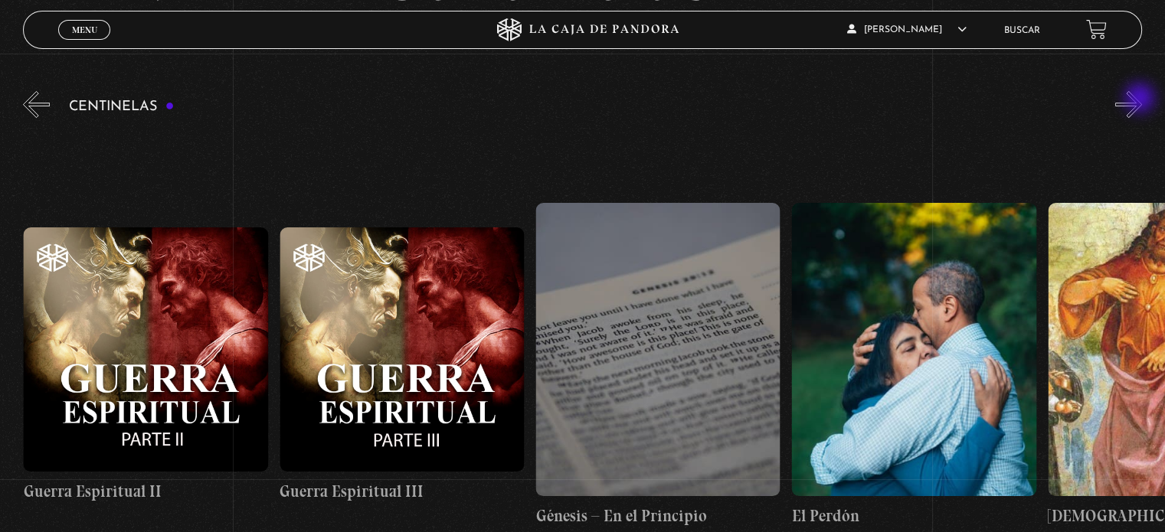
click at [1141, 100] on button "»" at bounding box center [1128, 104] width 27 height 27
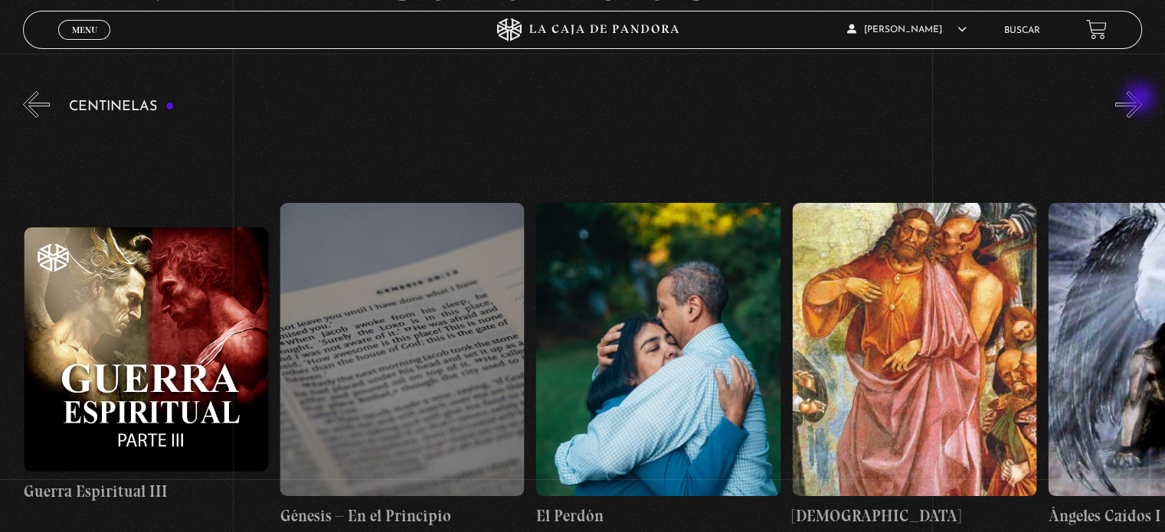
click at [1141, 100] on button "»" at bounding box center [1128, 104] width 27 height 27
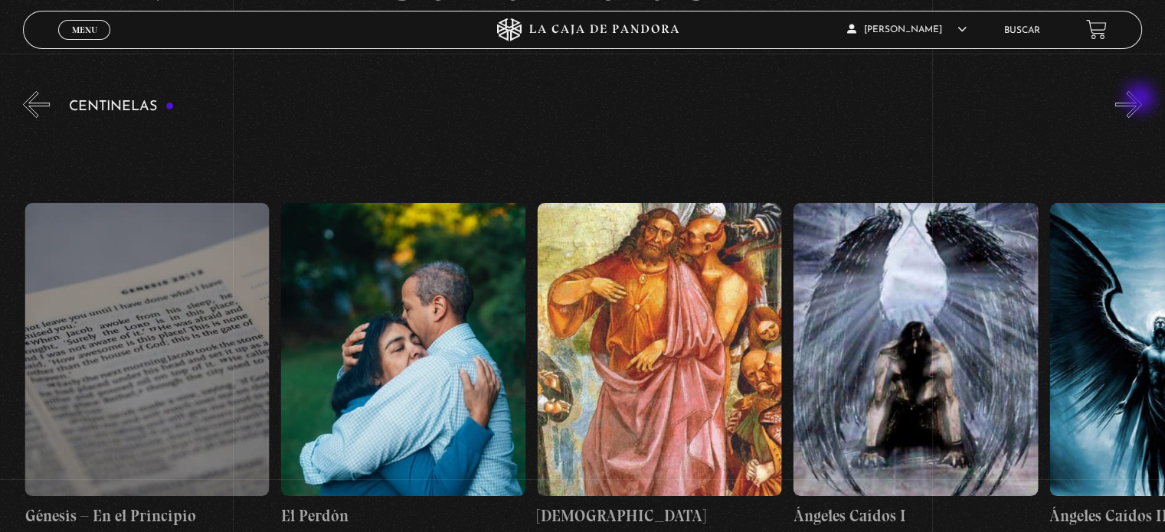
click at [1141, 100] on button "»" at bounding box center [1128, 104] width 27 height 27
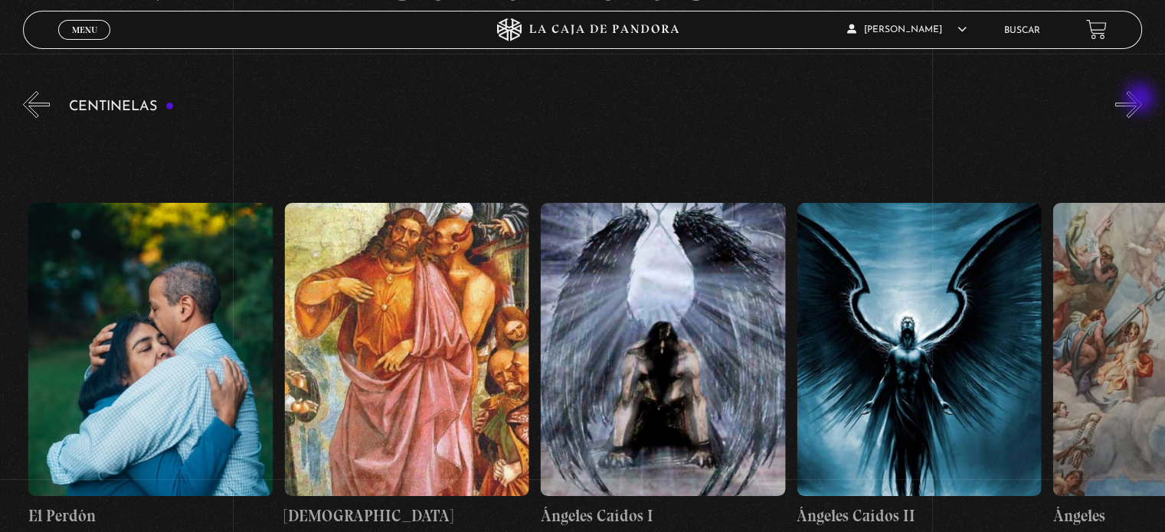
click at [1141, 100] on button "»" at bounding box center [1128, 104] width 27 height 27
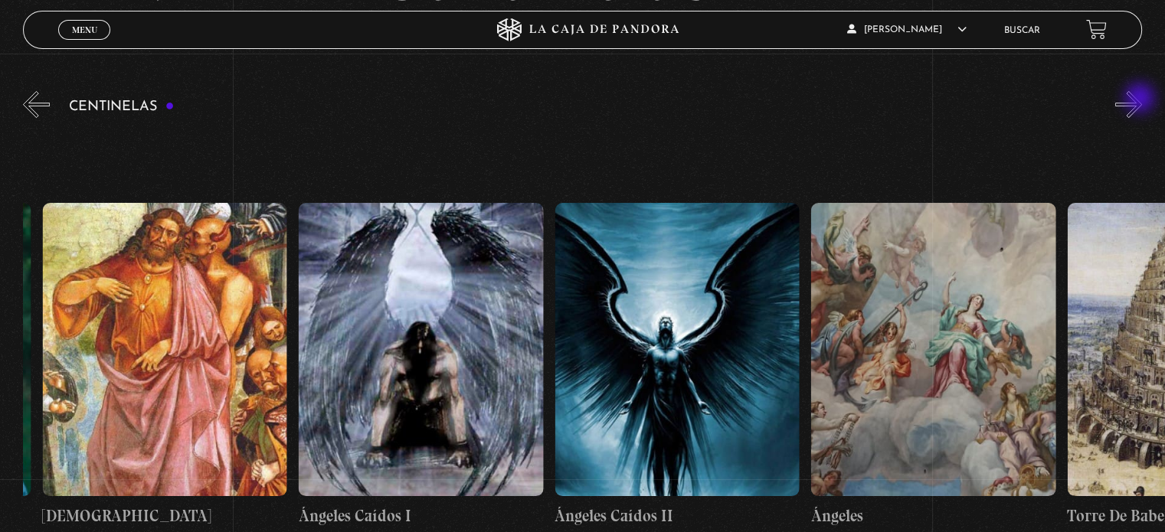
click at [1141, 100] on button "»" at bounding box center [1128, 104] width 27 height 27
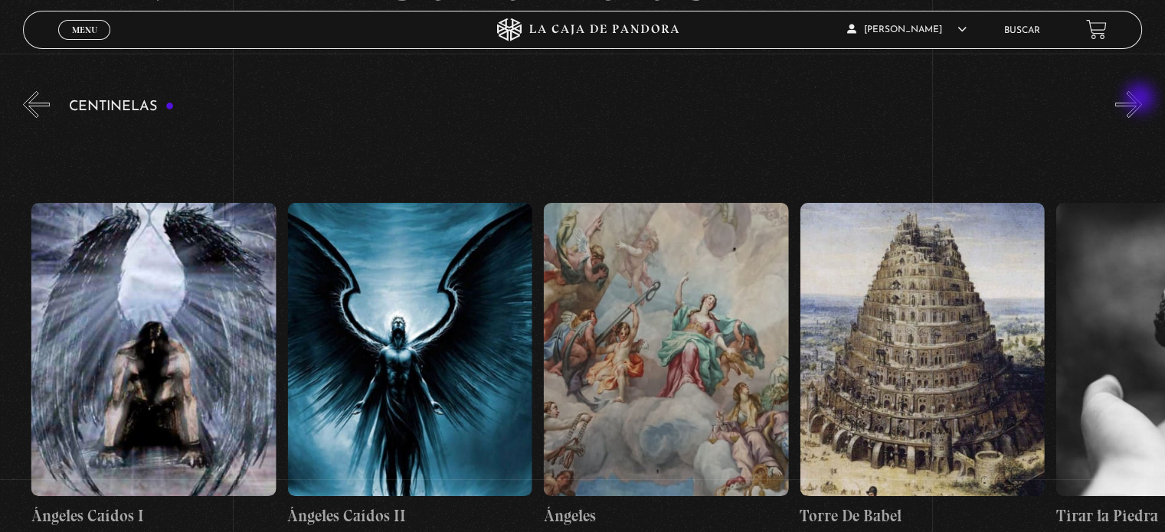
click at [1141, 100] on button "»" at bounding box center [1128, 104] width 27 height 27
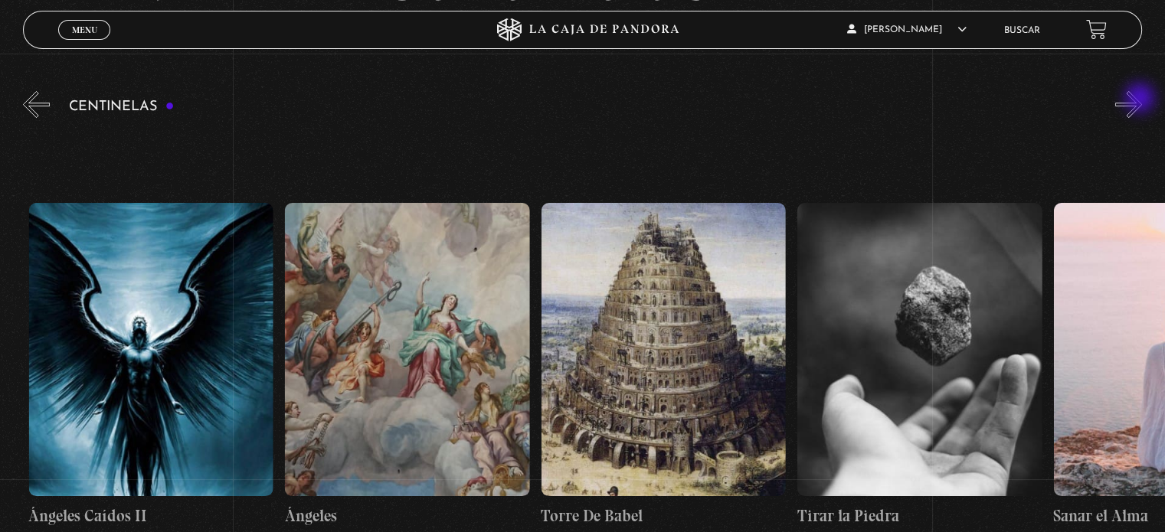
click at [1141, 100] on button "»" at bounding box center [1128, 104] width 27 height 27
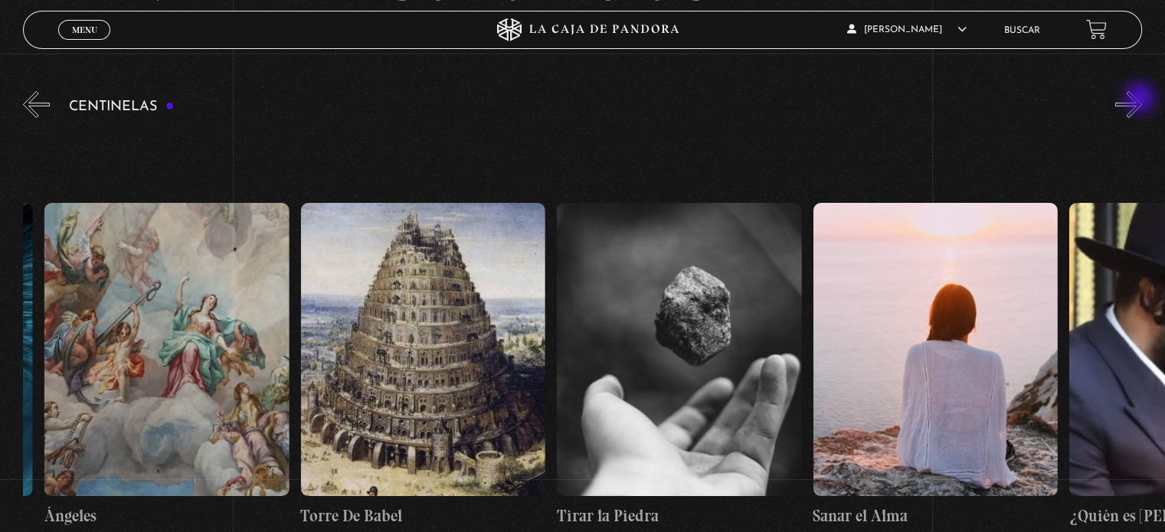
click at [1141, 100] on button "»" at bounding box center [1128, 104] width 27 height 27
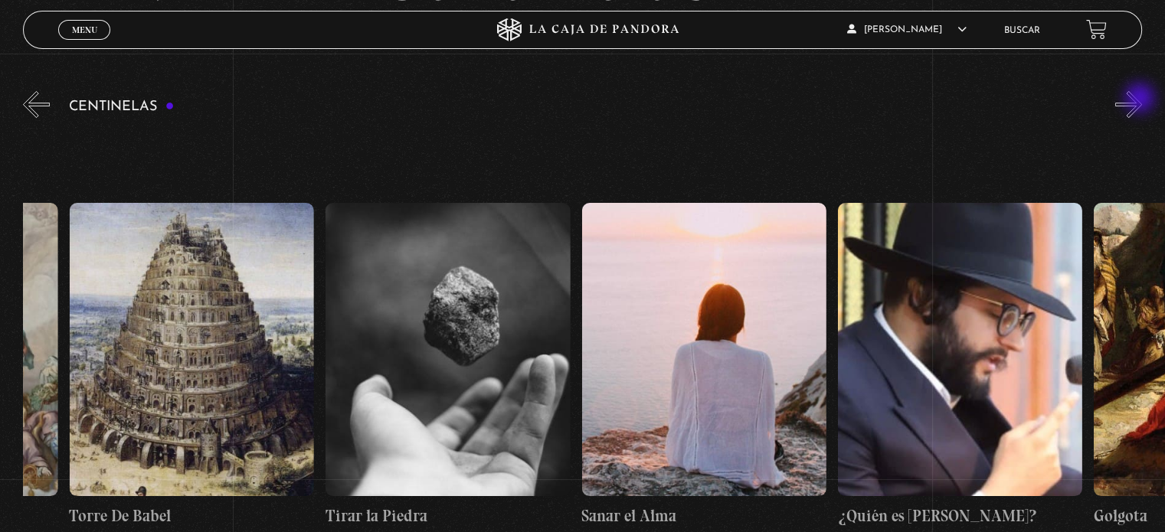
click at [1141, 100] on button "»" at bounding box center [1128, 104] width 27 height 27
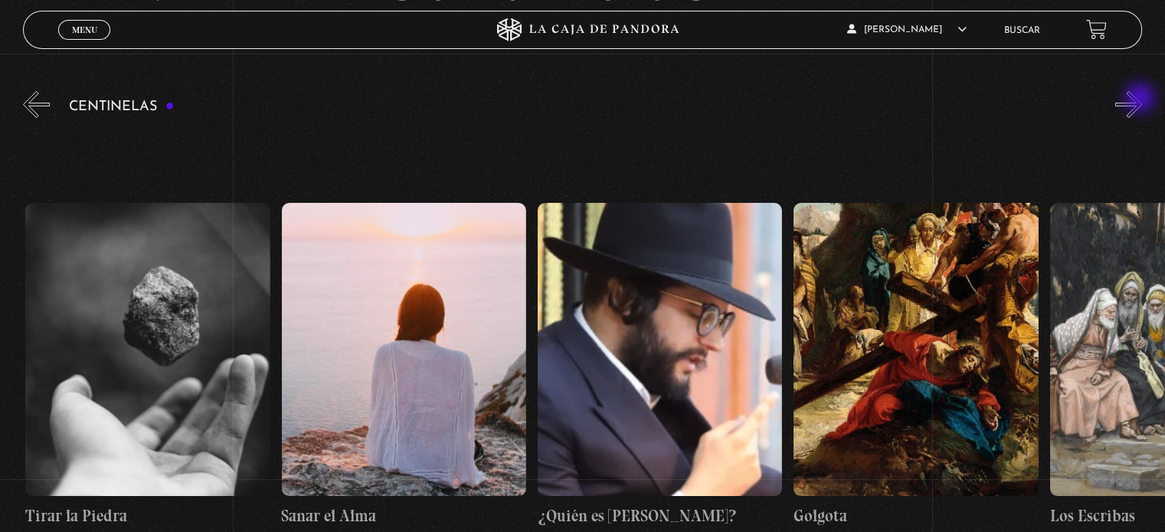
click at [1141, 100] on button "»" at bounding box center [1128, 104] width 27 height 27
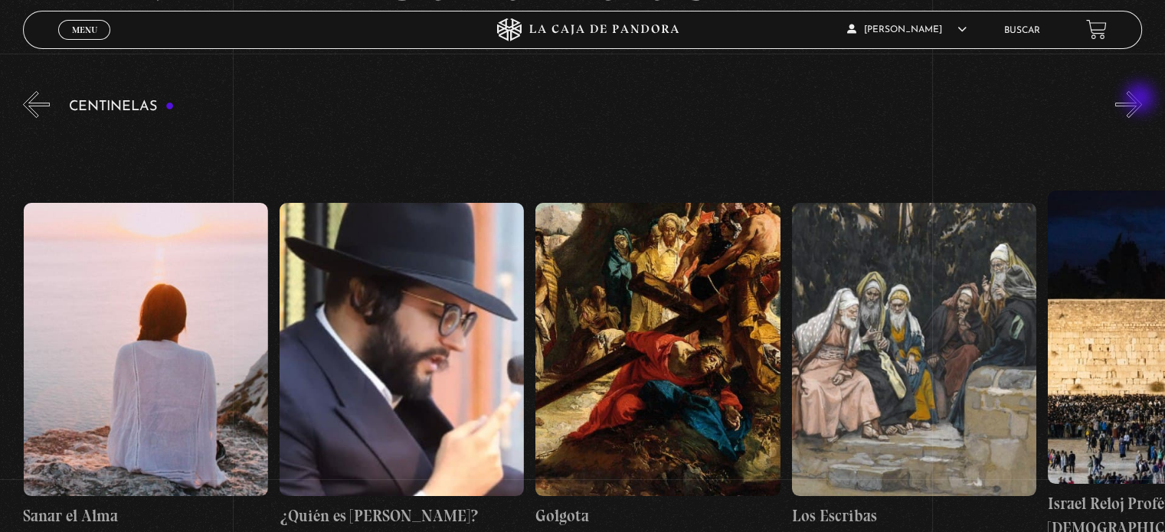
scroll to position [0, 28179]
click at [1141, 100] on button "»" at bounding box center [1128, 104] width 27 height 27
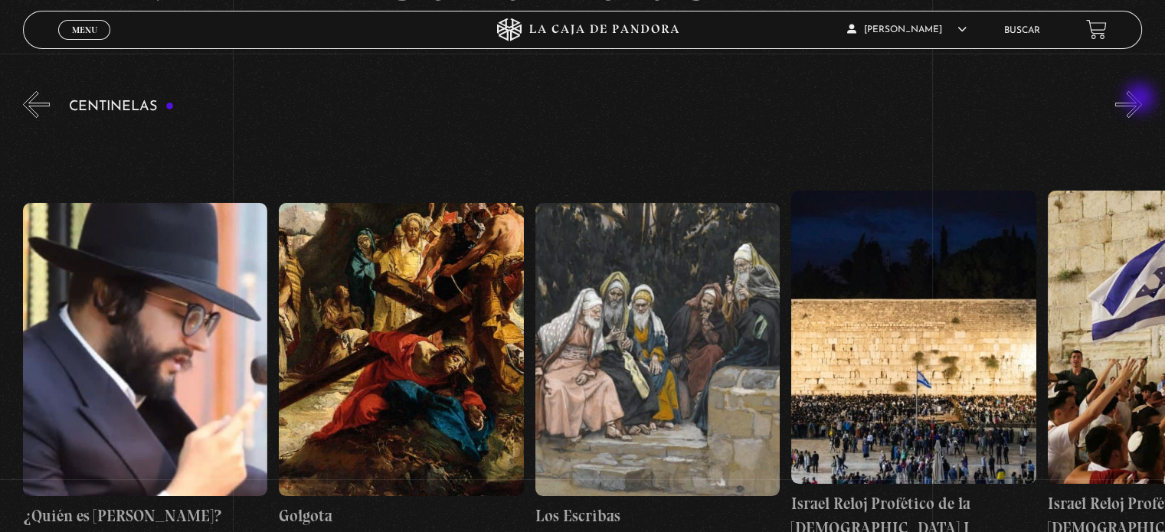
click at [1141, 100] on button "»" at bounding box center [1128, 104] width 27 height 27
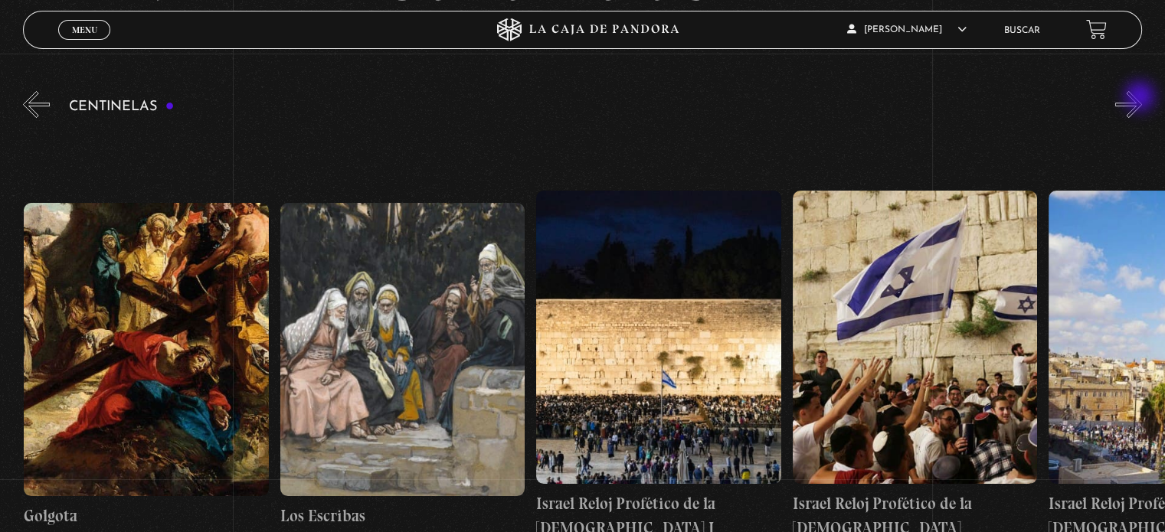
click at [1141, 98] on button "»" at bounding box center [1128, 104] width 27 height 27
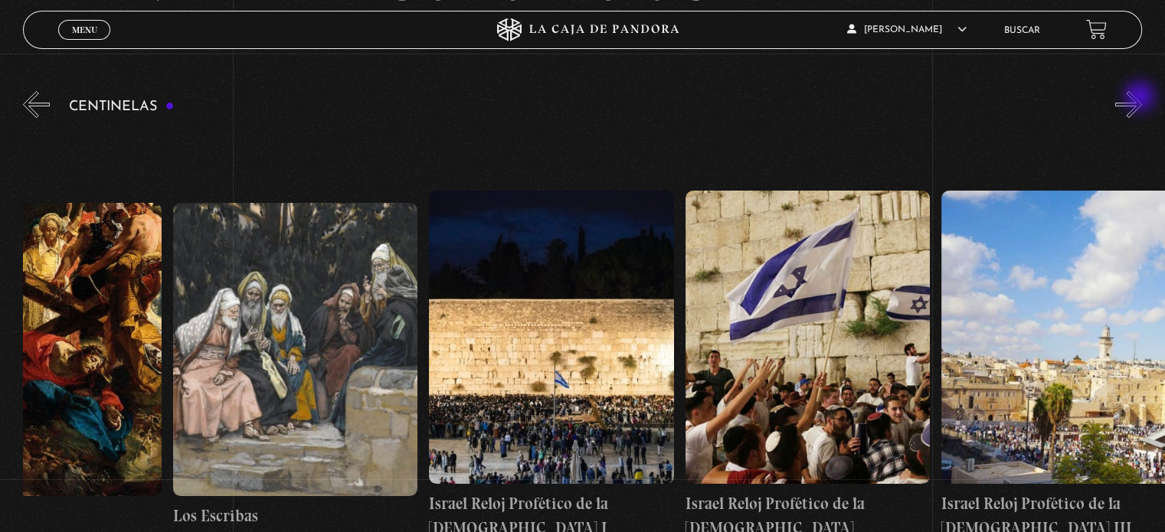
scroll to position [0, 28819]
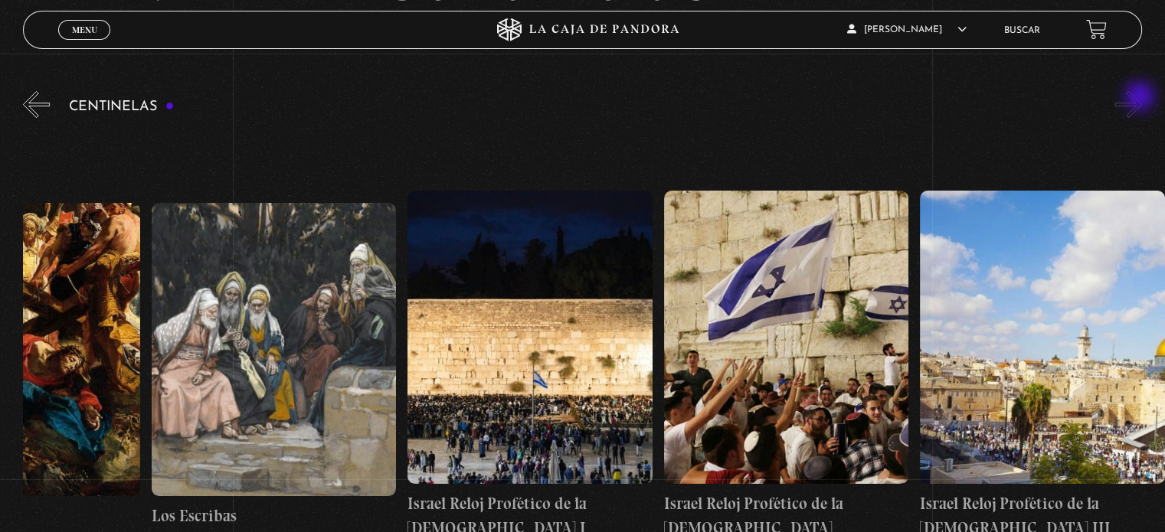
click at [1141, 98] on button "»" at bounding box center [1128, 104] width 27 height 27
click at [1135, 104] on button "»" at bounding box center [1128, 104] width 27 height 27
click at [41, 104] on button "«" at bounding box center [36, 104] width 27 height 27
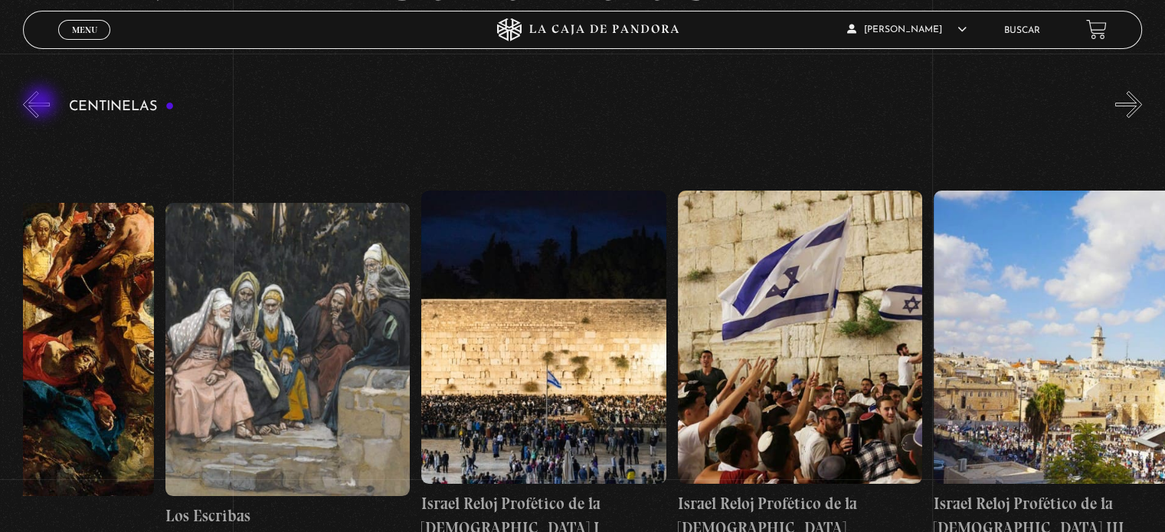
click at [42, 103] on button "«" at bounding box center [36, 104] width 27 height 27
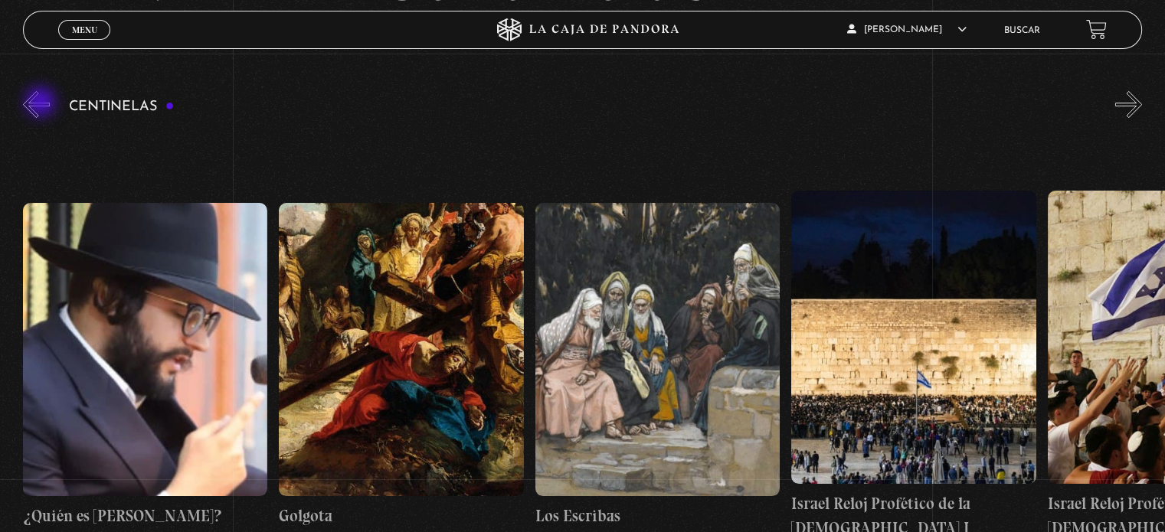
click at [42, 103] on button "«" at bounding box center [36, 104] width 27 height 27
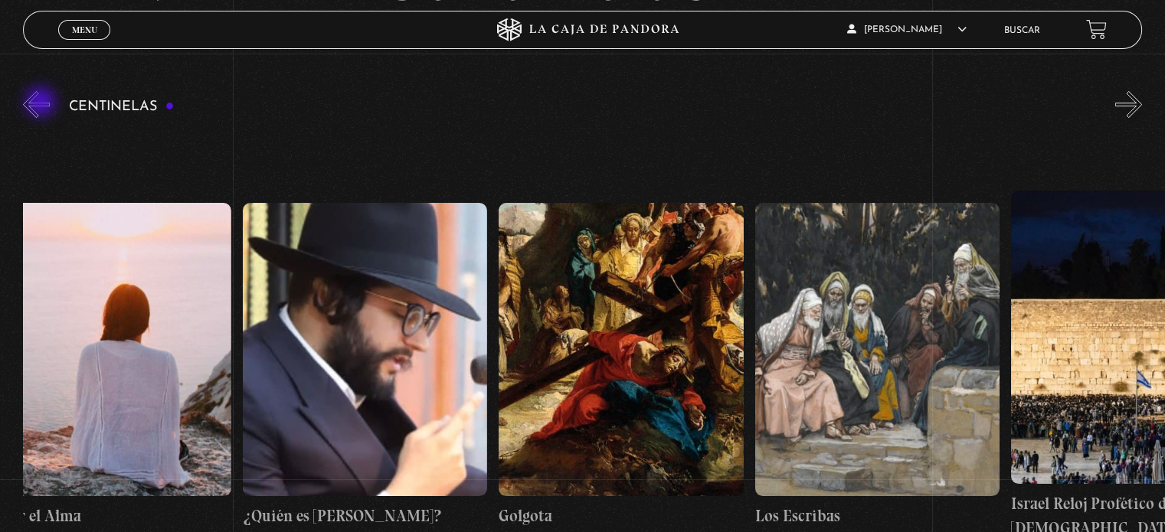
click at [42, 103] on button "«" at bounding box center [36, 104] width 27 height 27
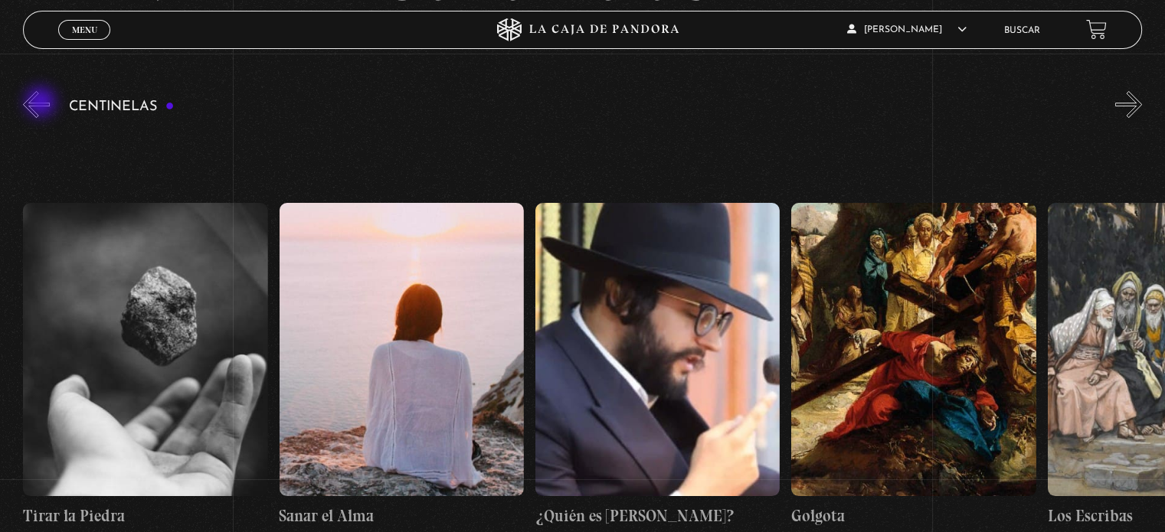
click at [42, 103] on button "«" at bounding box center [36, 104] width 27 height 27
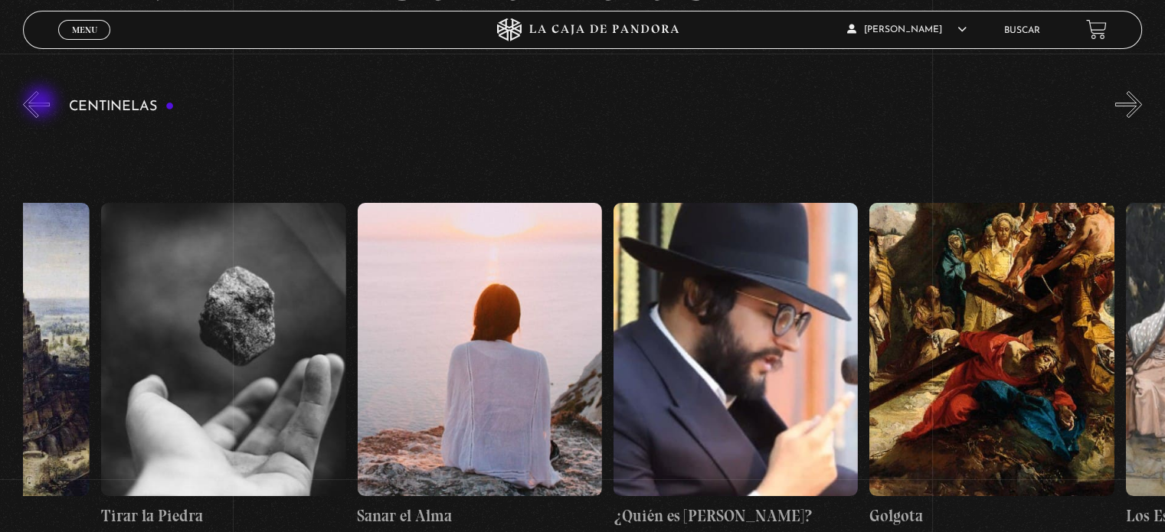
click at [42, 103] on button "«" at bounding box center [36, 104] width 27 height 27
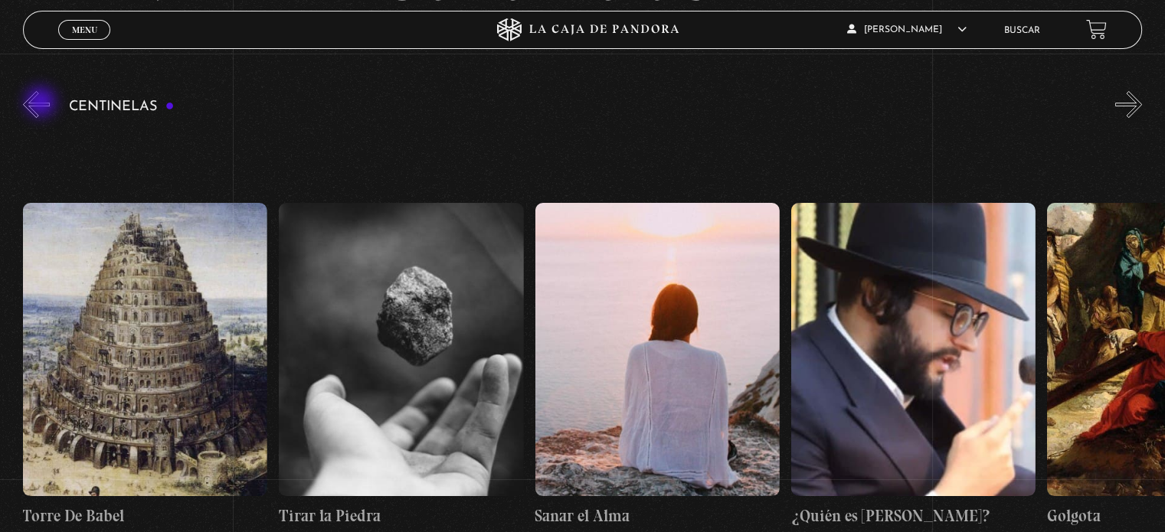
click at [42, 103] on button "«" at bounding box center [36, 104] width 27 height 27
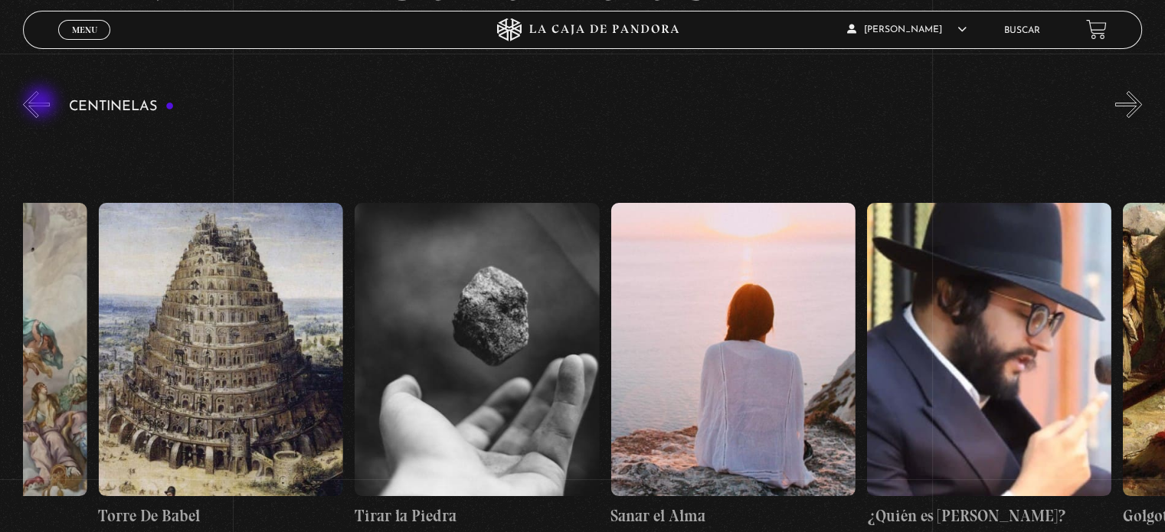
click at [42, 103] on button "«" at bounding box center [36, 104] width 27 height 27
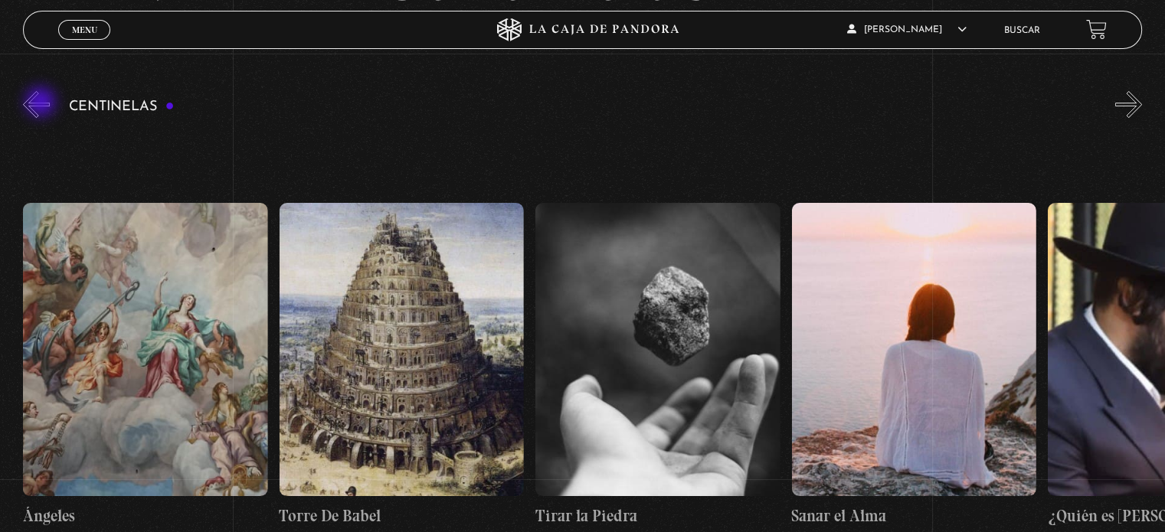
click at [42, 103] on button "«" at bounding box center [36, 104] width 27 height 27
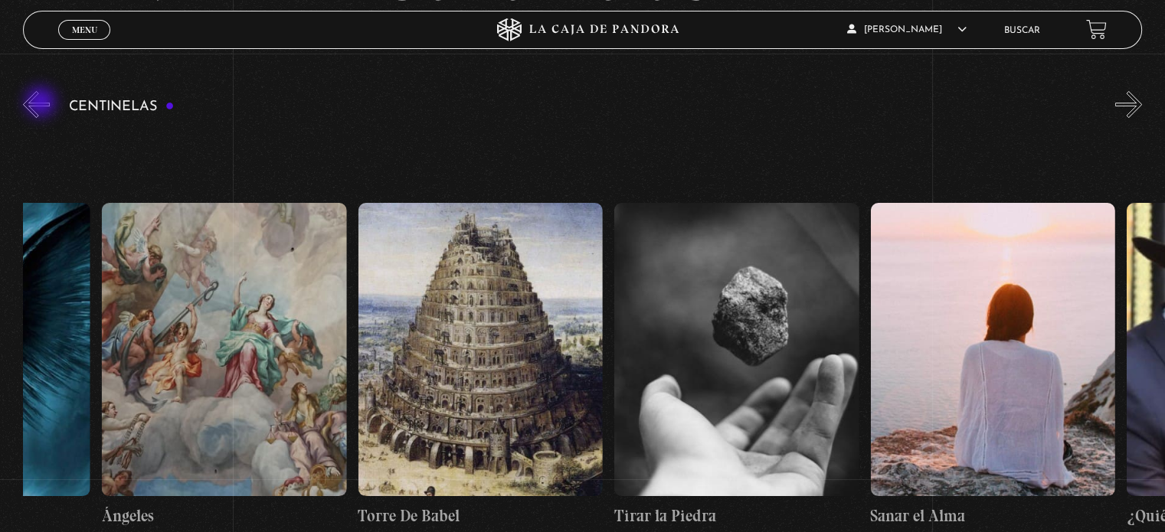
click at [42, 103] on button "«" at bounding box center [36, 104] width 27 height 27
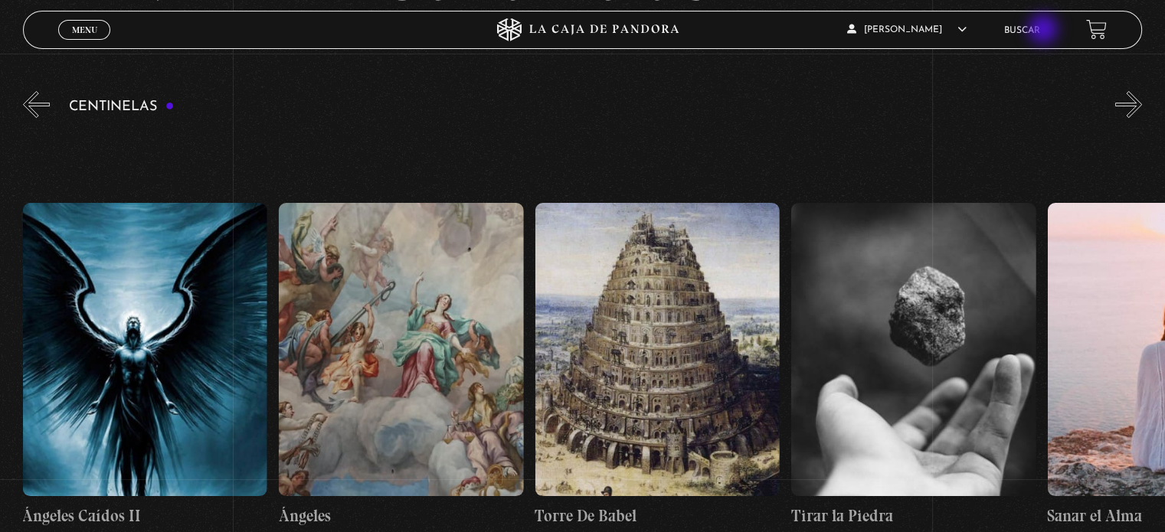
click at [1040, 31] on link "Buscar" at bounding box center [1022, 30] width 36 height 9
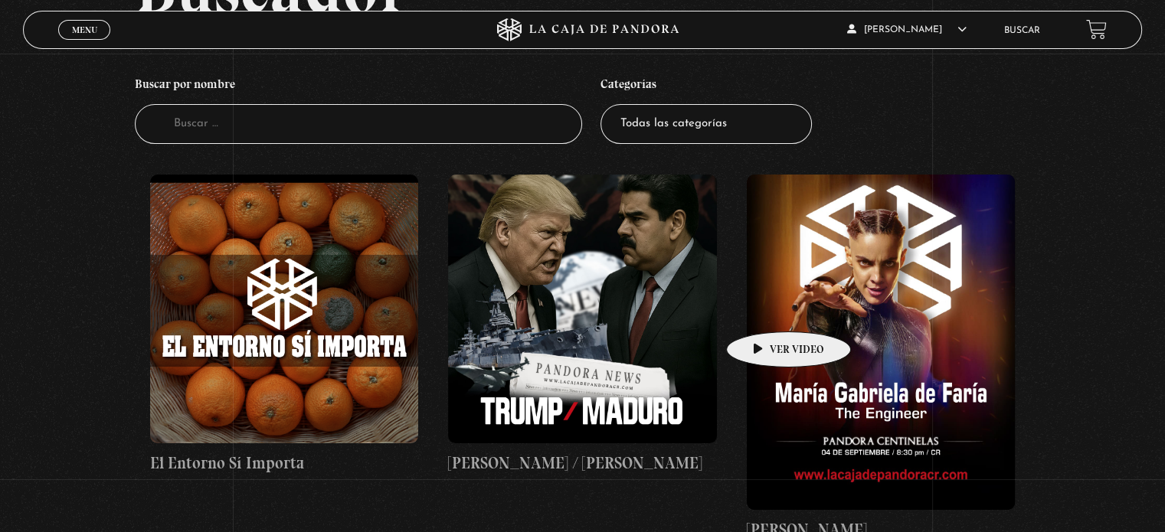
scroll to position [153, 0]
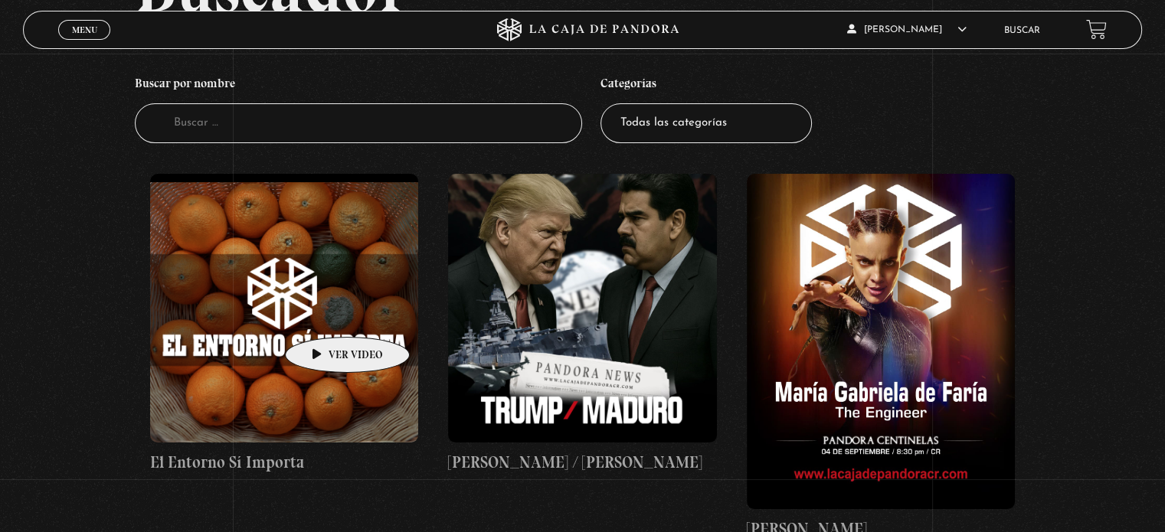
click at [323, 314] on figure at bounding box center [284, 308] width 268 height 268
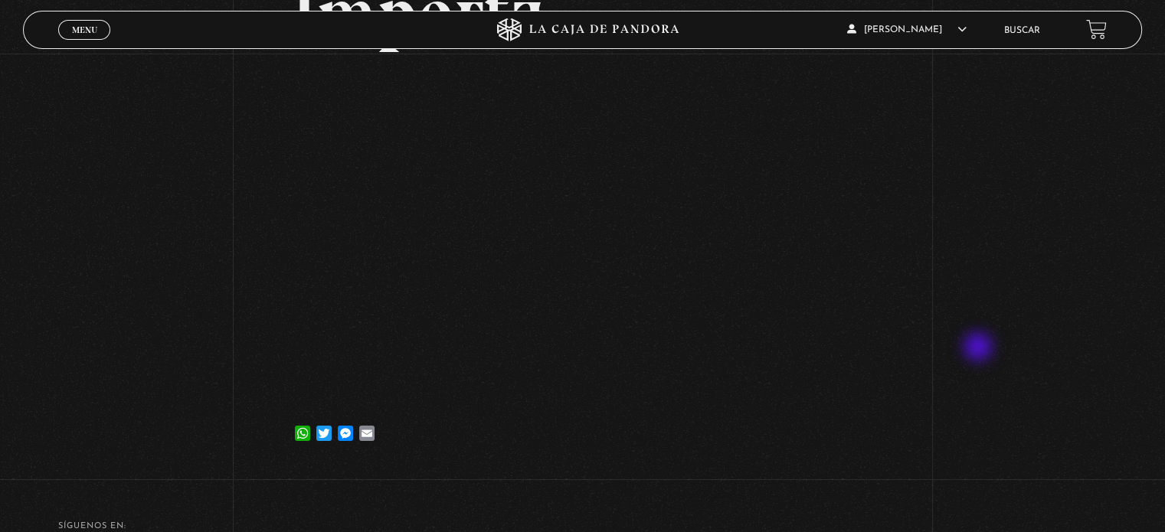
scroll to position [153, 0]
